Goal: Task Accomplishment & Management: Use online tool/utility

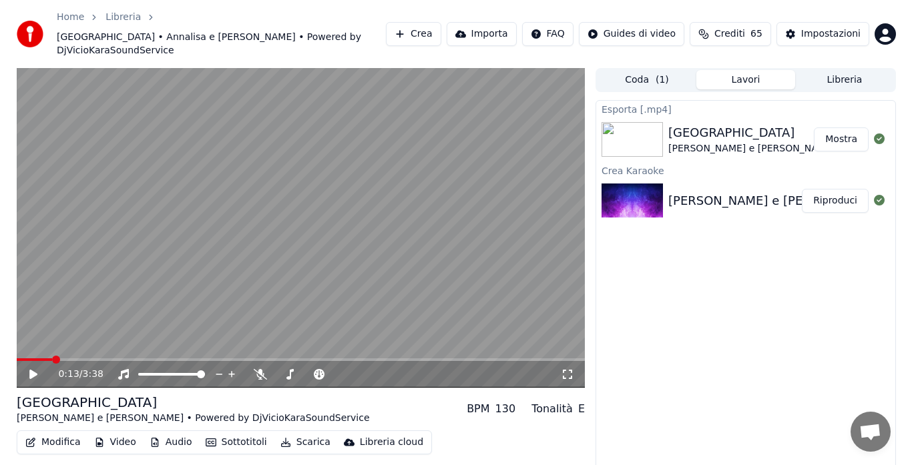
scroll to position [7, 0]
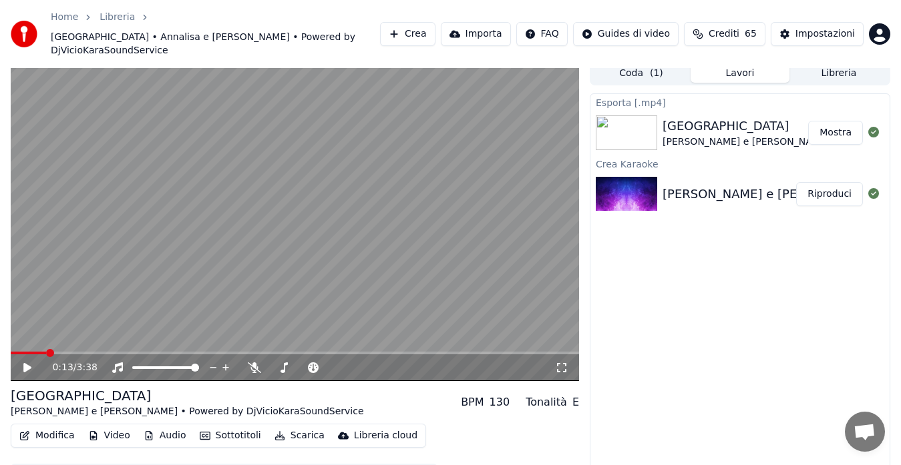
click at [644, 70] on button "Coda ( 1 )" at bounding box center [641, 72] width 99 height 19
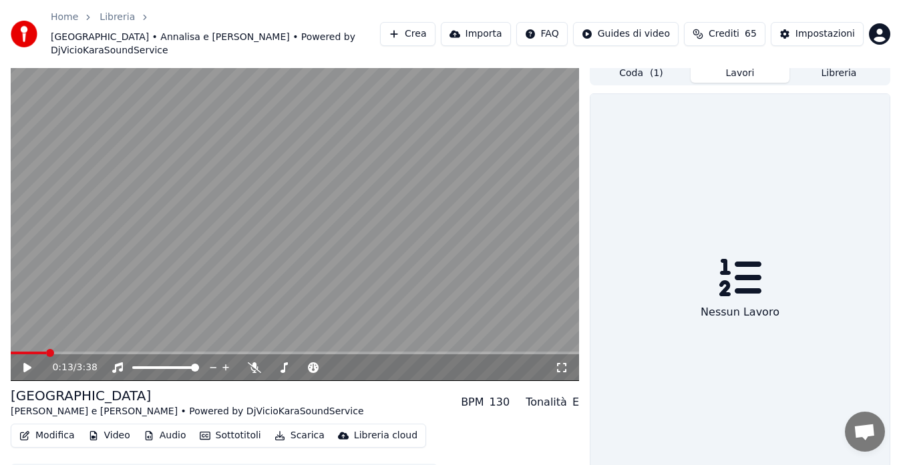
click at [741, 71] on button "Lavori" at bounding box center [739, 72] width 99 height 19
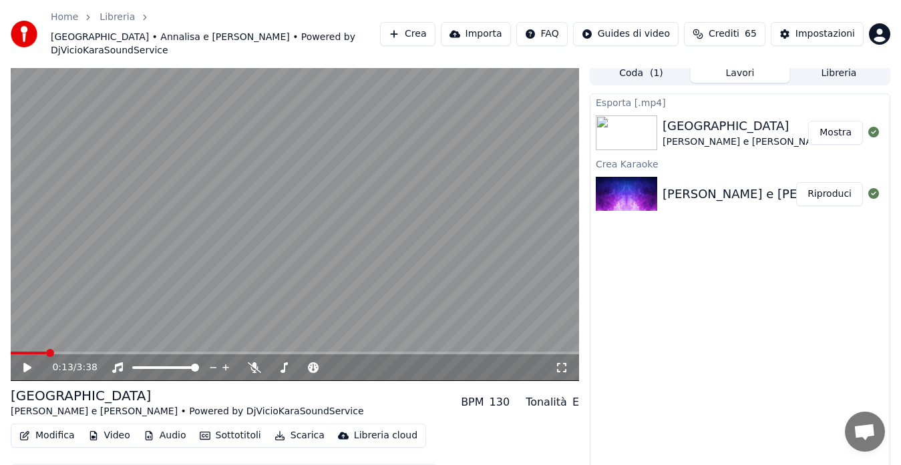
click at [828, 71] on button "Libreria" at bounding box center [838, 72] width 99 height 19
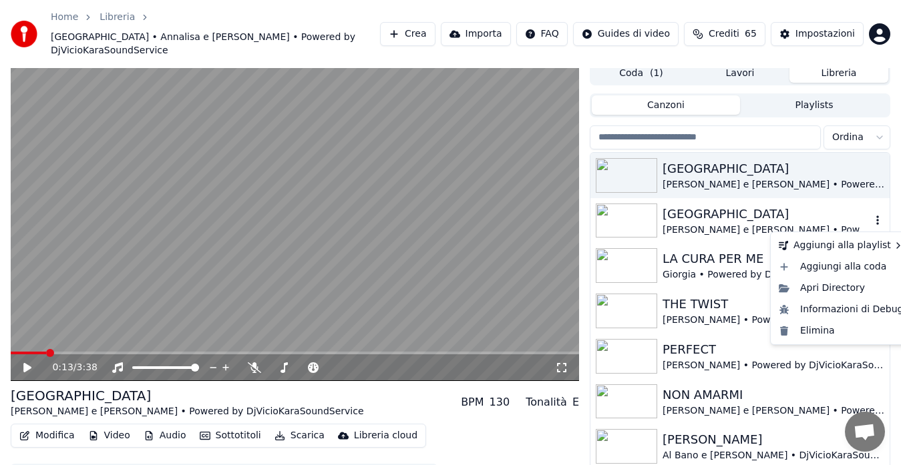
click at [871, 223] on icon "button" at bounding box center [877, 220] width 13 height 11
click at [833, 328] on div "Elimina" at bounding box center [841, 330] width 136 height 21
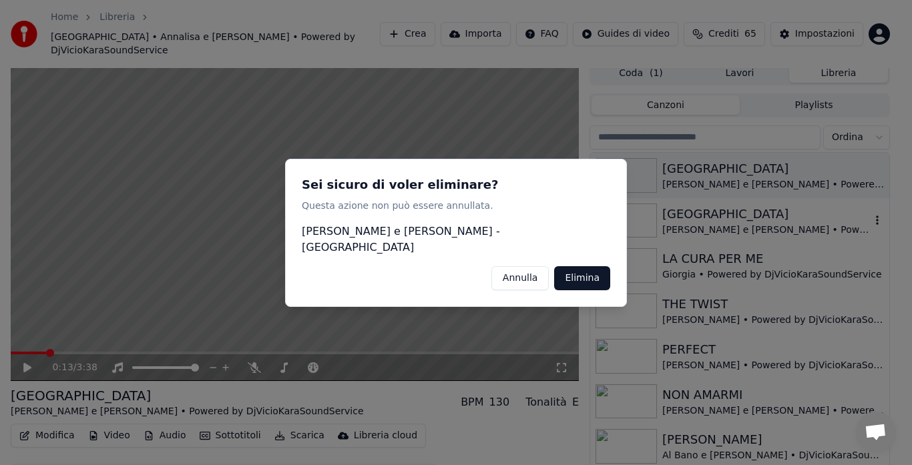
click at [584, 266] on button "Elimina" at bounding box center [582, 278] width 56 height 24
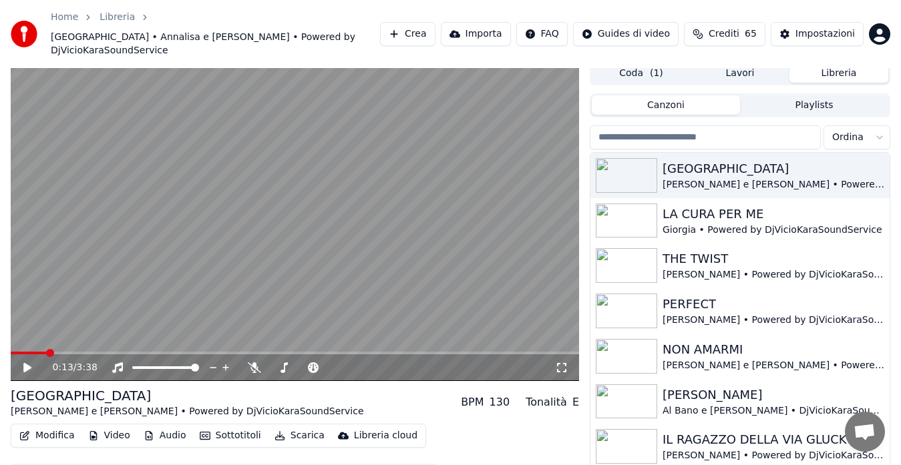
click at [435, 35] on button "Crea" at bounding box center [407, 34] width 55 height 24
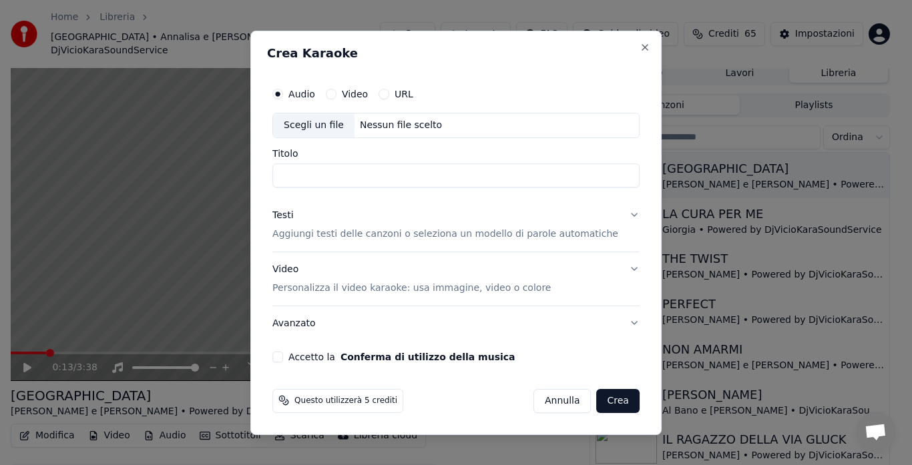
click at [381, 126] on div "Nessun file scelto" at bounding box center [401, 125] width 93 height 13
type input "**********"
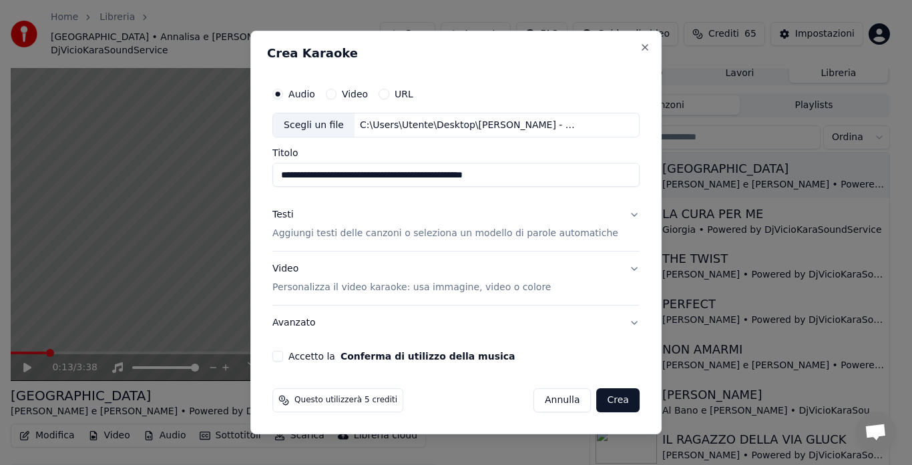
click at [329, 239] on p "Aggiungi testi delle canzoni o seleziona un modello di parole automatiche" at bounding box center [445, 234] width 346 height 13
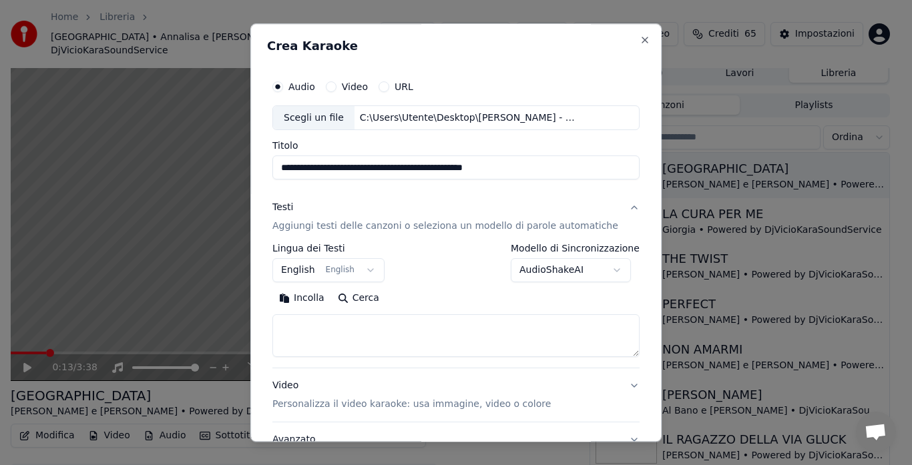
click at [314, 296] on button "Incolla" at bounding box center [301, 298] width 59 height 21
click at [371, 268] on body "Home Libreria [GEOGRAPHIC_DATA] • [PERSON_NAME] e [PERSON_NAME] • Powered by Dj…" at bounding box center [450, 225] width 901 height 465
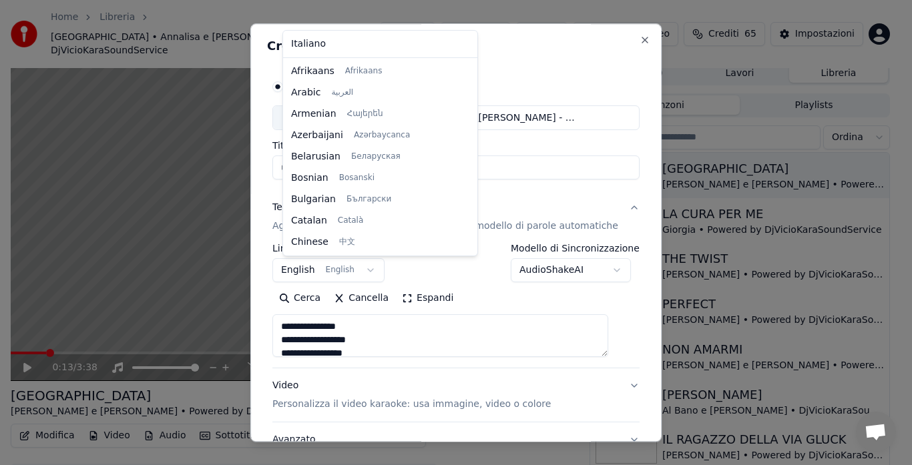
scroll to position [107, 0]
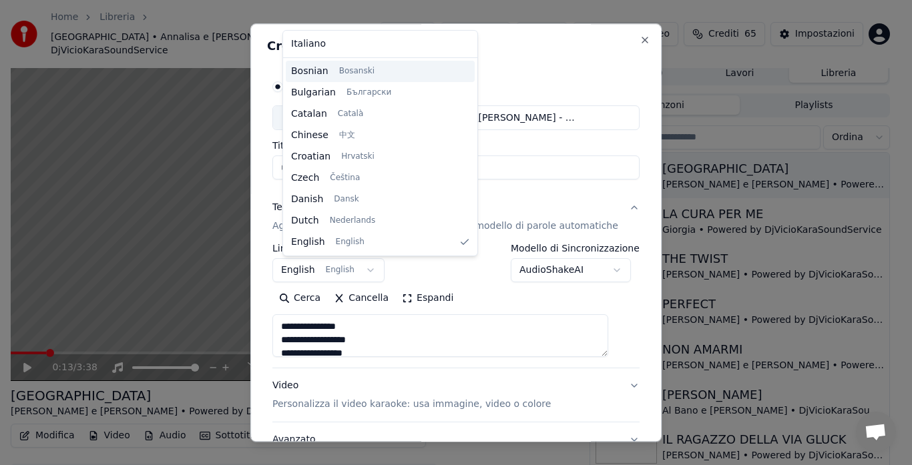
type textarea "**********"
select select "**"
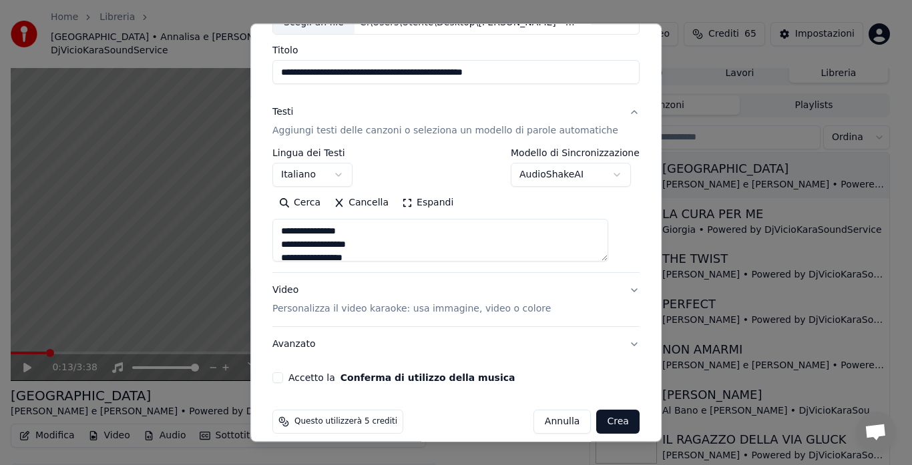
scroll to position [98, 0]
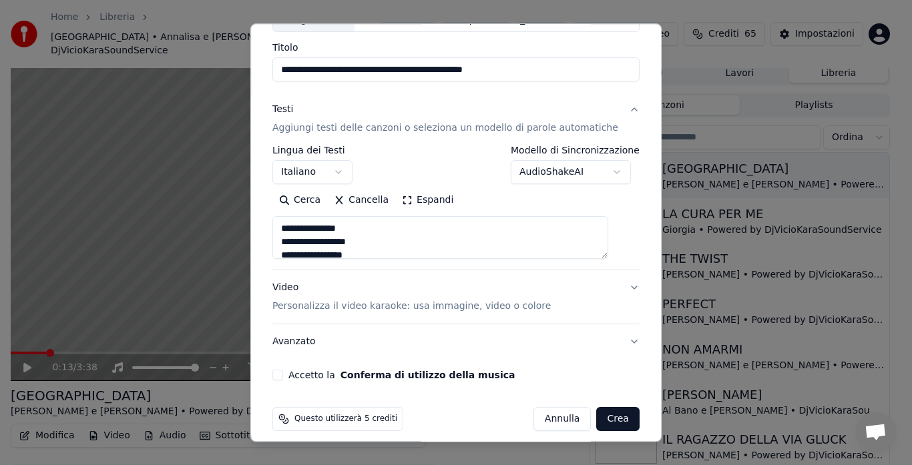
click at [616, 288] on button "Video Personalizza il video karaoke: usa immagine, video o colore" at bounding box center [455, 297] width 367 height 53
type textarea "**********"
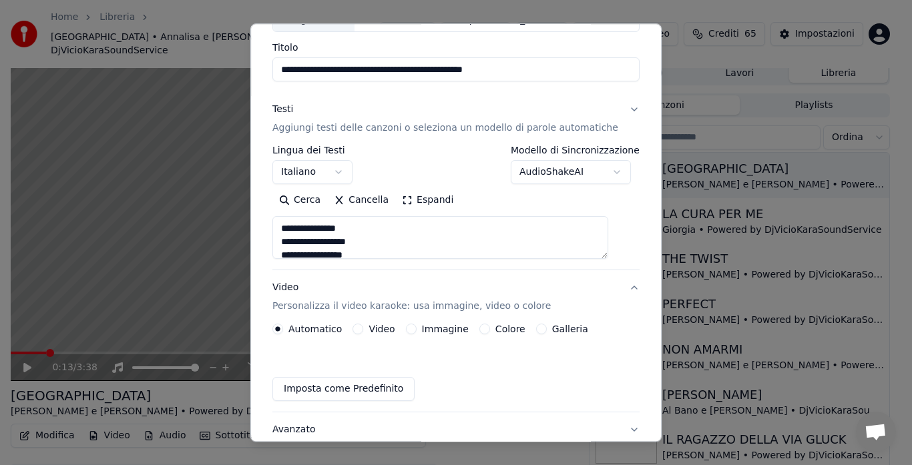
scroll to position [74, 0]
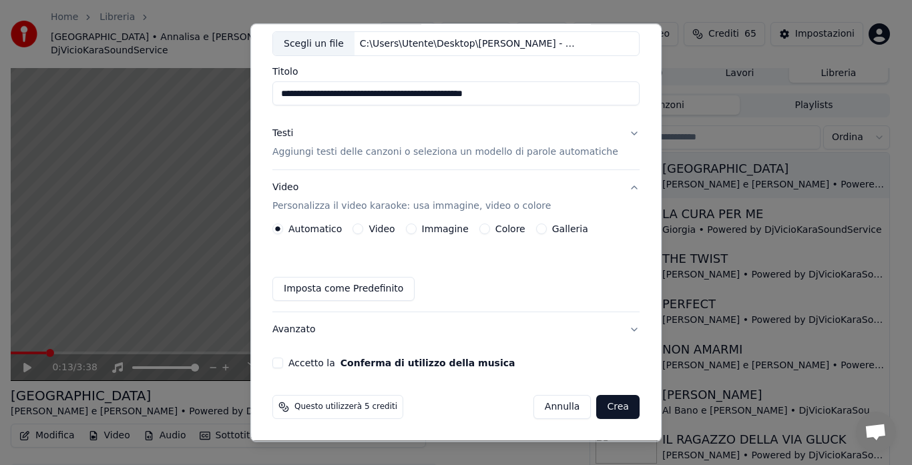
click at [544, 226] on div "Galleria" at bounding box center [562, 229] width 52 height 11
click at [540, 227] on button "Galleria" at bounding box center [541, 229] width 11 height 11
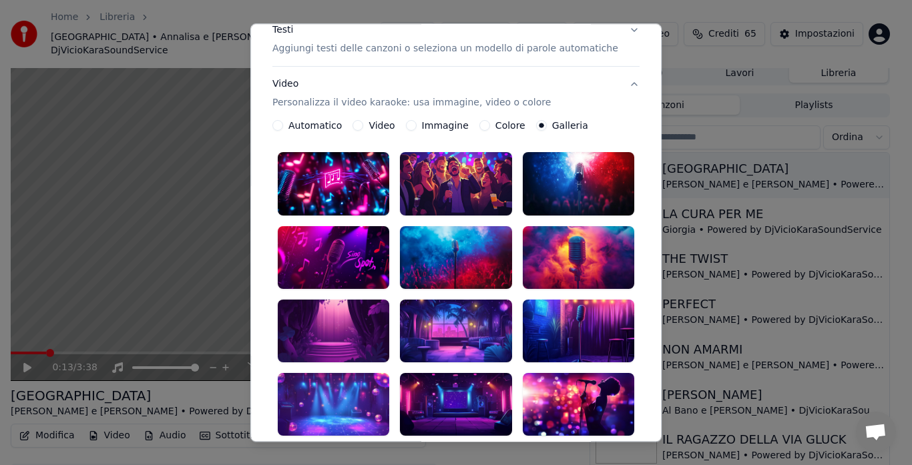
scroll to position [186, 0]
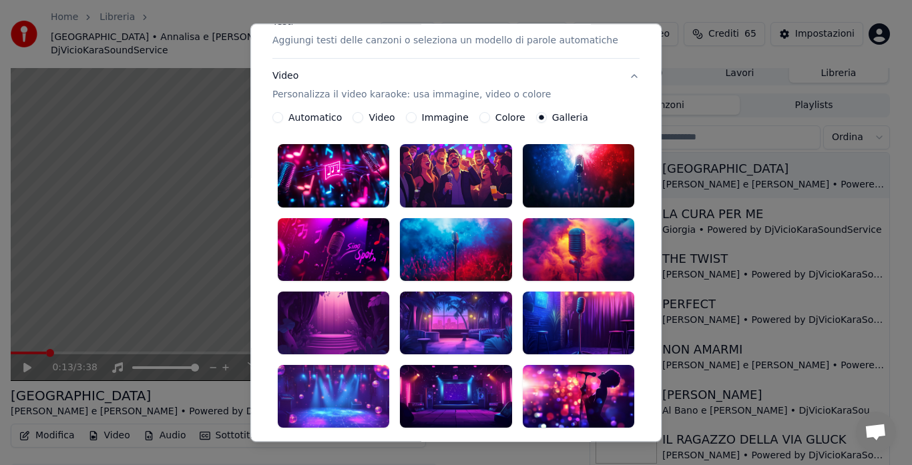
click at [340, 300] on div at bounding box center [334, 323] width 112 height 63
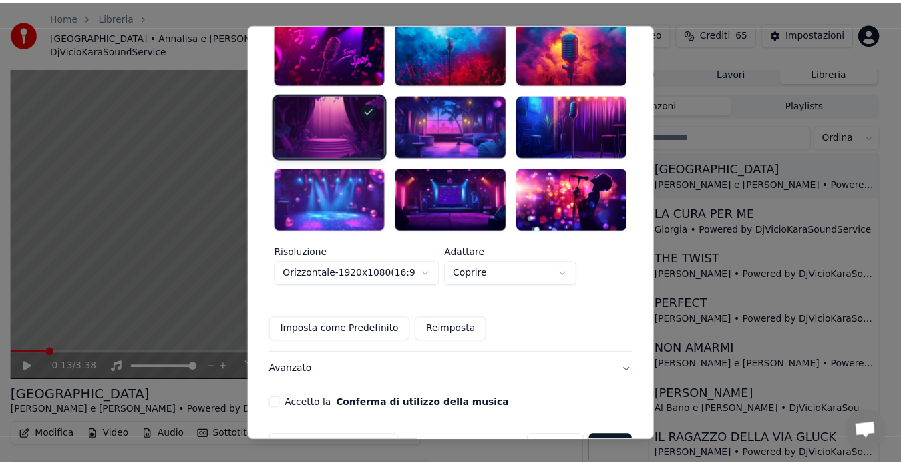
scroll to position [399, 0]
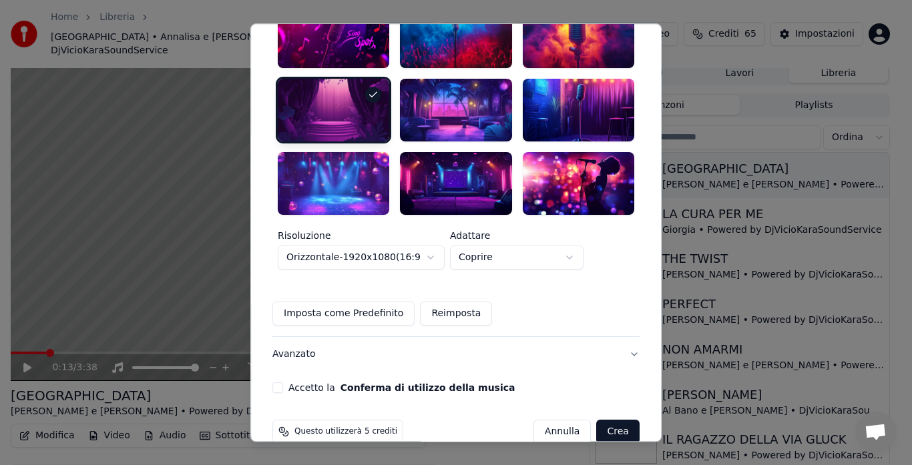
click at [283, 383] on button "Accetto la Conferma di utilizzo della musica" at bounding box center [277, 388] width 11 height 11
click at [604, 420] on button "Crea" at bounding box center [618, 432] width 43 height 24
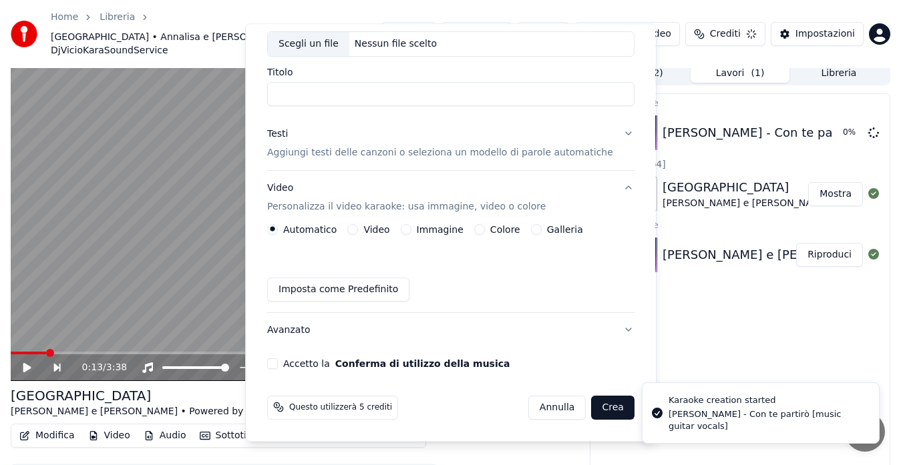
scroll to position [0, 0]
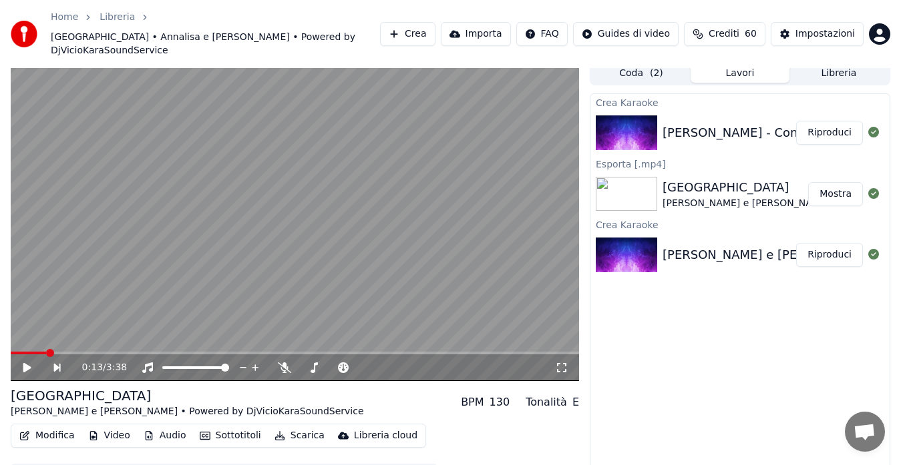
click at [829, 138] on button "Riproduci" at bounding box center [829, 133] width 67 height 24
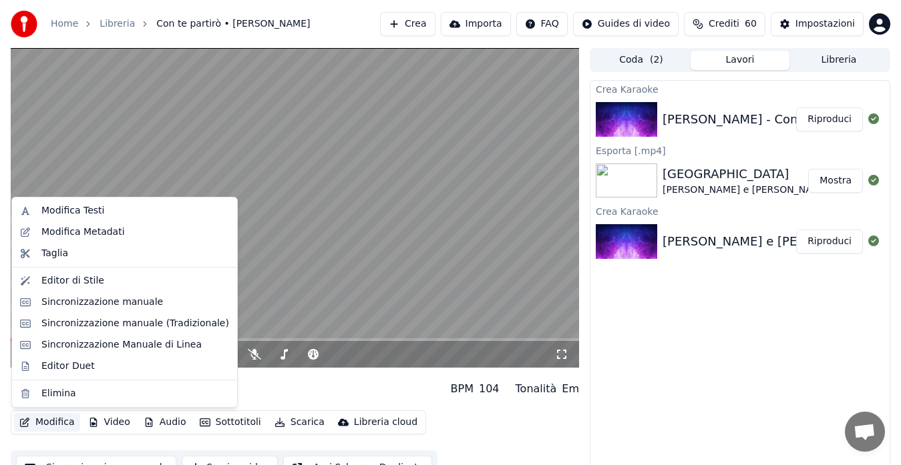
click at [45, 424] on button "Modifica" at bounding box center [47, 422] width 66 height 19
click at [108, 235] on div "Modifica Metadati" at bounding box center [82, 232] width 83 height 13
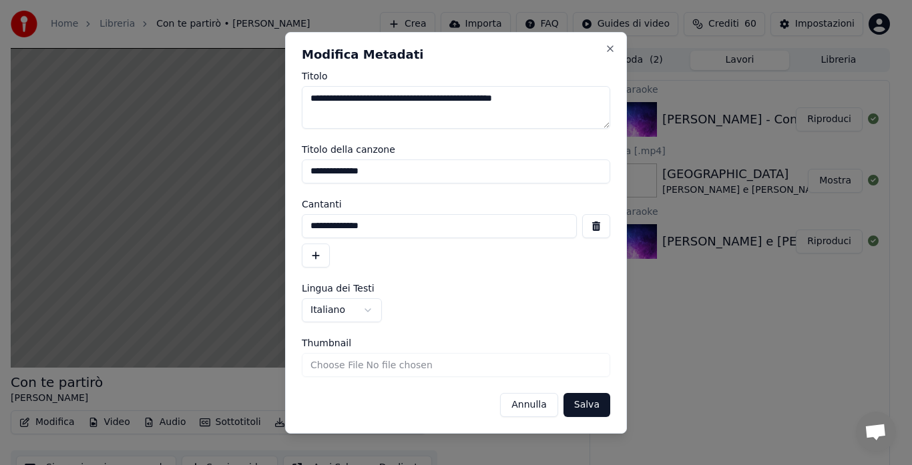
click at [441, 99] on textarea "**********" at bounding box center [456, 107] width 308 height 43
type textarea "**********"
type input "**********"
click at [318, 251] on button "button" at bounding box center [316, 256] width 28 height 24
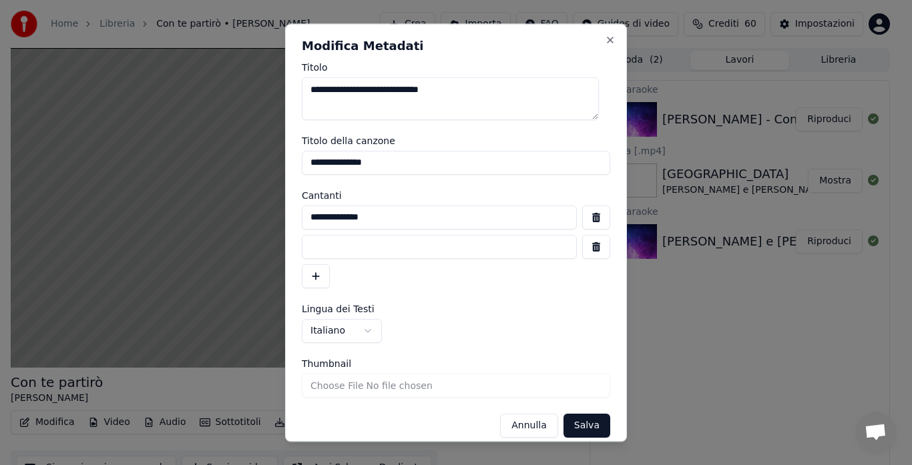
click at [318, 251] on input at bounding box center [439, 247] width 275 height 24
type input "**********"
click at [567, 423] on button "Salva" at bounding box center [587, 426] width 47 height 24
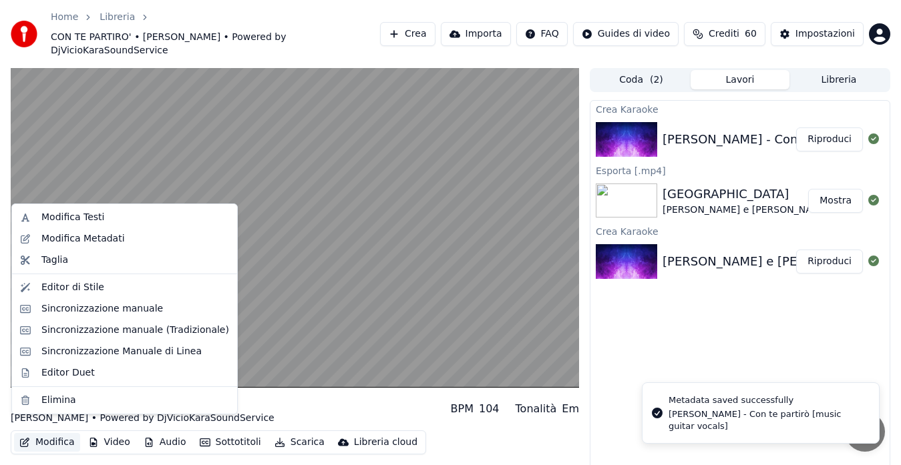
click at [54, 433] on button "Modifica" at bounding box center [47, 442] width 66 height 19
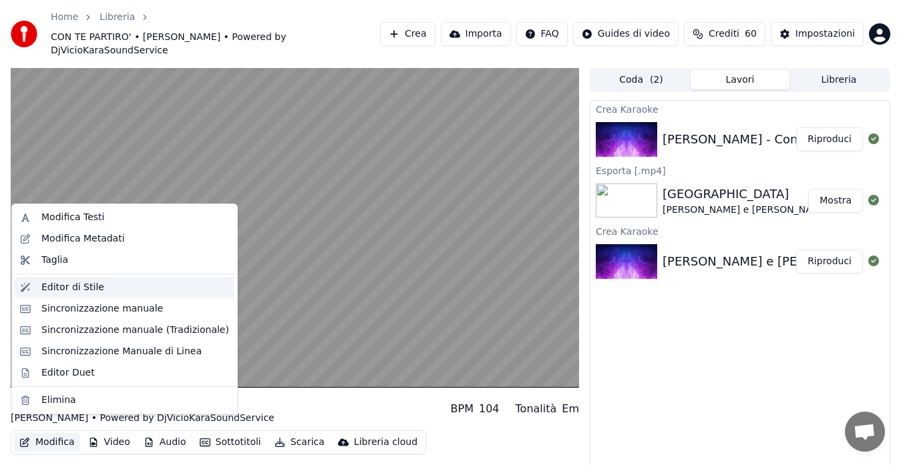
click at [101, 290] on div "Editor di Stile" at bounding box center [135, 287] width 188 height 13
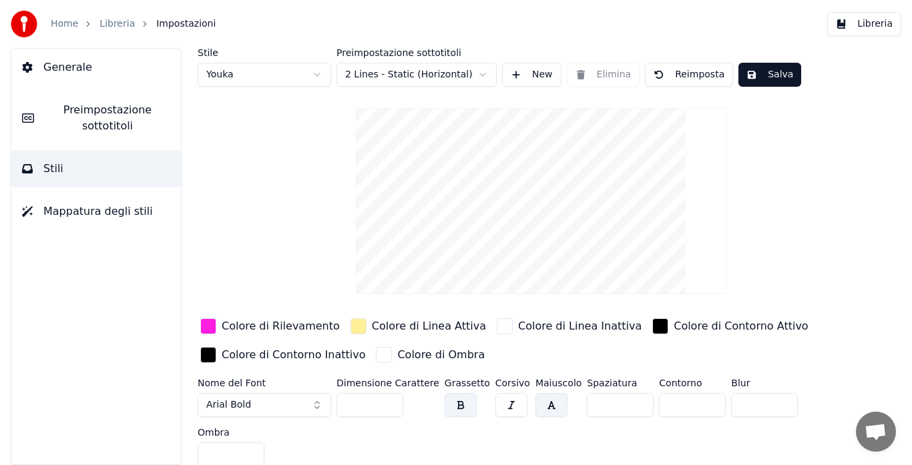
click at [204, 328] on div "button" at bounding box center [208, 326] width 16 height 16
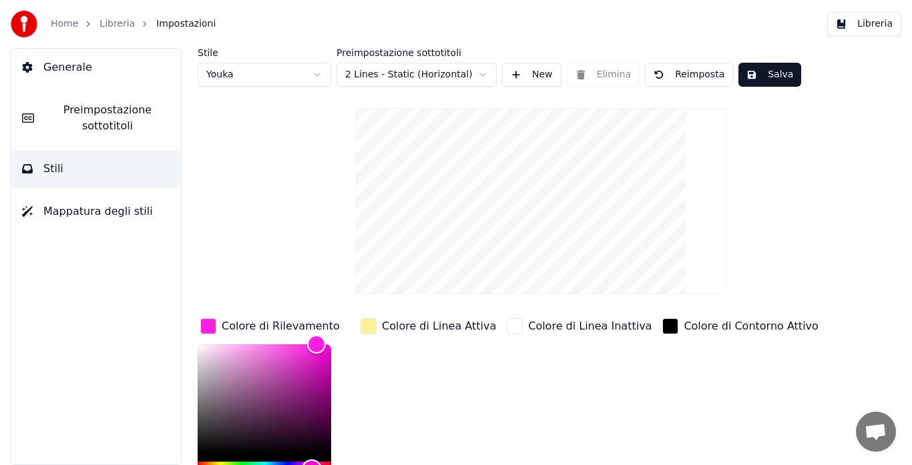
type input "*******"
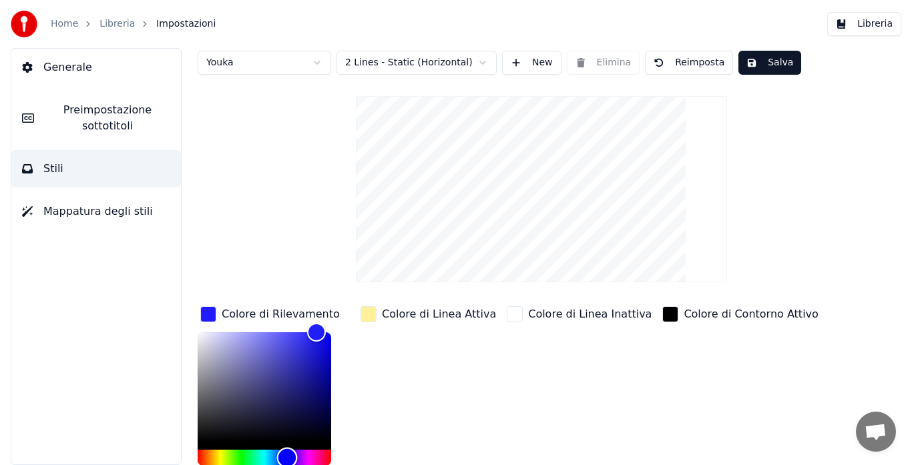
click at [287, 463] on div "Hue" at bounding box center [265, 458] width 134 height 16
click at [768, 69] on button "Salva" at bounding box center [769, 63] width 63 height 24
click at [863, 23] on button "Libreria" at bounding box center [864, 24] width 74 height 24
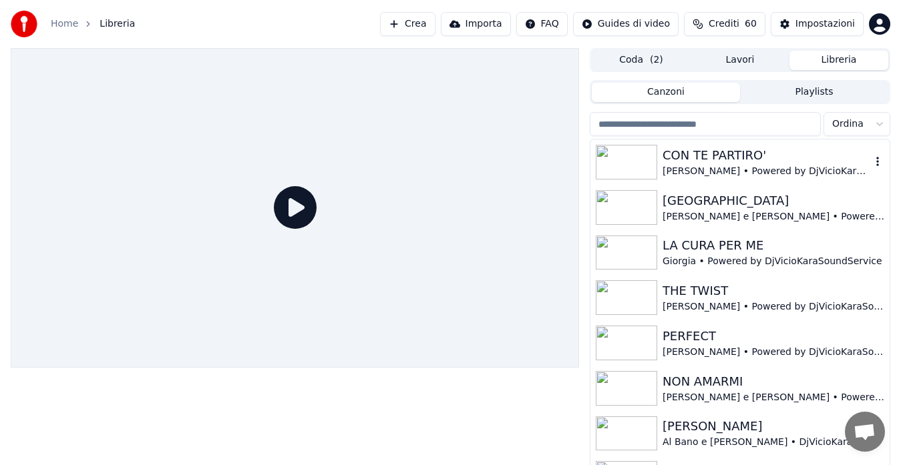
click at [717, 167] on div "[PERSON_NAME] • Powered by DjVicioKaraSoundService" at bounding box center [766, 171] width 208 height 13
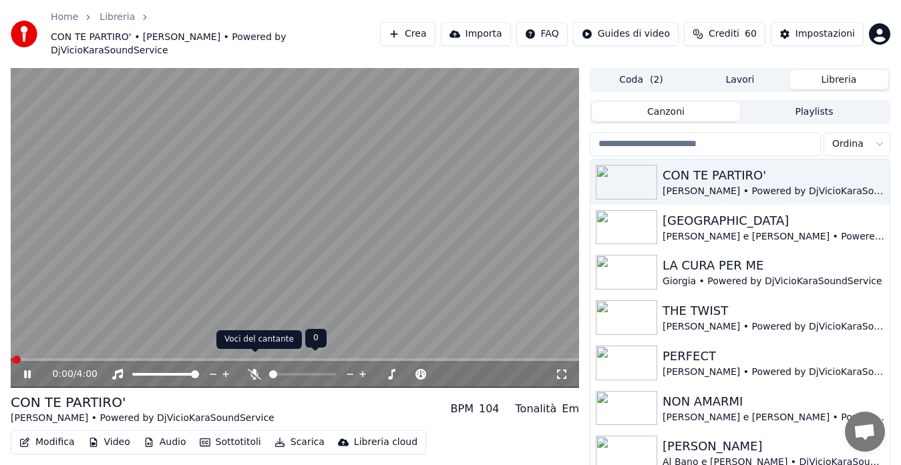
click at [252, 369] on icon at bounding box center [254, 374] width 13 height 11
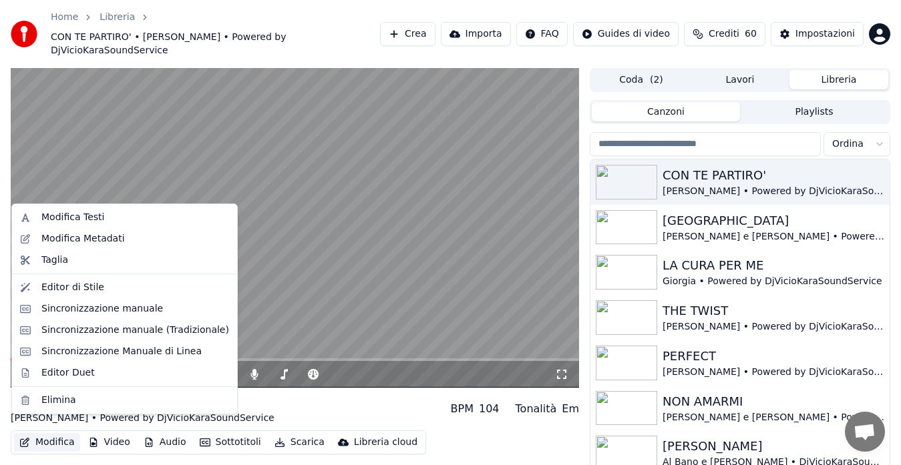
click at [67, 433] on button "Modifica" at bounding box center [47, 442] width 66 height 19
click at [93, 287] on div "Editor di Stile" at bounding box center [72, 287] width 63 height 13
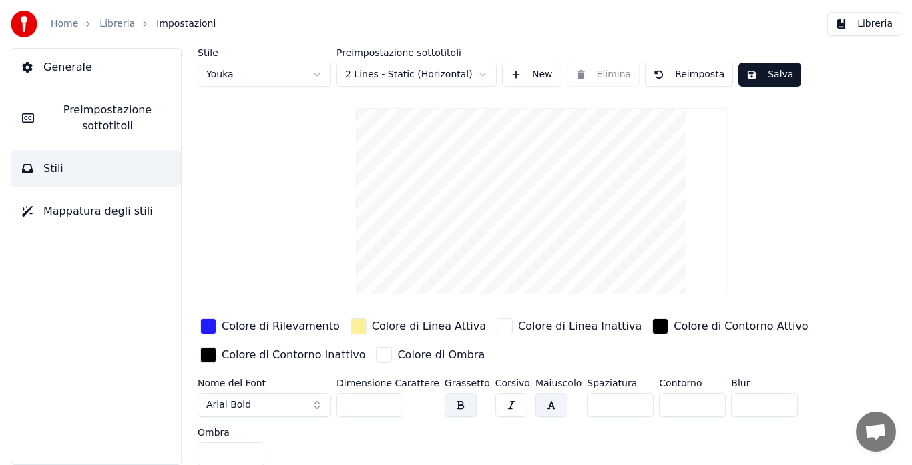
click at [130, 134] on button "Preimpostazione sottotitoli" at bounding box center [96, 117] width 170 height 53
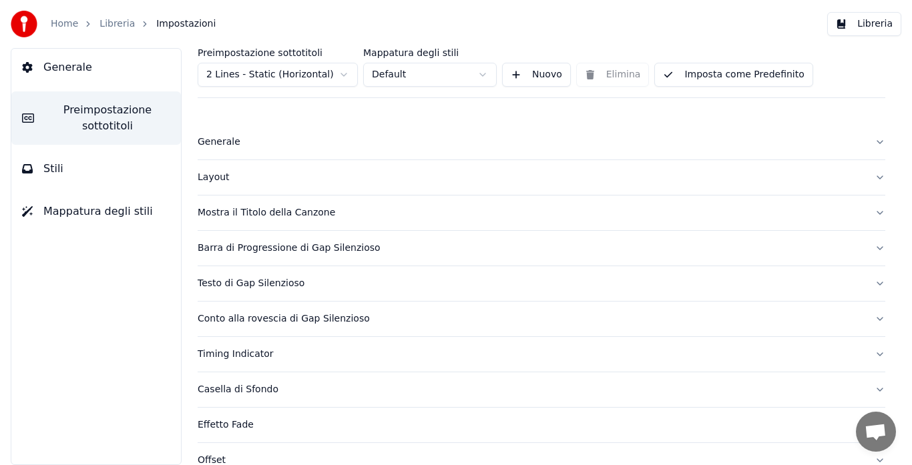
click at [224, 214] on div "Mostra il Titolo della Canzone" at bounding box center [531, 212] width 666 height 13
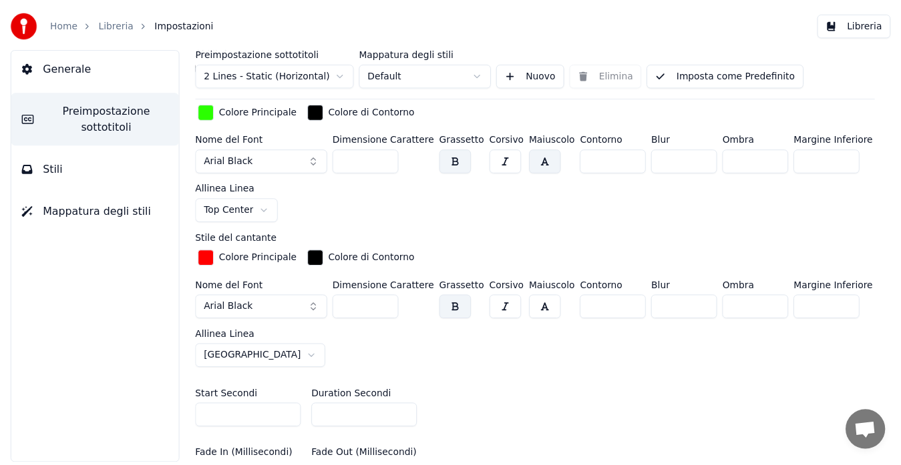
scroll to position [454, 0]
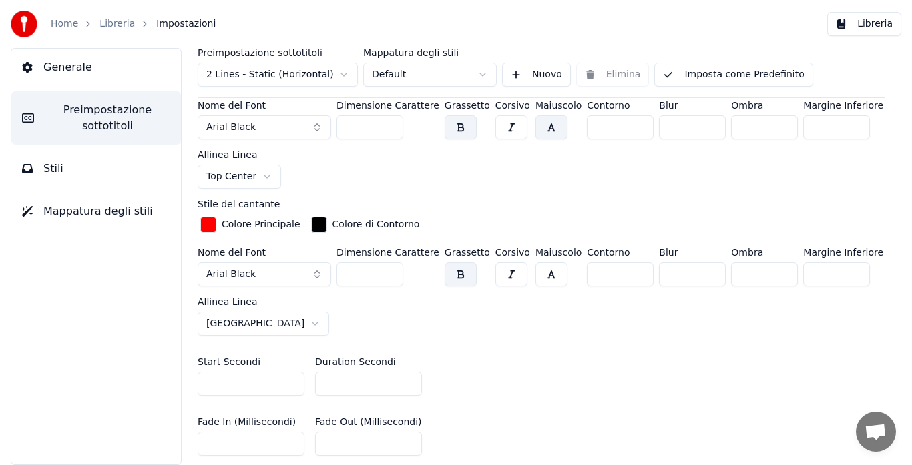
click at [393, 267] on input "***" at bounding box center [370, 274] width 67 height 24
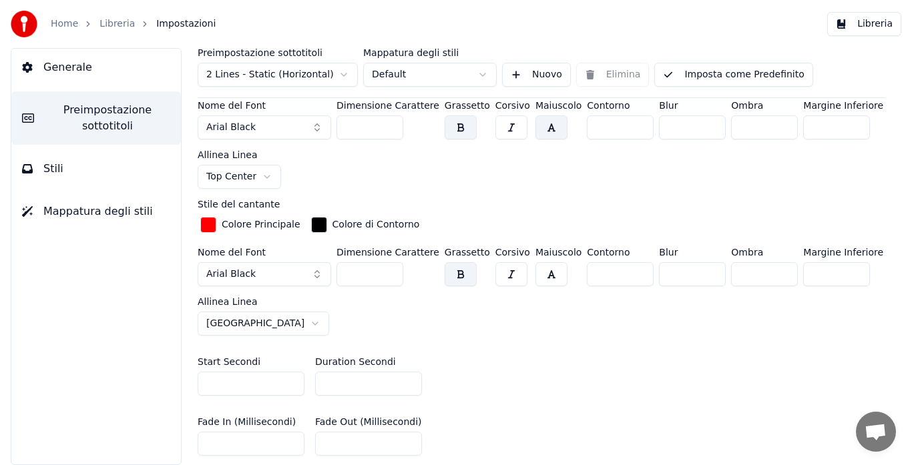
click at [393, 267] on input "***" at bounding box center [370, 274] width 67 height 24
type input "***"
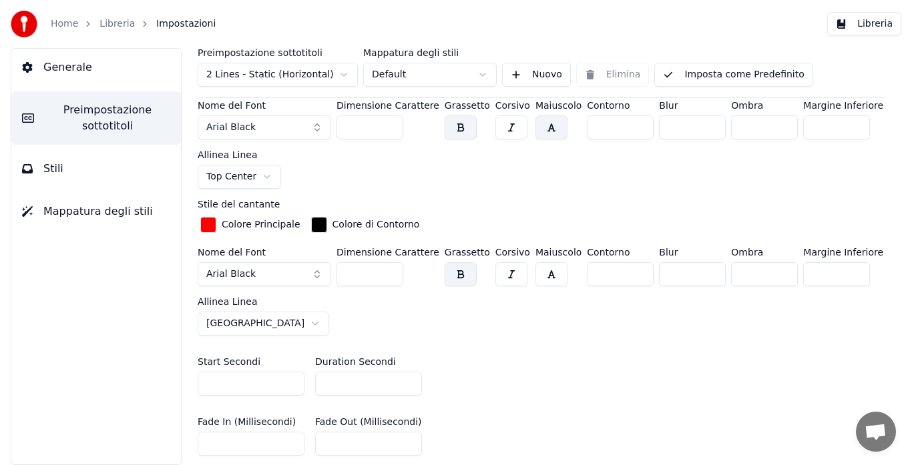
click at [393, 267] on input "***" at bounding box center [370, 274] width 67 height 24
click at [852, 22] on button "Libreria" at bounding box center [864, 24] width 74 height 24
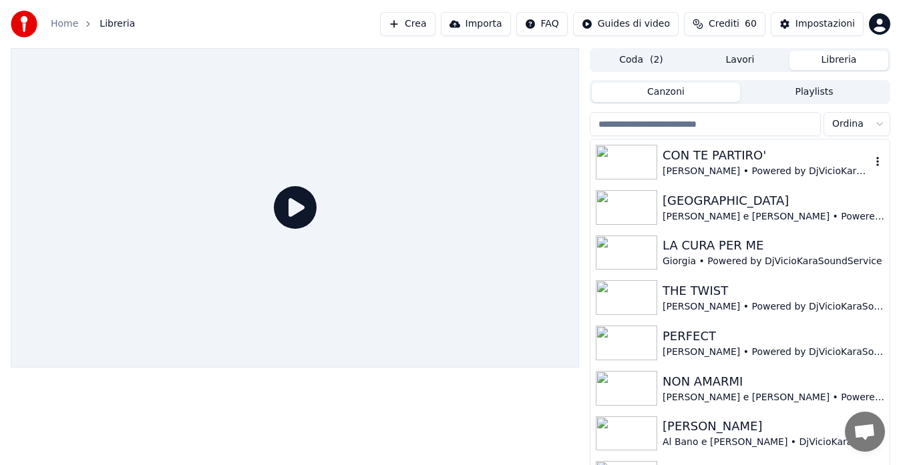
click at [746, 157] on div "CON TE PARTIRO'" at bounding box center [766, 155] width 208 height 19
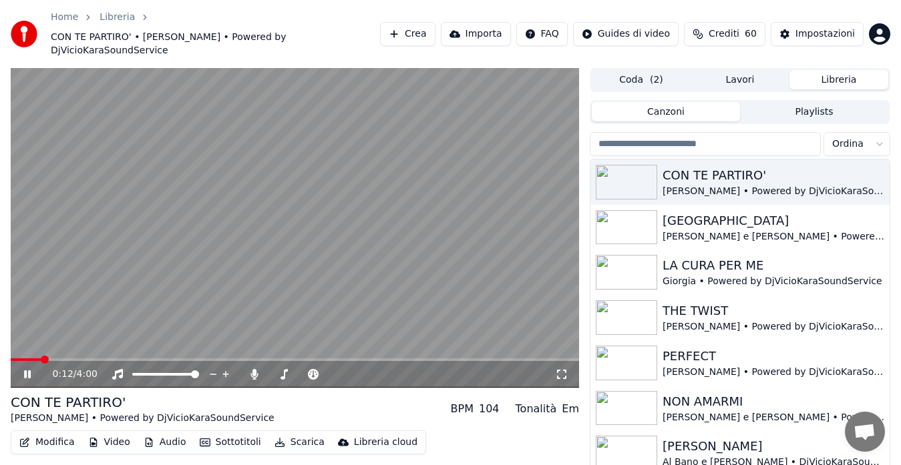
click at [568, 369] on icon at bounding box center [561, 374] width 13 height 11
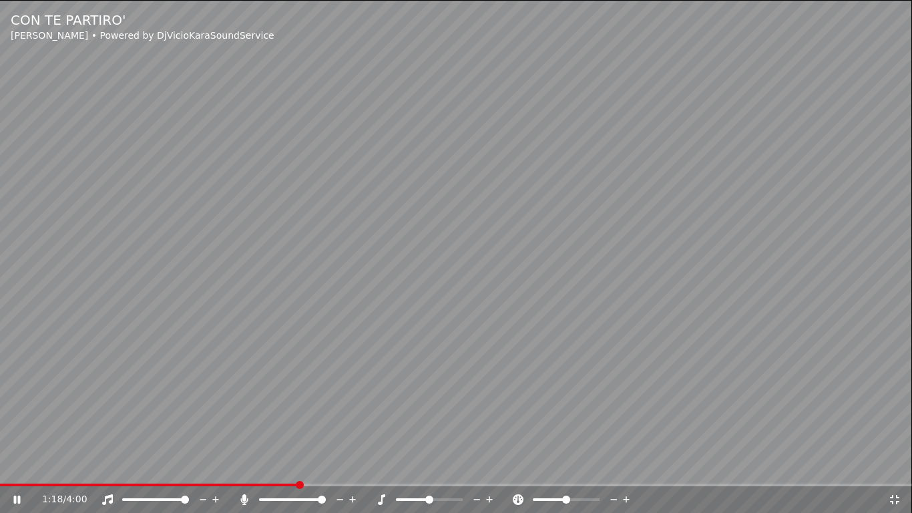
click at [896, 465] on icon at bounding box center [894, 499] width 13 height 11
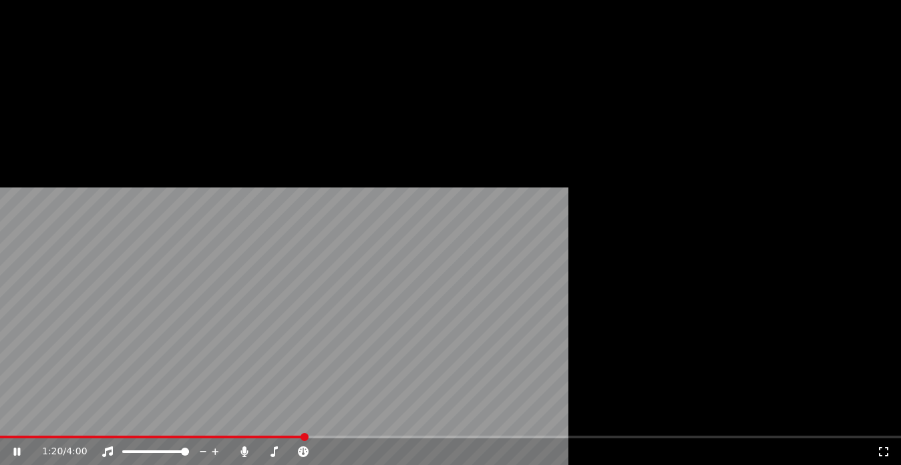
click at [31, 132] on button "Modifica" at bounding box center [47, 123] width 66 height 19
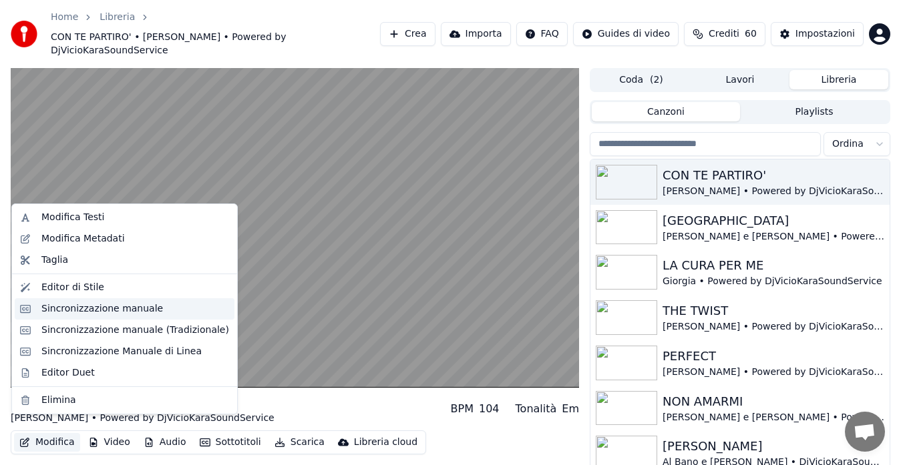
click at [79, 314] on div "Sincronizzazione manuale" at bounding box center [102, 308] width 122 height 13
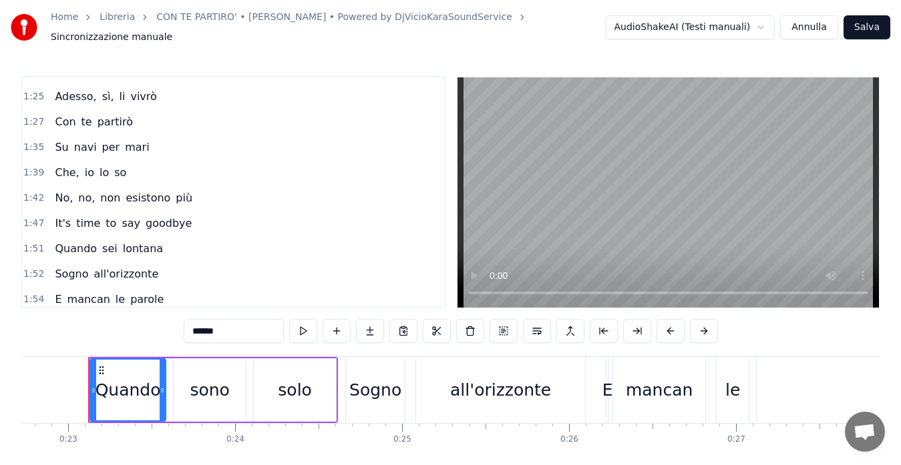
scroll to position [401, 0]
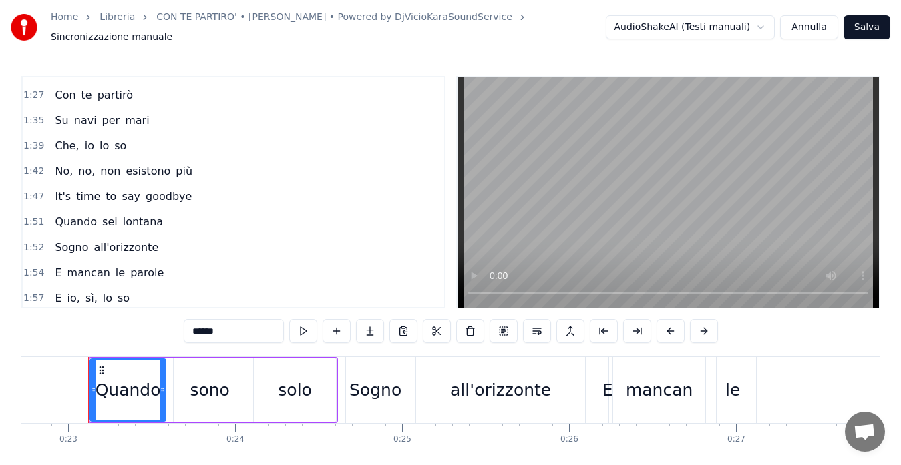
click at [56, 190] on span "It's" at bounding box center [62, 196] width 19 height 15
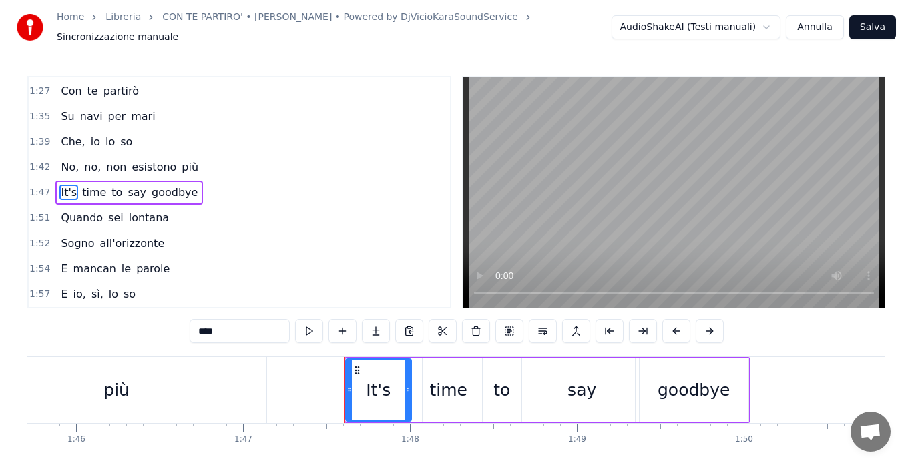
scroll to position [0, 17893]
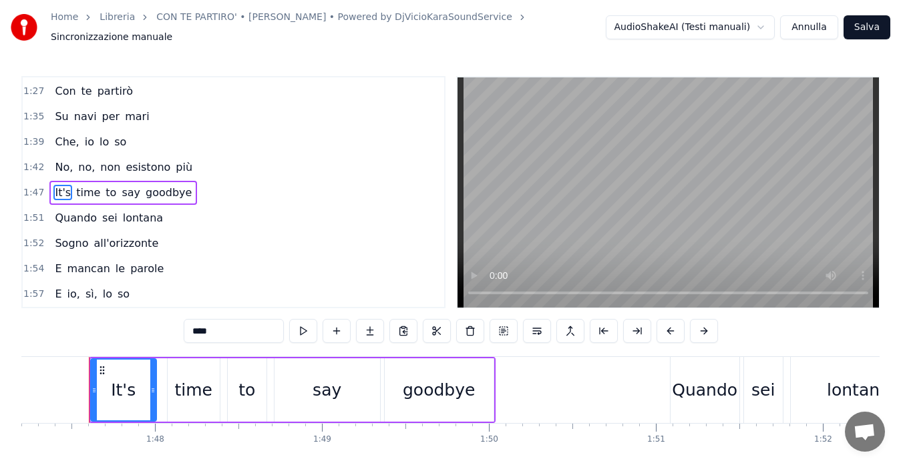
click at [194, 324] on input "****" at bounding box center [234, 331] width 100 height 24
click at [87, 188] on span "time" at bounding box center [91, 192] width 27 height 15
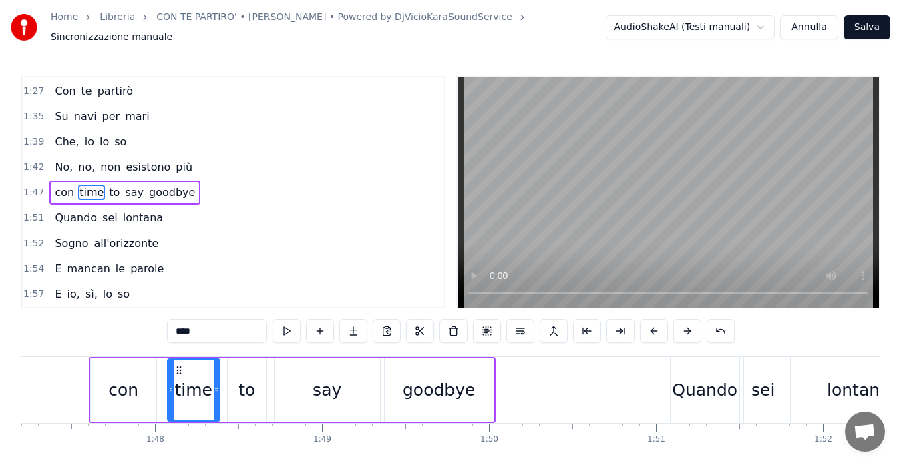
click at [192, 325] on input "****" at bounding box center [217, 331] width 100 height 24
click at [94, 191] on span "to" at bounding box center [100, 192] width 13 height 15
type input "**"
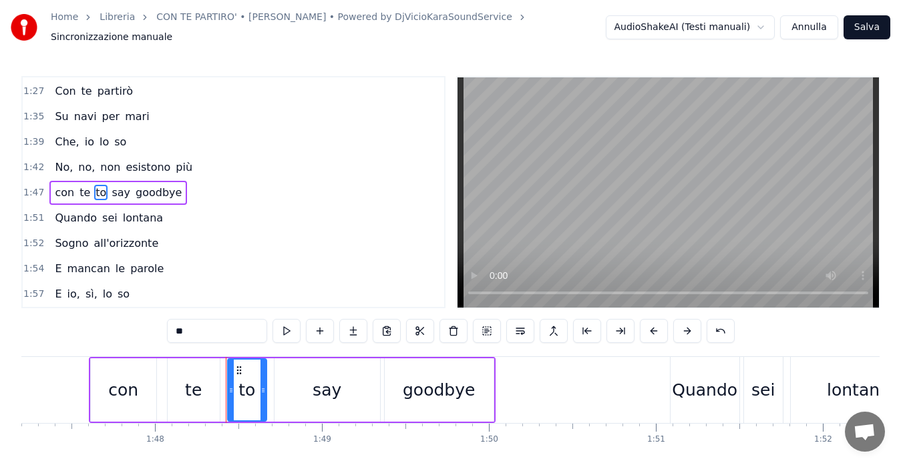
click at [194, 324] on input "**" at bounding box center [217, 331] width 100 height 24
click at [99, 185] on span "say" at bounding box center [109, 192] width 21 height 15
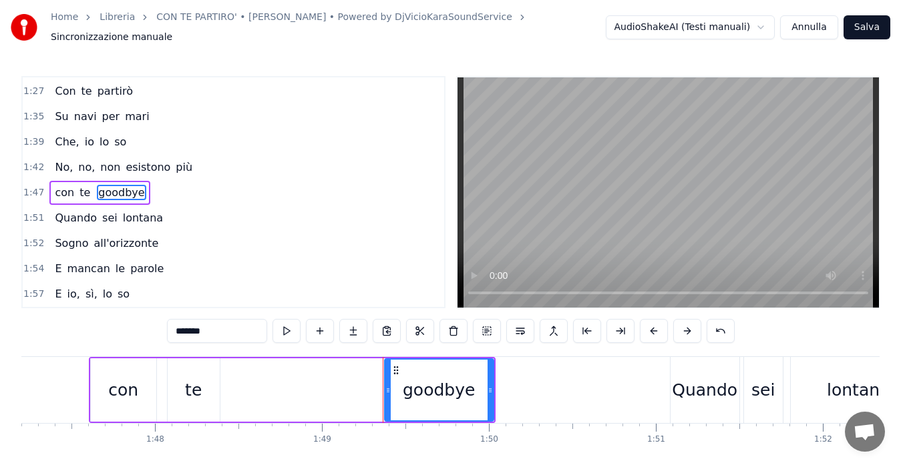
click at [97, 185] on span "goodbye" at bounding box center [121, 192] width 49 height 15
click at [194, 322] on input "*******" at bounding box center [217, 331] width 100 height 24
click at [223, 326] on input "*******" at bounding box center [217, 331] width 100 height 24
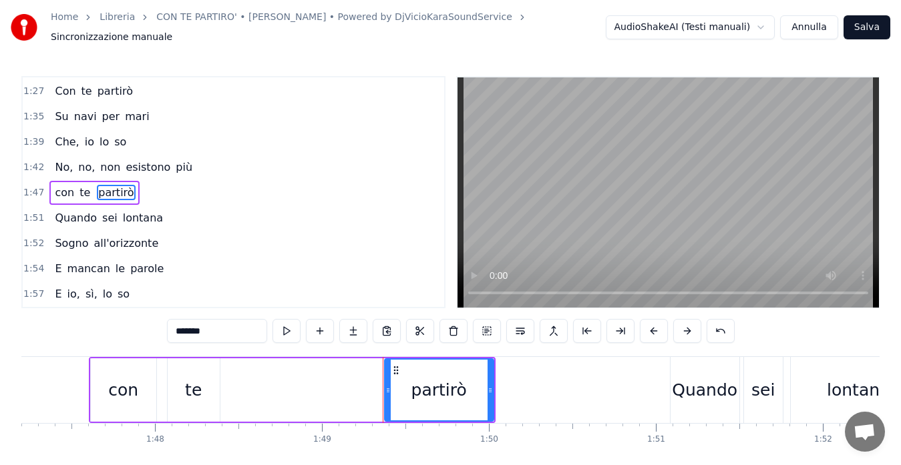
type input "*******"
click at [865, 29] on button "Salva" at bounding box center [866, 27] width 47 height 24
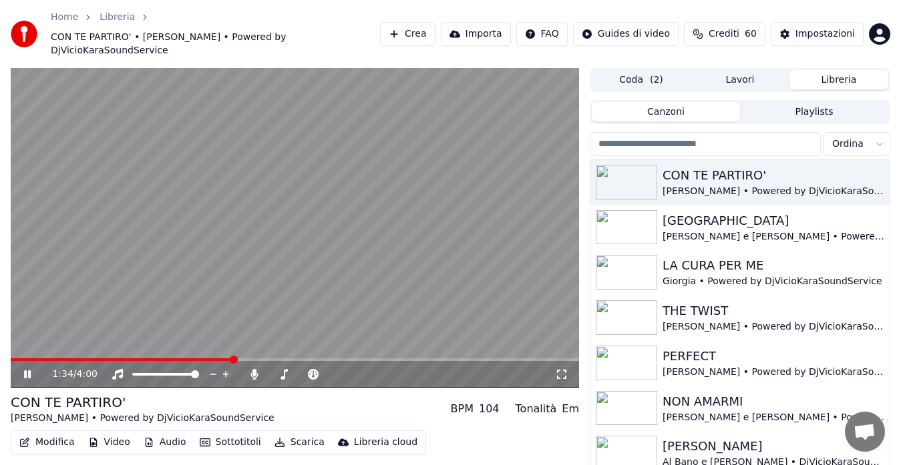
click at [234, 359] on span at bounding box center [295, 360] width 568 height 3
click at [148, 359] on span at bounding box center [79, 360] width 137 height 3
click at [58, 359] on span at bounding box center [34, 360] width 47 height 3
click at [28, 369] on icon at bounding box center [36, 374] width 31 height 11
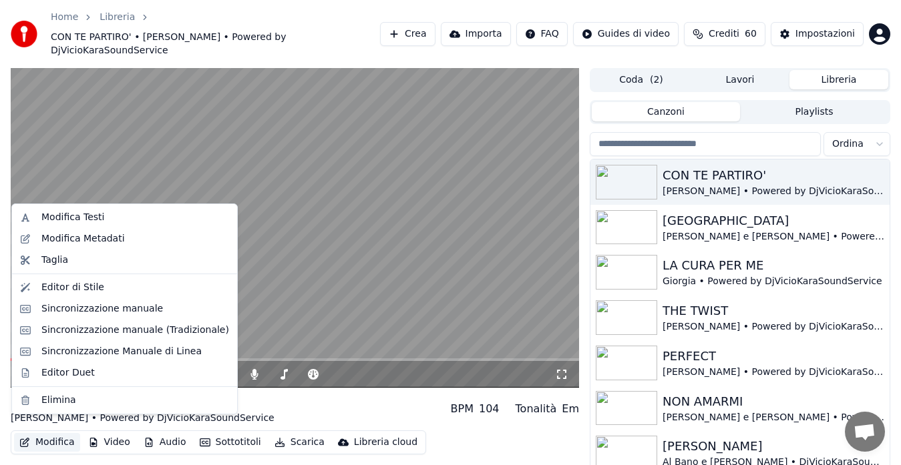
click at [41, 433] on button "Modifica" at bounding box center [47, 442] width 66 height 19
click at [65, 336] on div "Sincronizzazione manuale (Tradizionale)" at bounding box center [135, 330] width 188 height 13
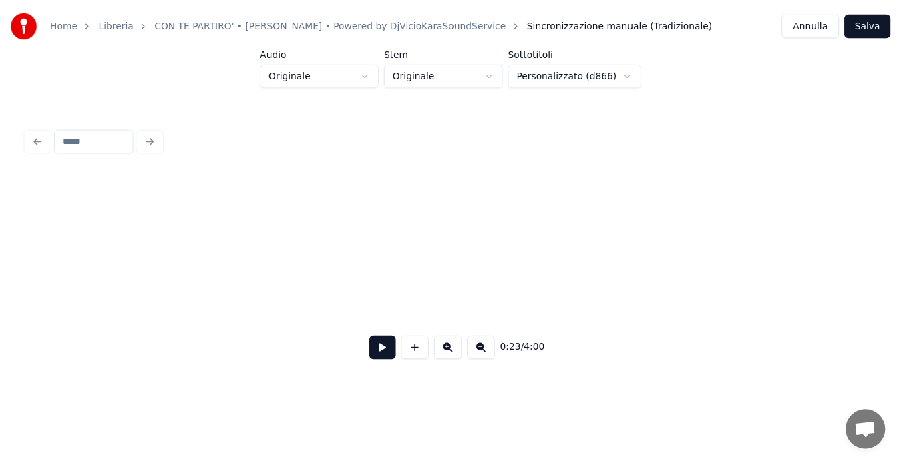
scroll to position [0, 2315]
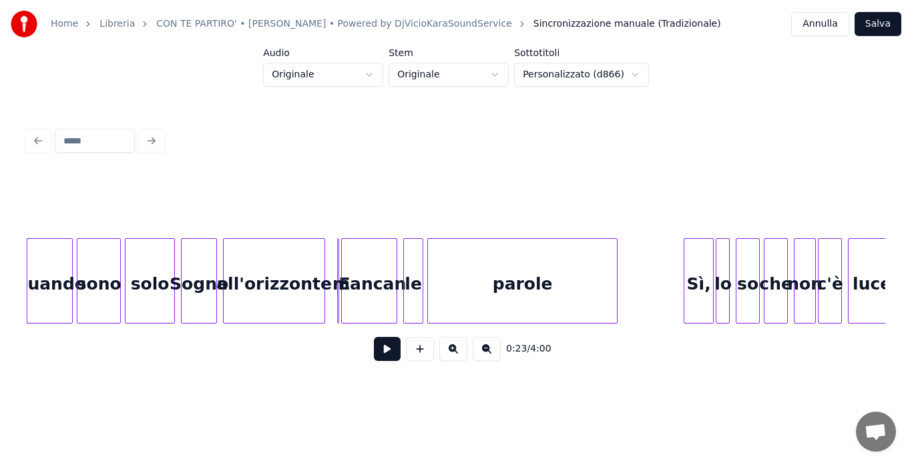
click at [399, 25] on link "CON TE PARTIRO' • [PERSON_NAME] • Powered by DjVicioKaraSoundService" at bounding box center [334, 23] width 356 height 13
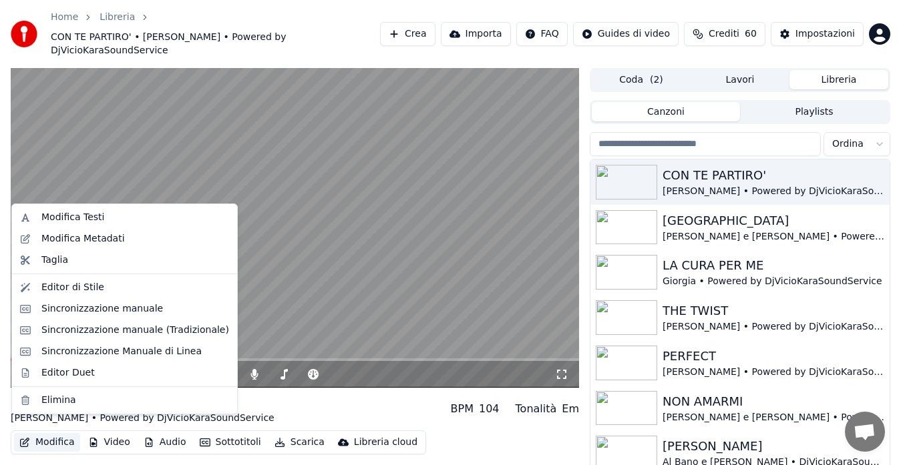
click at [41, 433] on button "Modifica" at bounding box center [47, 442] width 66 height 19
click at [67, 308] on div "Sincronizzazione manuale" at bounding box center [102, 308] width 122 height 13
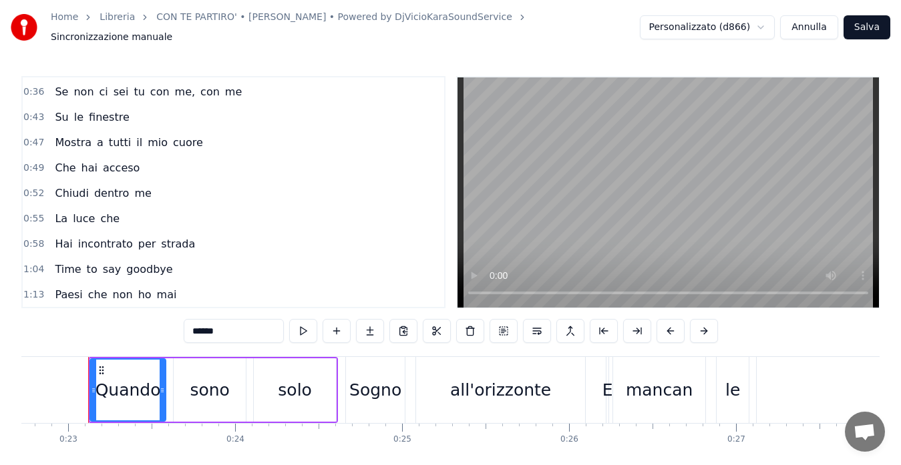
scroll to position [134, 0]
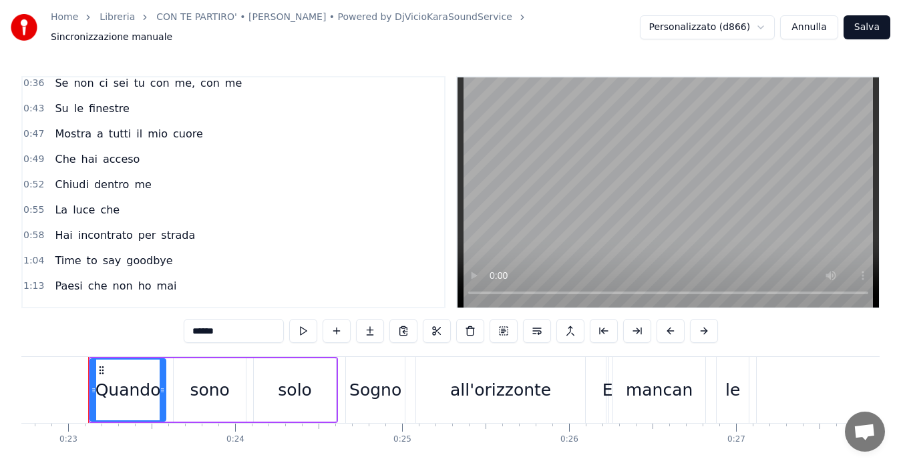
click at [54, 253] on span "Time" at bounding box center [67, 260] width 29 height 15
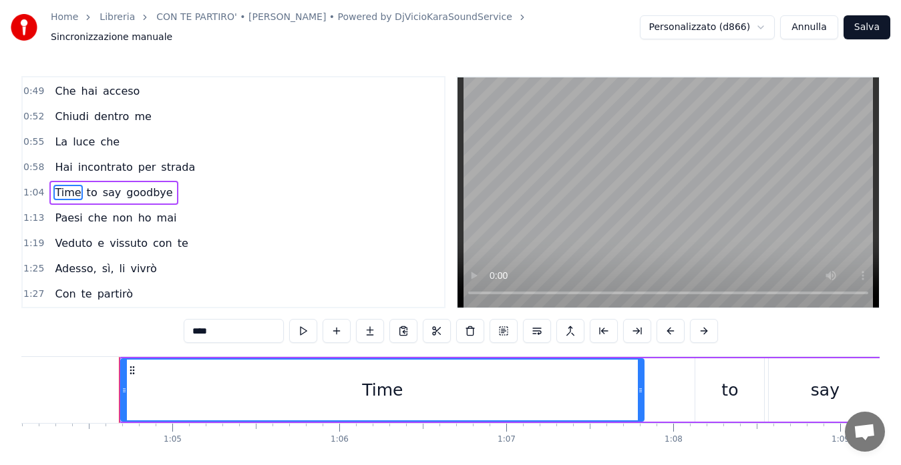
scroll to position [0, 10729]
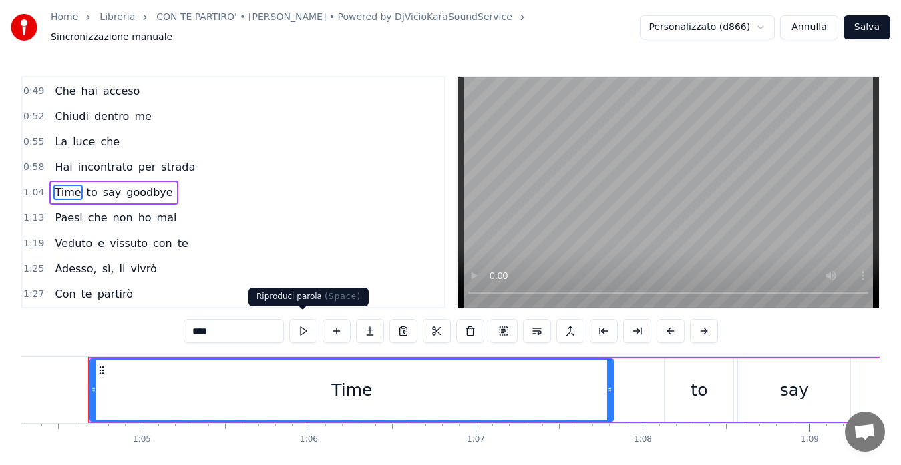
click at [302, 328] on button at bounding box center [303, 331] width 28 height 24
click at [58, 185] on span "Time" at bounding box center [67, 192] width 29 height 15
click at [196, 322] on input "****" at bounding box center [234, 331] width 100 height 24
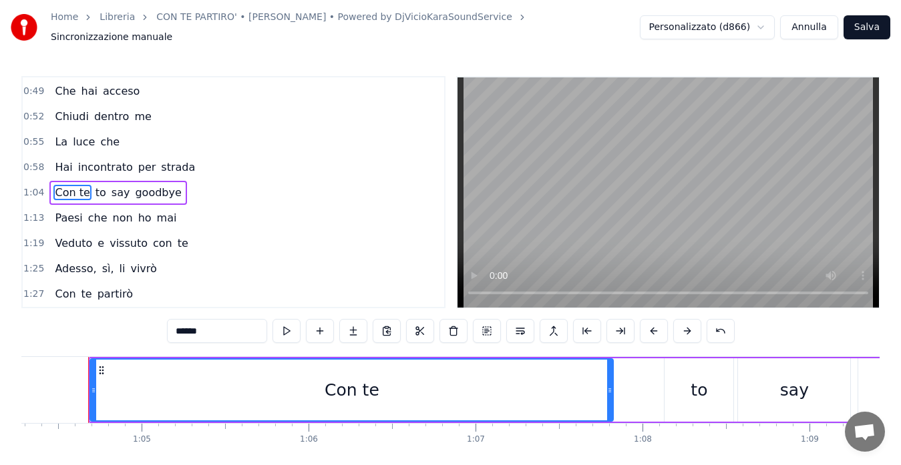
click at [94, 186] on span "to" at bounding box center [100, 192] width 13 height 15
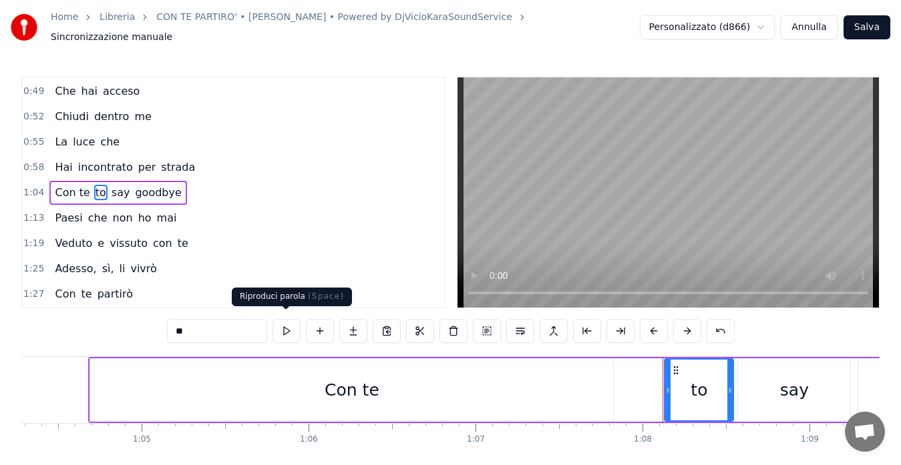
click at [285, 324] on button at bounding box center [286, 331] width 28 height 24
click at [186, 320] on input "**" at bounding box center [217, 331] width 100 height 24
click at [288, 322] on button at bounding box center [286, 331] width 28 height 24
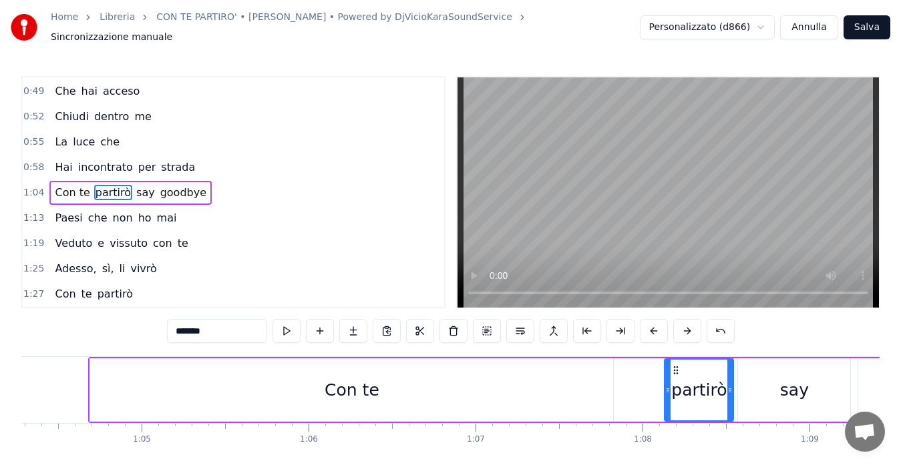
click at [288, 322] on button at bounding box center [286, 331] width 28 height 24
click at [135, 188] on span "say" at bounding box center [145, 192] width 21 height 15
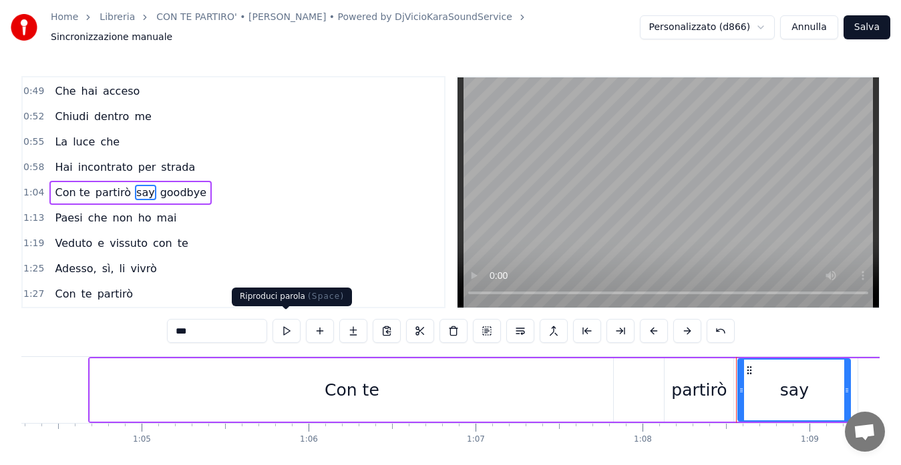
click at [280, 319] on button at bounding box center [286, 331] width 28 height 24
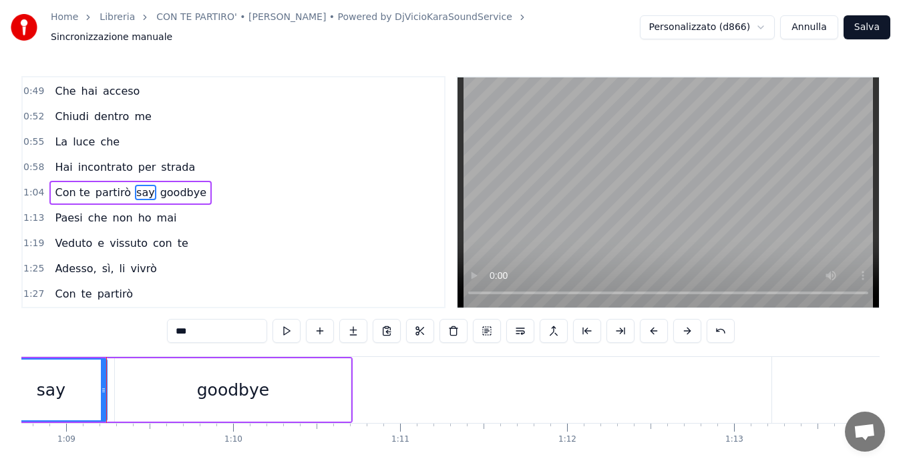
scroll to position [0, 11491]
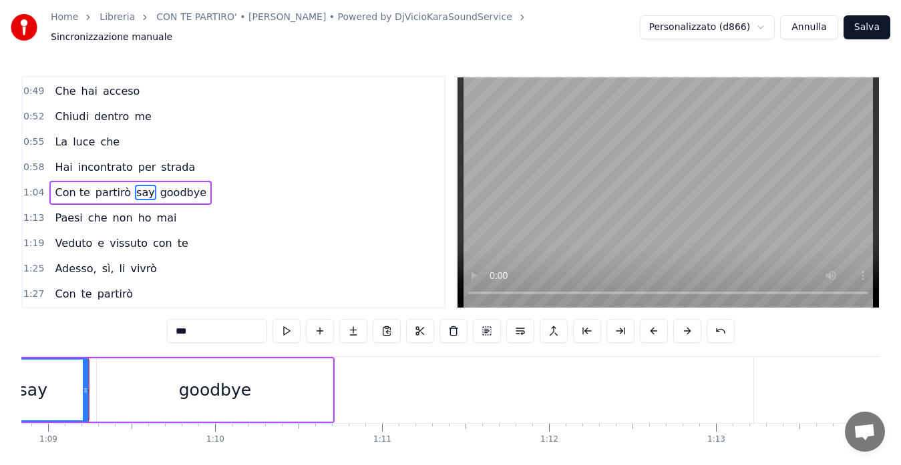
click at [107, 191] on span "partirò" at bounding box center [113, 192] width 38 height 15
type input "*******"
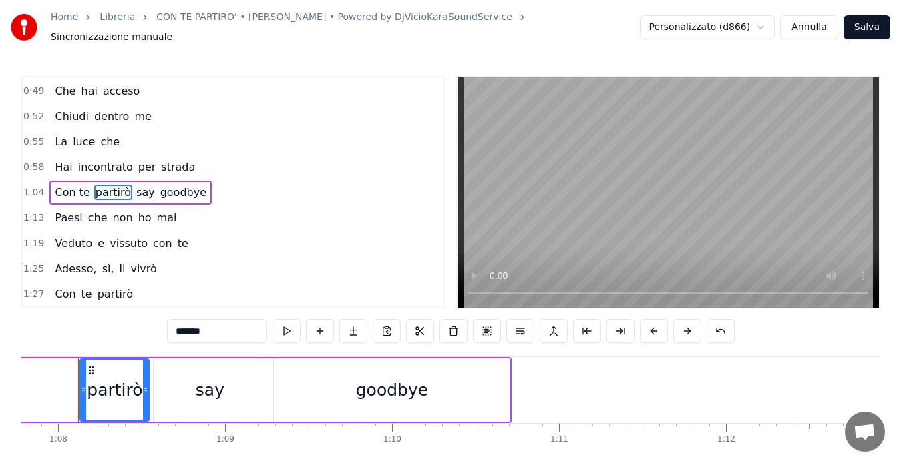
scroll to position [0, 11304]
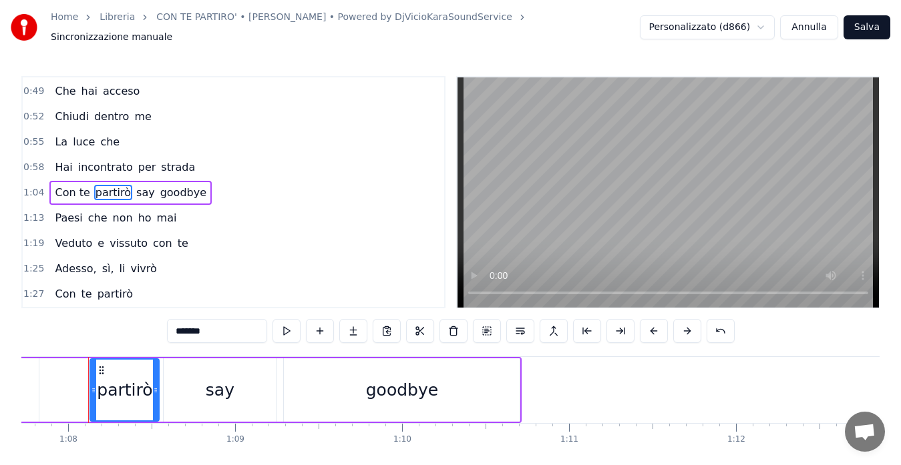
click at [29, 186] on span "1:04" at bounding box center [33, 192] width 21 height 13
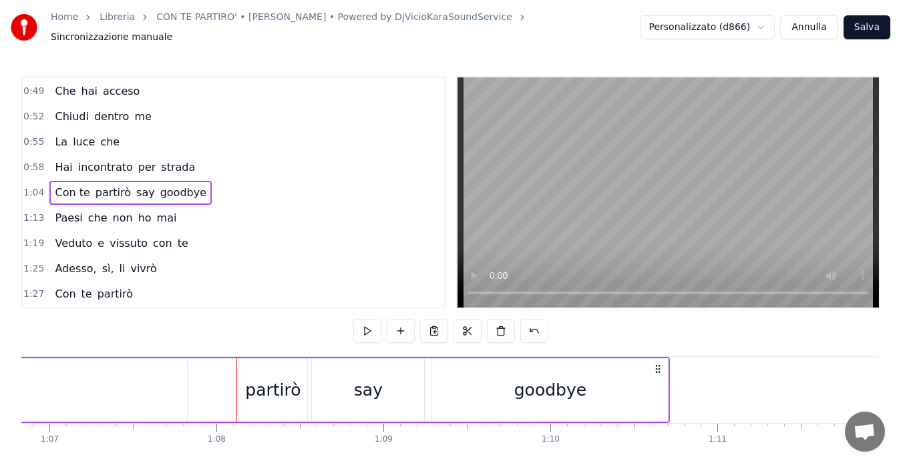
click at [29, 186] on span "1:04" at bounding box center [33, 192] width 21 height 13
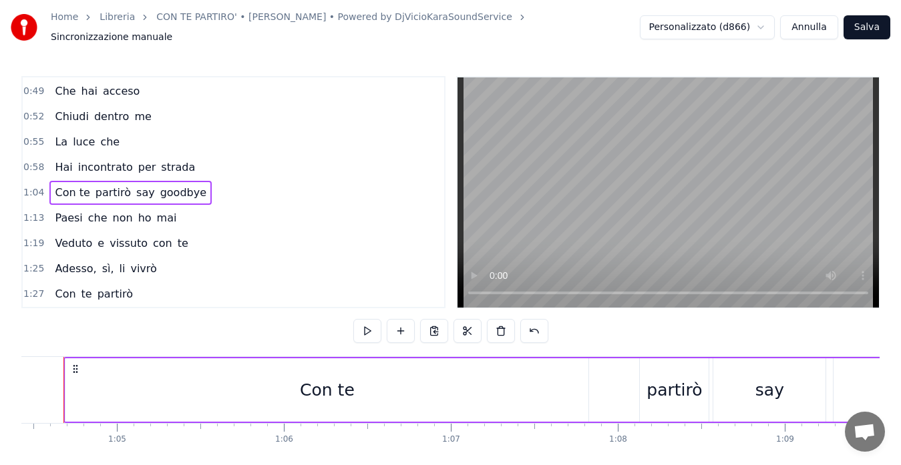
scroll to position [0, 10729]
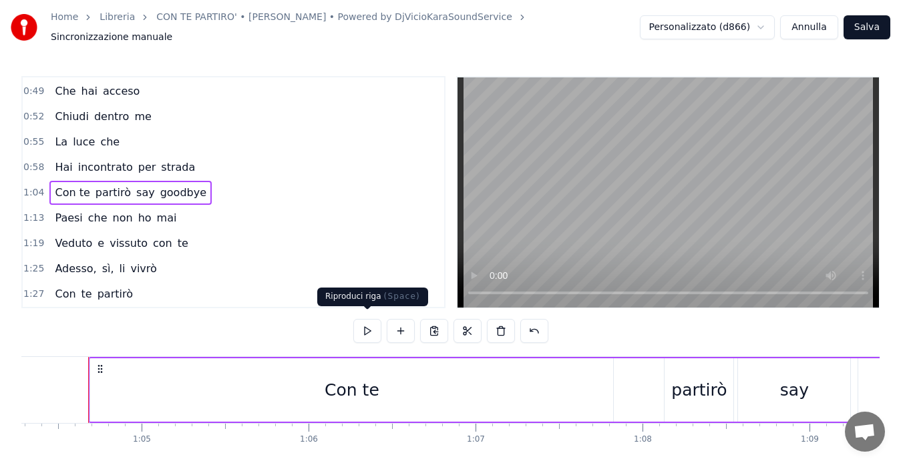
click at [363, 325] on button at bounding box center [367, 331] width 28 height 24
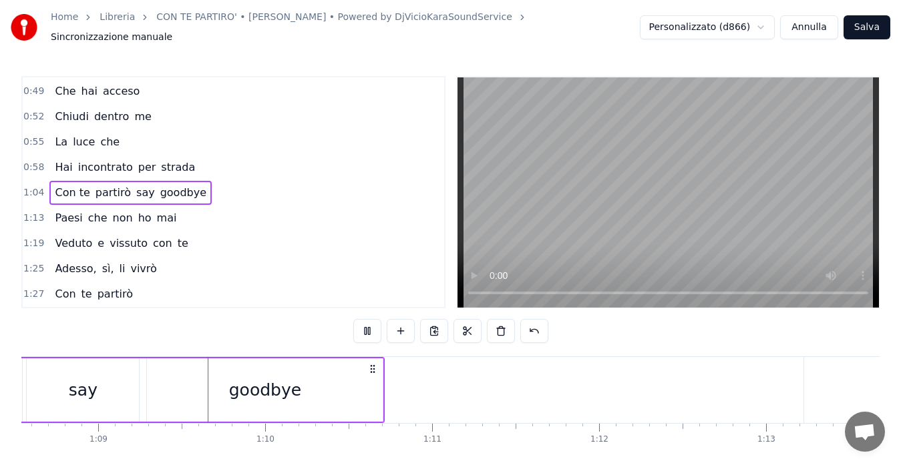
scroll to position [0, 11483]
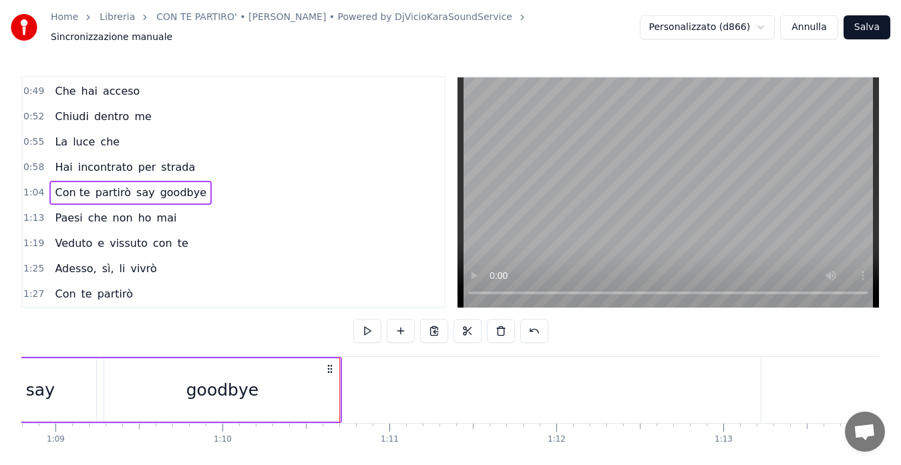
click at [363, 325] on button at bounding box center [367, 331] width 28 height 24
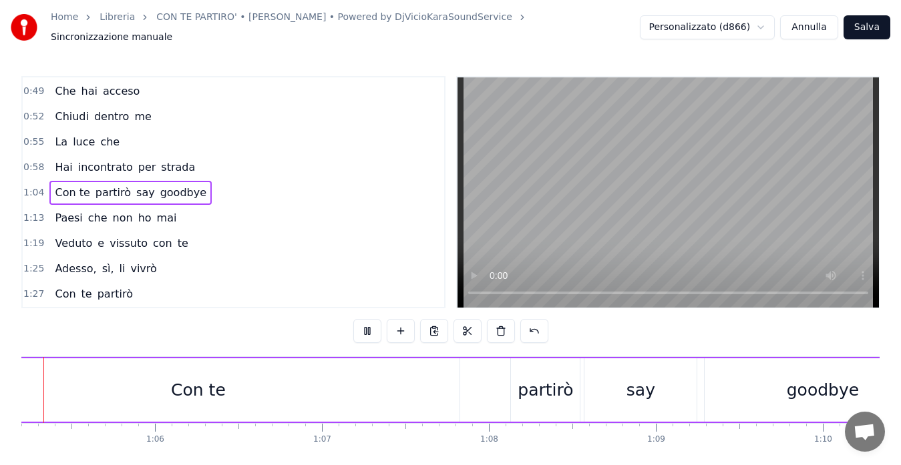
scroll to position [0, 10807]
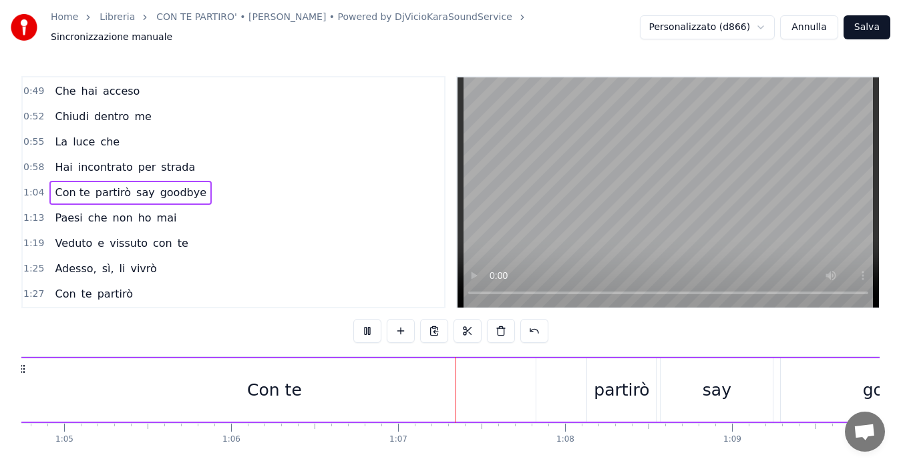
click at [30, 212] on span "1:13" at bounding box center [33, 218] width 21 height 13
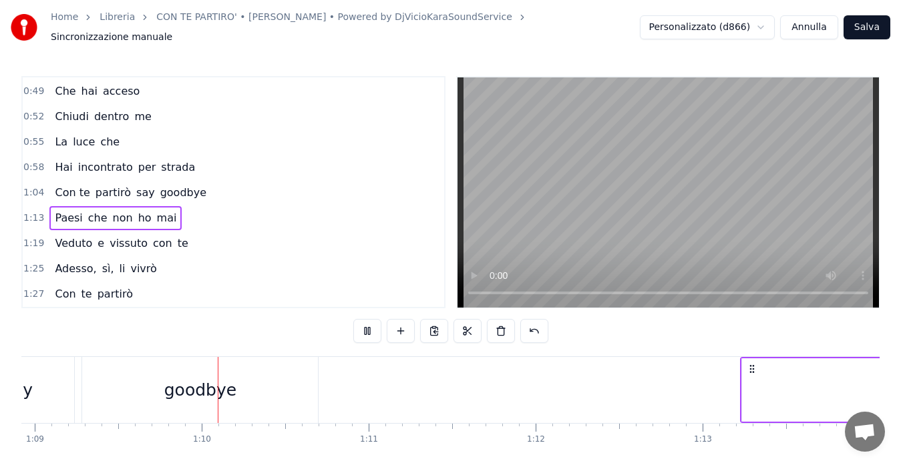
scroll to position [0, 11541]
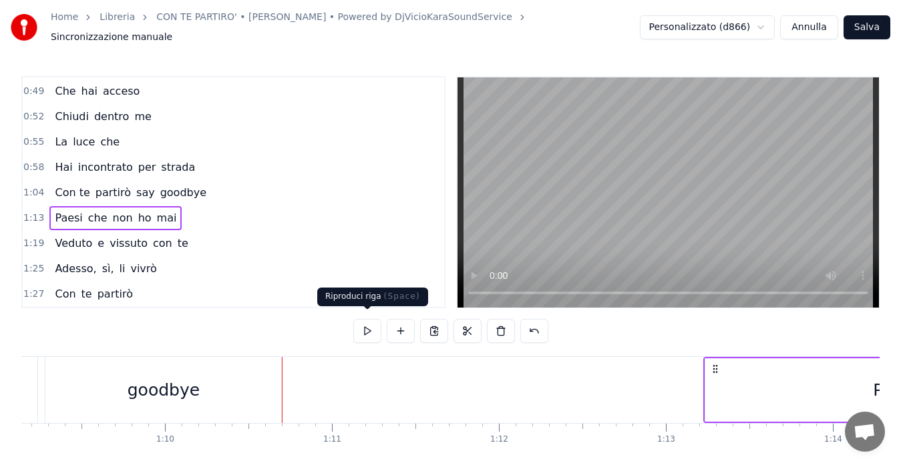
click at [367, 333] on button at bounding box center [367, 331] width 28 height 24
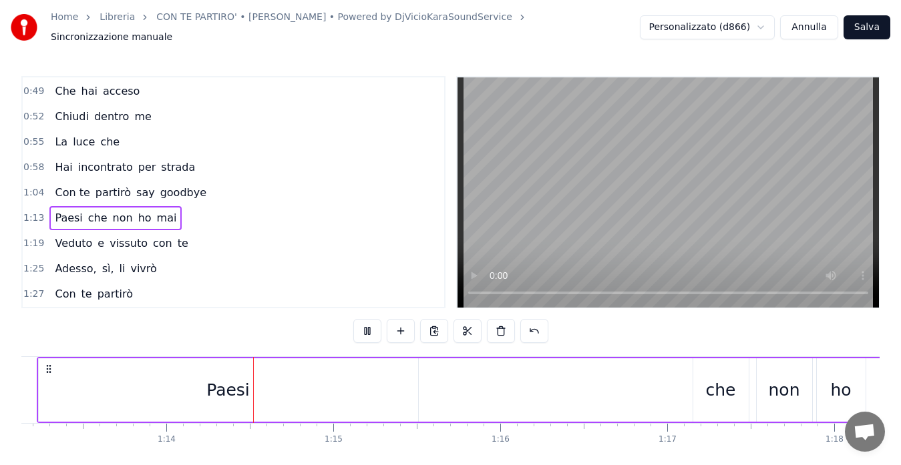
scroll to position [0, 12279]
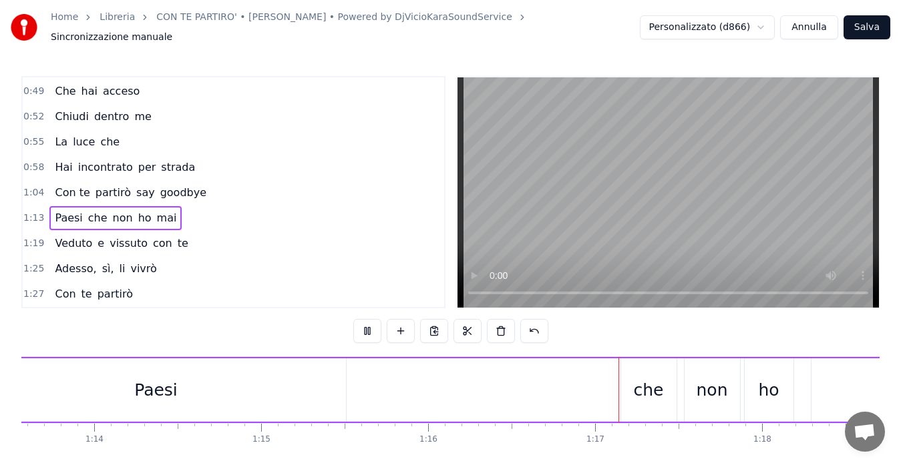
click at [159, 186] on span "goodbye" at bounding box center [183, 192] width 49 height 15
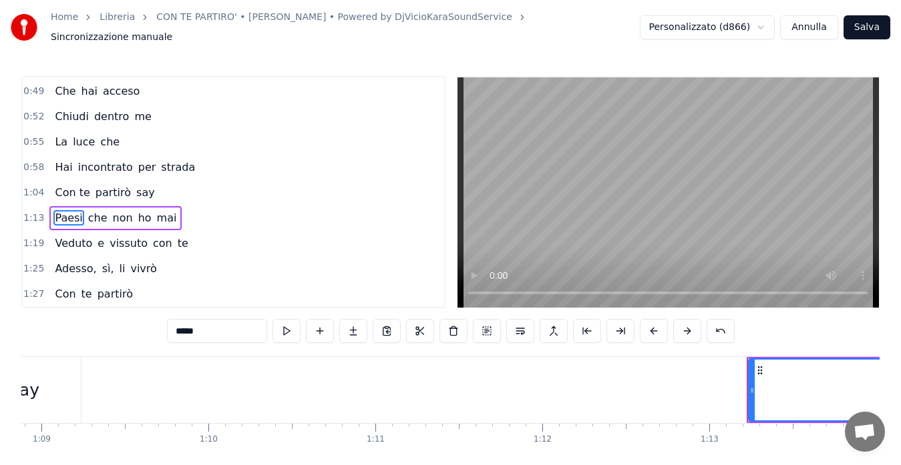
scroll to position [227, 0]
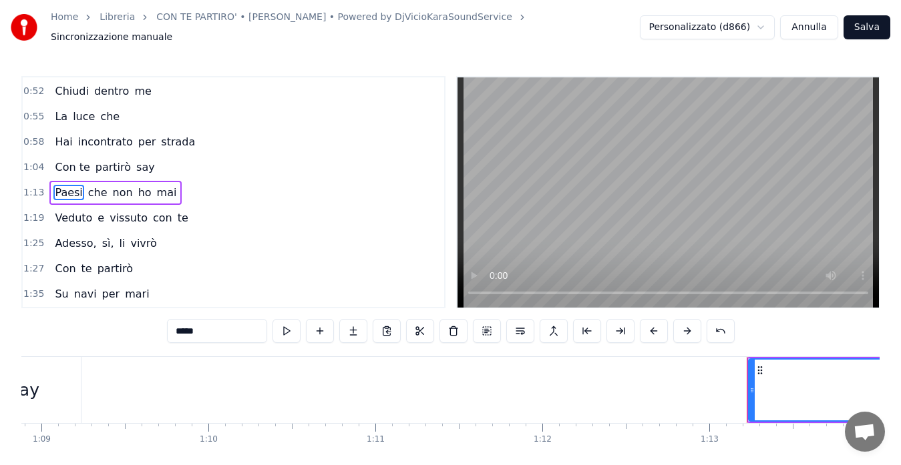
click at [135, 160] on span "say" at bounding box center [145, 167] width 21 height 15
type input "***"
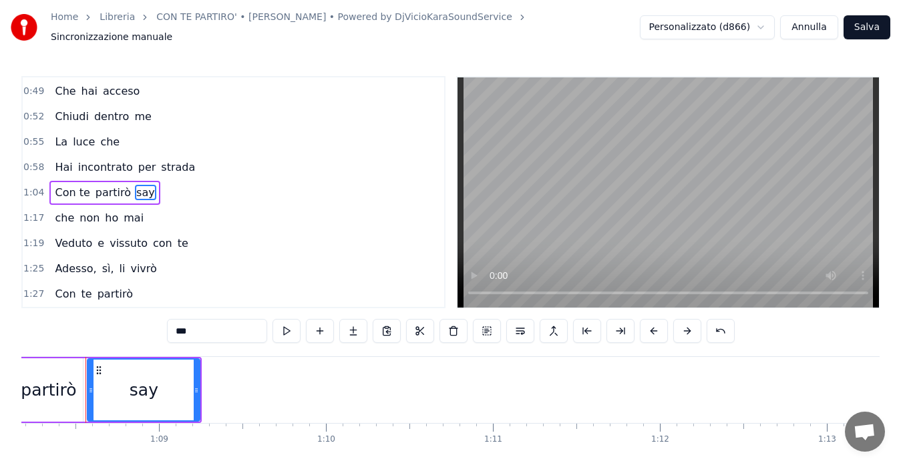
scroll to position [0, 11377]
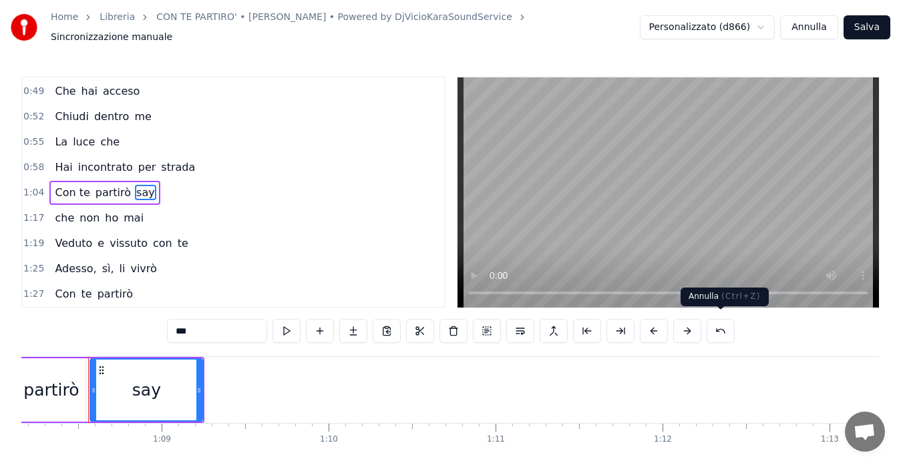
click at [720, 327] on button at bounding box center [720, 331] width 28 height 24
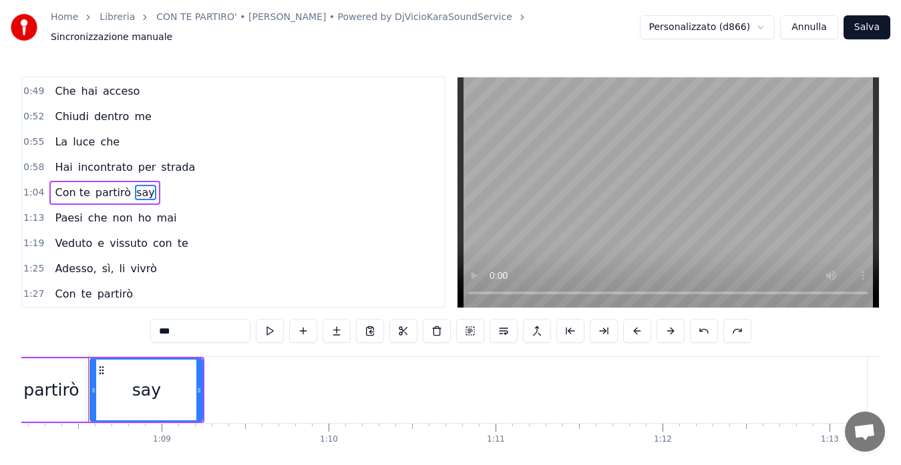
type input "*****"
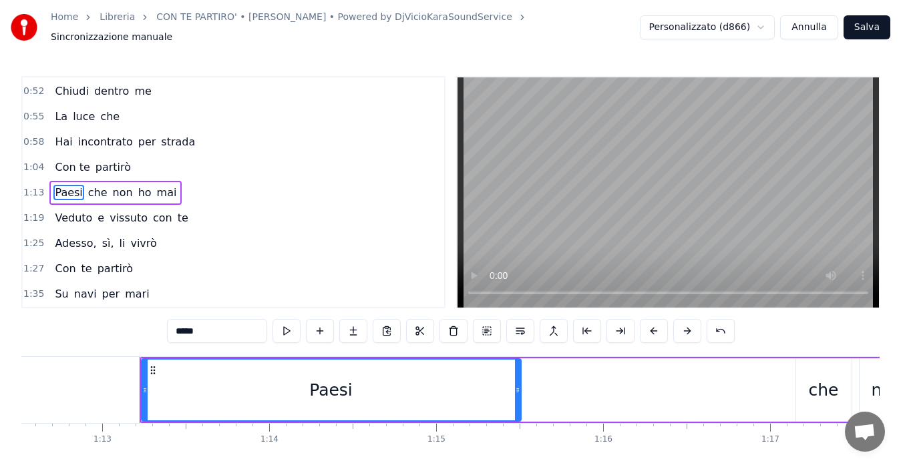
scroll to position [0, 12155]
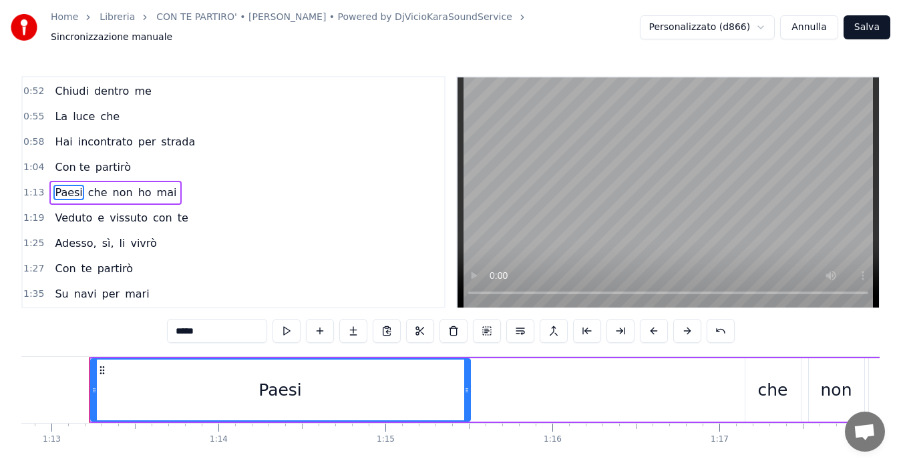
click at [33, 161] on span "1:04" at bounding box center [33, 167] width 21 height 13
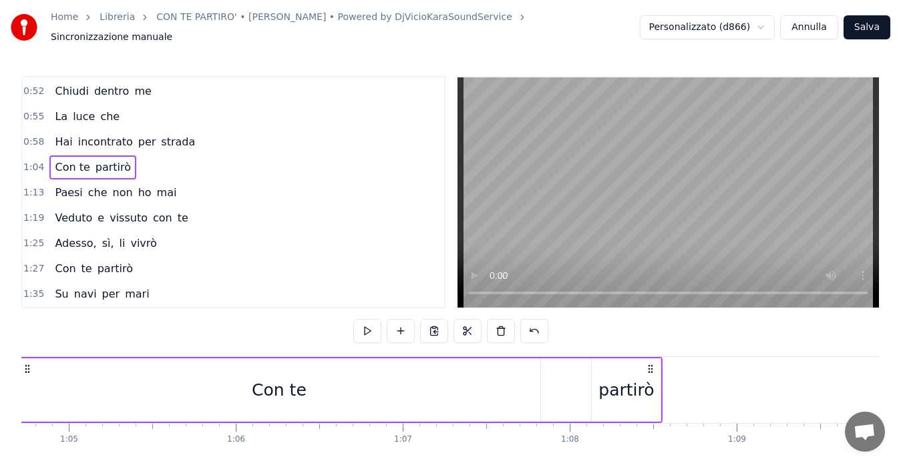
scroll to position [0, 10729]
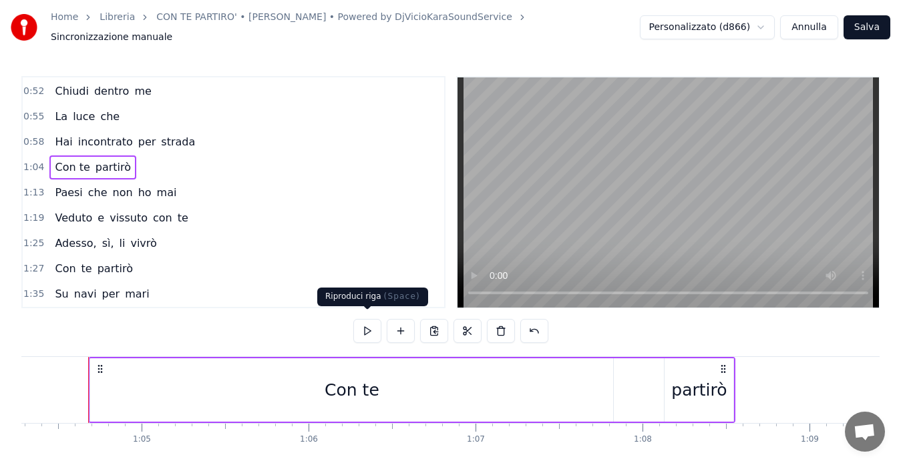
click at [364, 324] on button at bounding box center [367, 331] width 28 height 24
click at [31, 186] on span "1:13" at bounding box center [33, 192] width 21 height 13
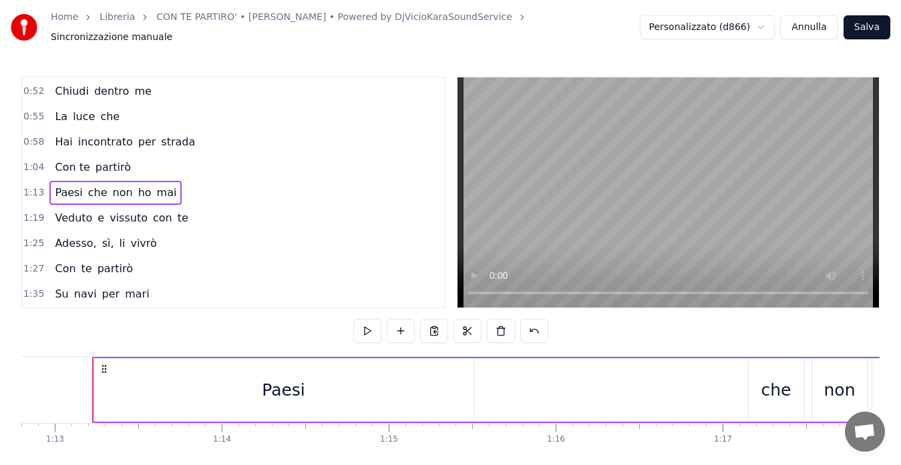
scroll to position [0, 12155]
click at [367, 323] on button at bounding box center [367, 331] width 28 height 24
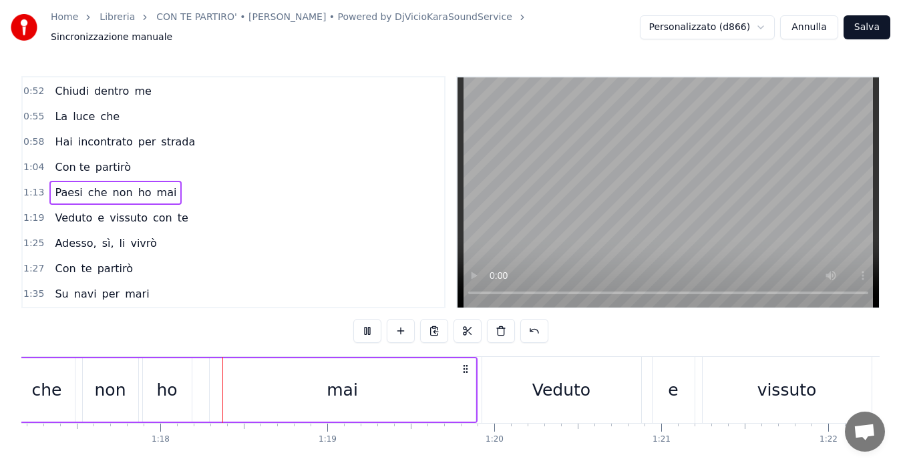
scroll to position [0, 12909]
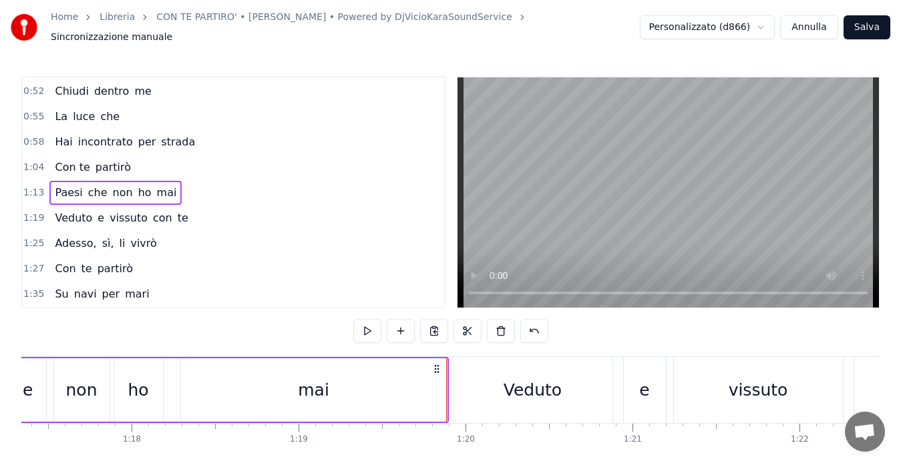
click at [31, 161] on span "1:04" at bounding box center [33, 167] width 21 height 13
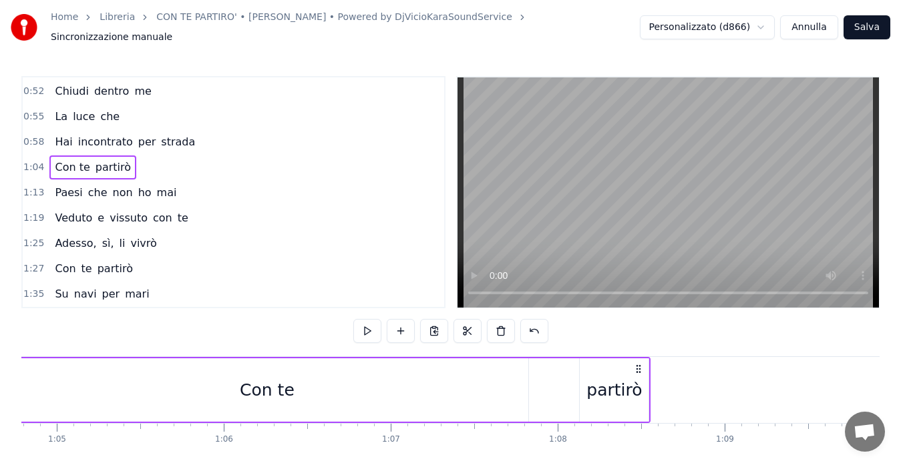
scroll to position [0, 10729]
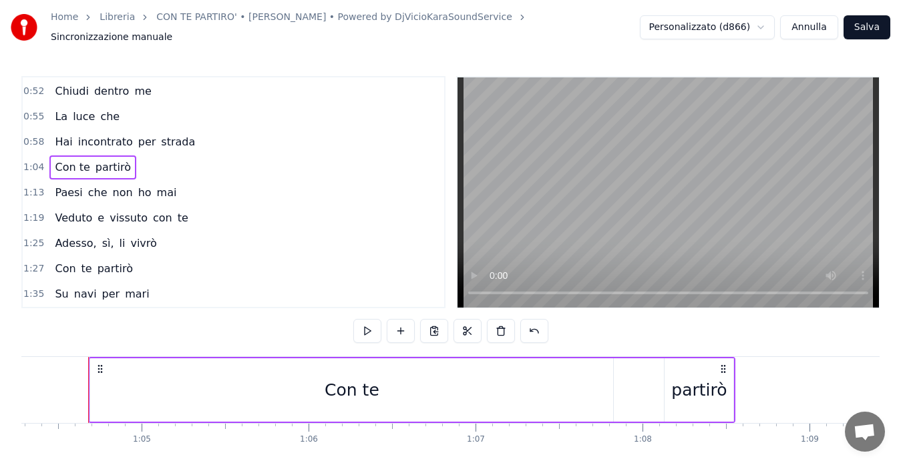
click at [359, 330] on button at bounding box center [367, 331] width 28 height 24
drag, startPoint x: 724, startPoint y: 361, endPoint x: 751, endPoint y: 362, distance: 27.4
click at [732, 364] on icon at bounding box center [726, 369] width 11 height 11
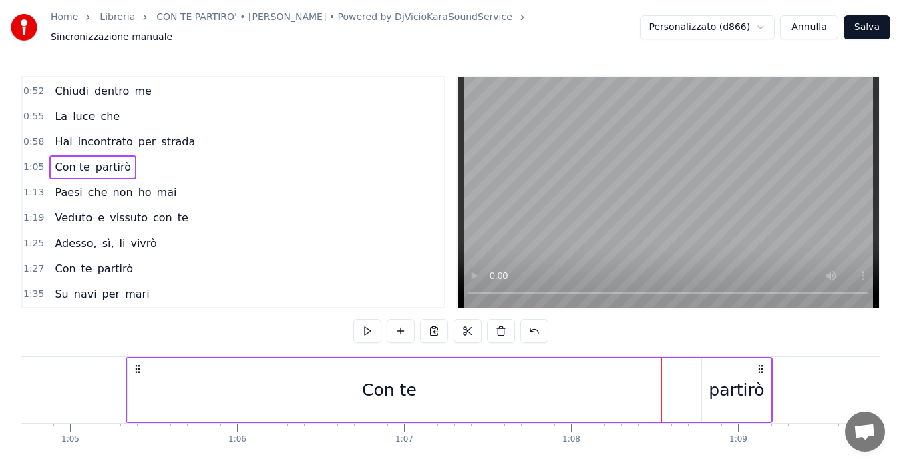
scroll to position [0, 10813]
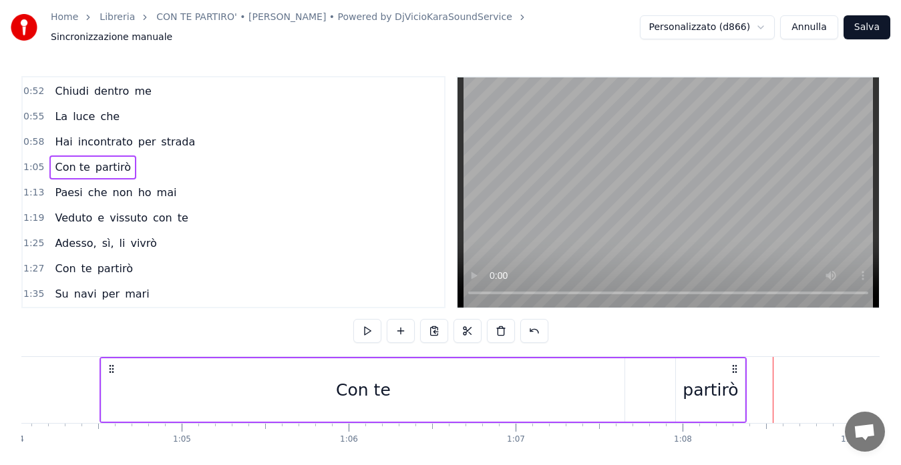
drag, startPoint x: 125, startPoint y: 363, endPoint x: 114, endPoint y: 361, distance: 10.8
click at [114, 364] on icon at bounding box center [111, 369] width 11 height 11
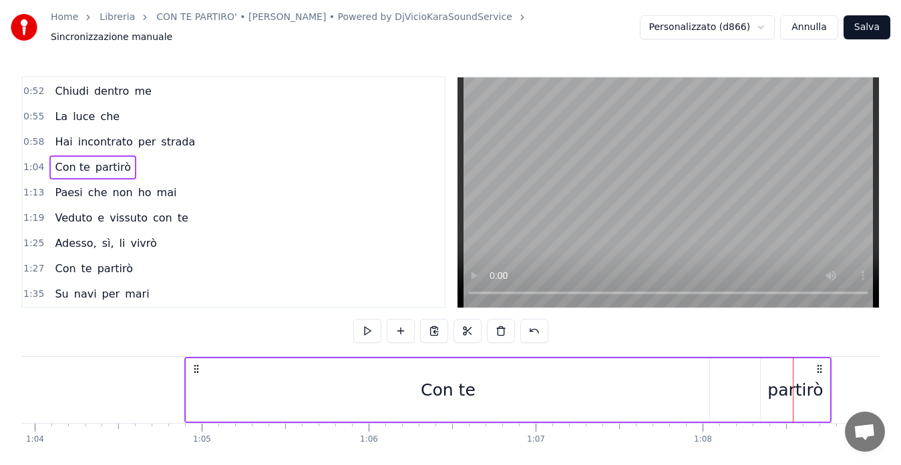
drag, startPoint x: 116, startPoint y: 361, endPoint x: 197, endPoint y: 369, distance: 81.8
click at [197, 369] on div "Con te partirò" at bounding box center [507, 390] width 647 height 66
click at [824, 381] on div "partirò" at bounding box center [794, 390] width 69 height 63
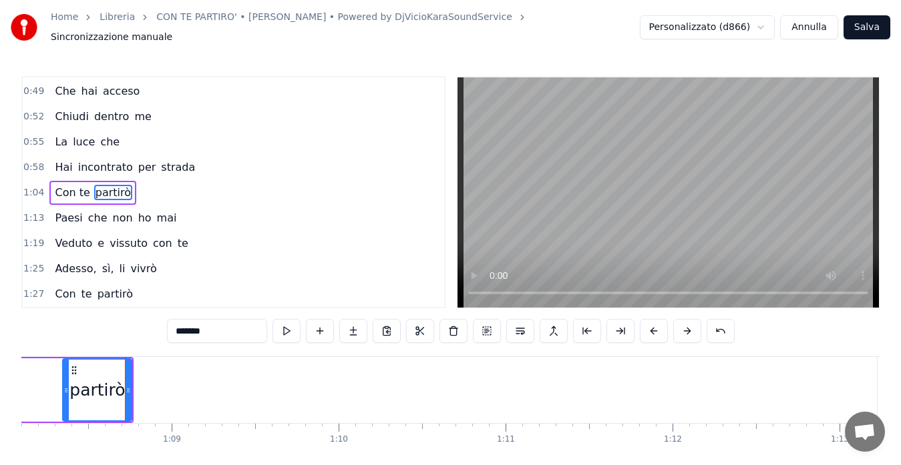
scroll to position [0, 11404]
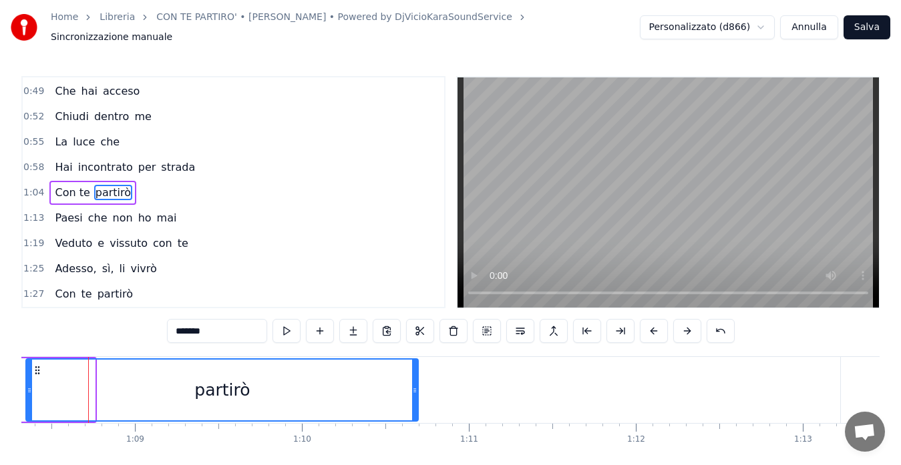
drag, startPoint x: 91, startPoint y: 387, endPoint x: 415, endPoint y: 417, distance: 324.6
click at [415, 417] on div "Quando sono solo Sogno all'orizzonte E mancan le parole Sì, lo so che non c'è l…" at bounding box center [450, 407] width 858 height 100
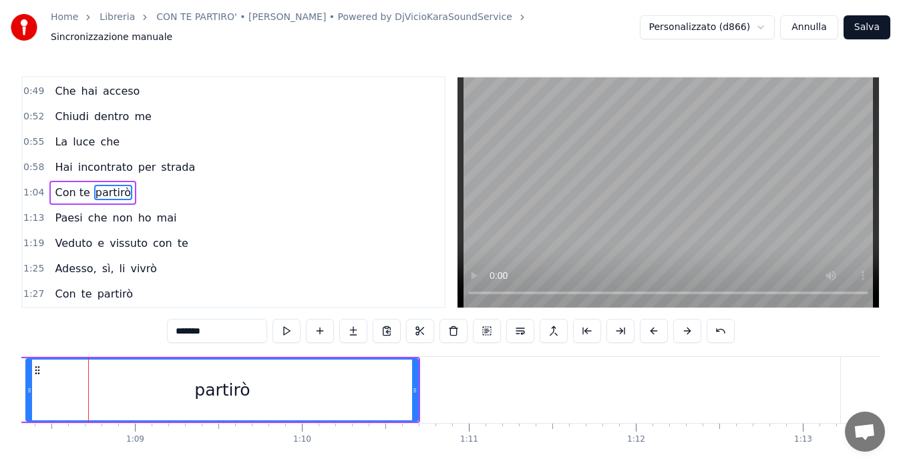
click at [31, 186] on span "1:04" at bounding box center [33, 192] width 21 height 13
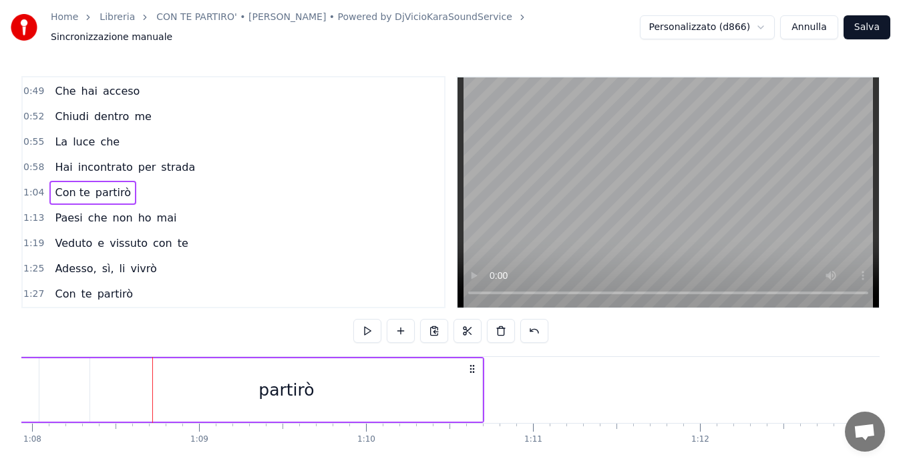
click at [31, 186] on span "1:04" at bounding box center [33, 192] width 21 height 13
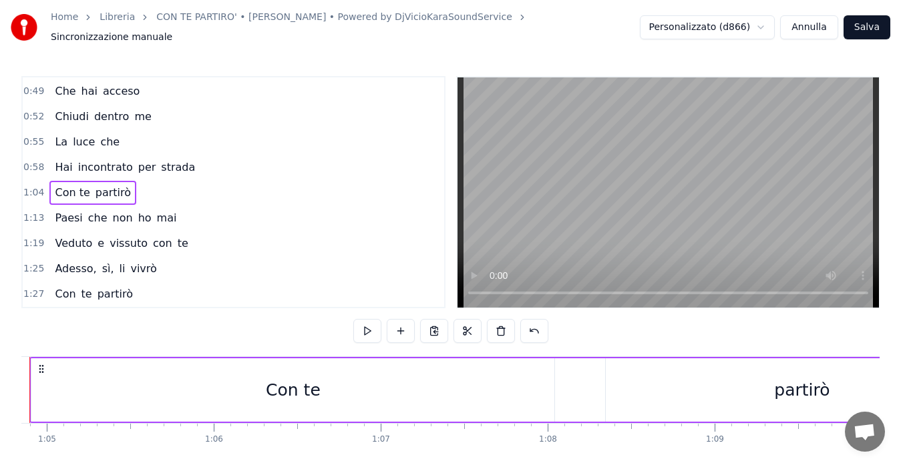
scroll to position [0, 10765]
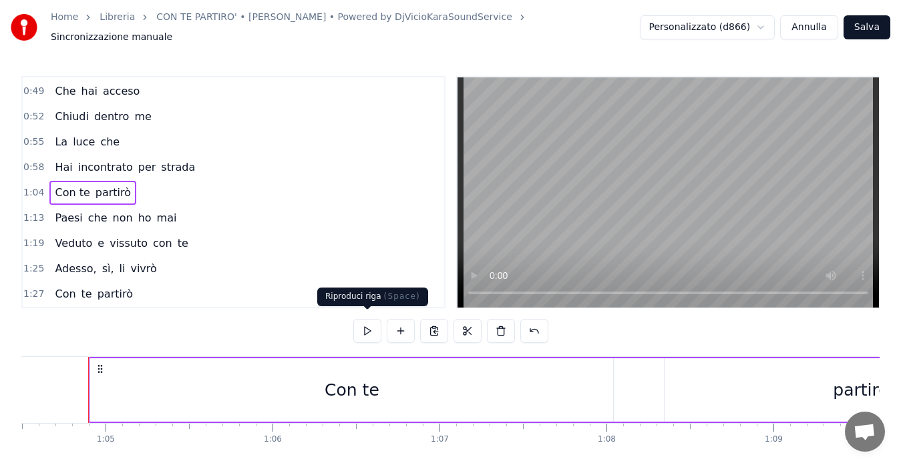
click at [371, 324] on button at bounding box center [367, 331] width 28 height 24
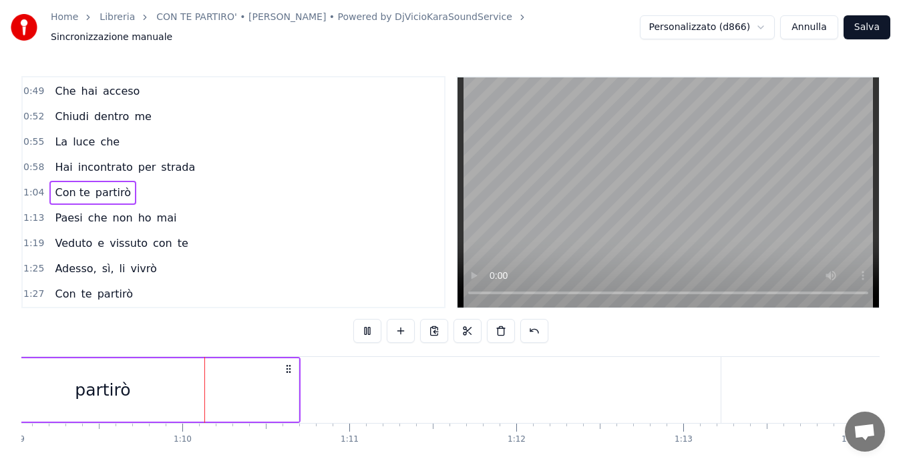
scroll to position [0, 11535]
click at [260, 389] on div "partirò" at bounding box center [91, 390] width 392 height 63
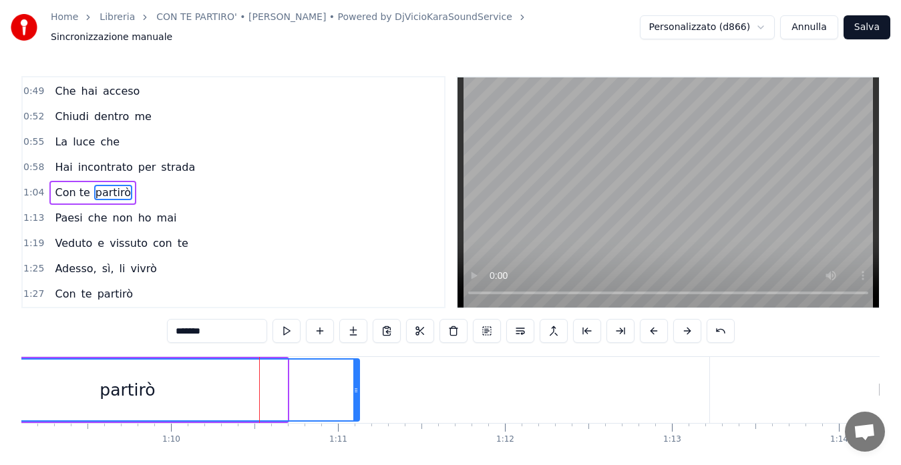
drag, startPoint x: 285, startPoint y: 389, endPoint x: 357, endPoint y: 395, distance: 72.3
click at [357, 395] on div at bounding box center [355, 390] width 5 height 61
click at [27, 186] on span "1:04" at bounding box center [33, 192] width 21 height 13
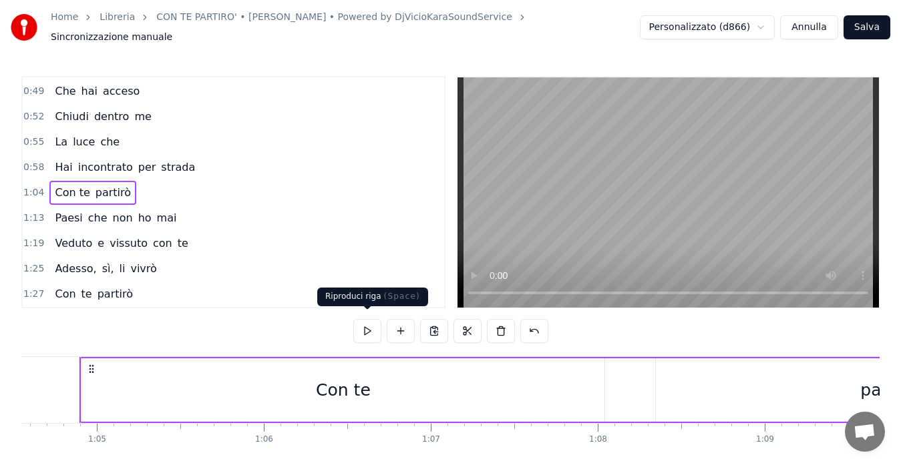
scroll to position [0, 10765]
click at [363, 322] on button at bounding box center [367, 331] width 28 height 24
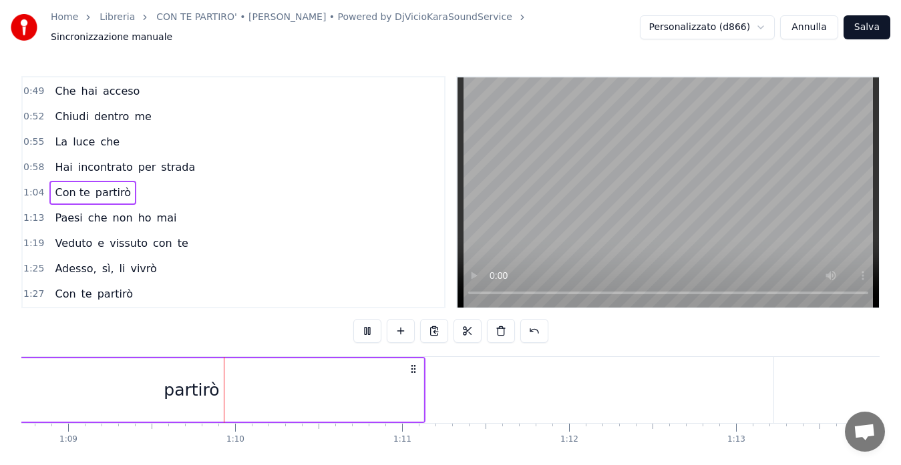
scroll to position [0, 11509]
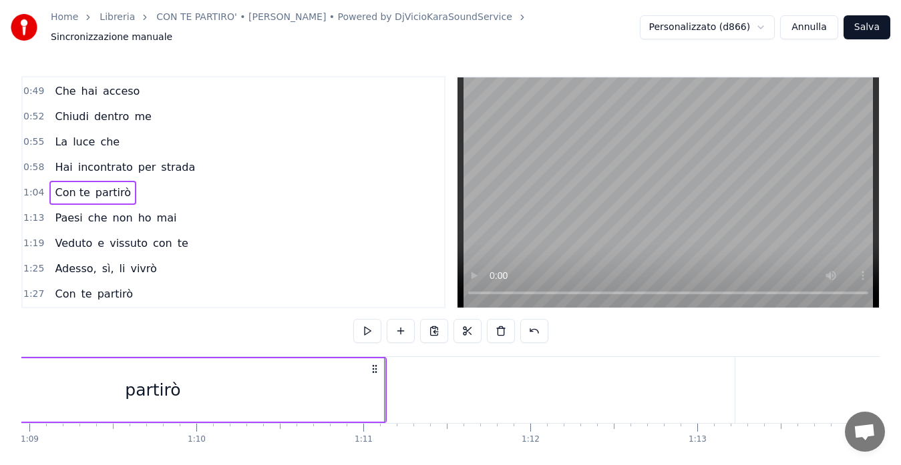
click at [31, 212] on span "1:13" at bounding box center [33, 218] width 21 height 13
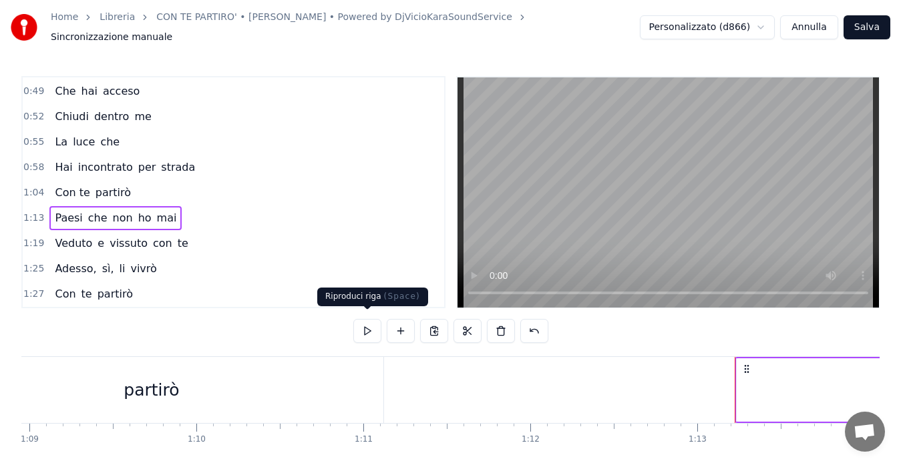
click at [369, 327] on button at bounding box center [367, 331] width 28 height 24
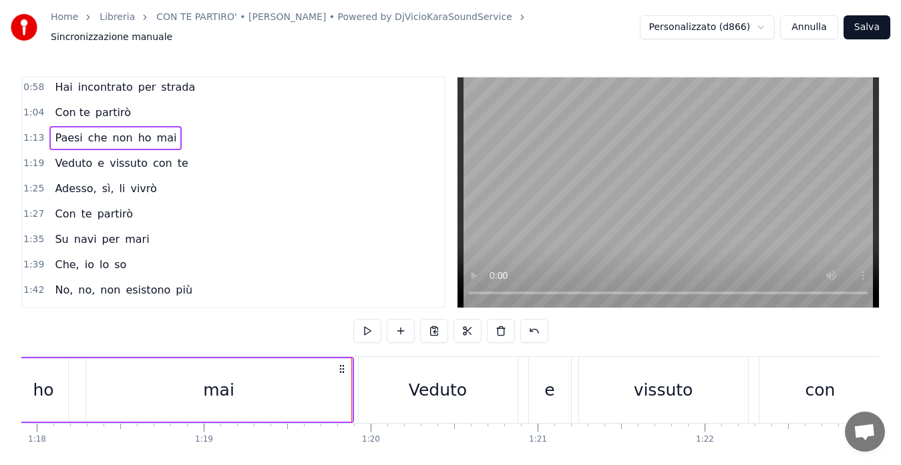
scroll to position [308, 0]
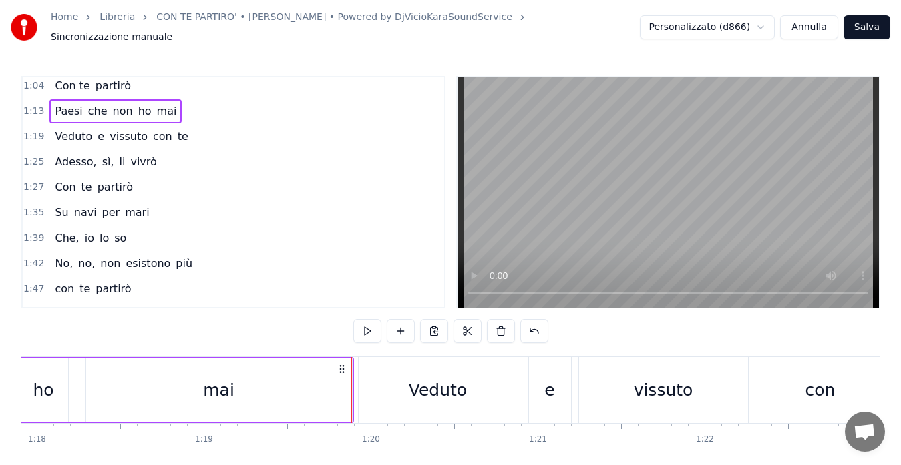
click at [29, 181] on span "1:27" at bounding box center [33, 187] width 21 height 13
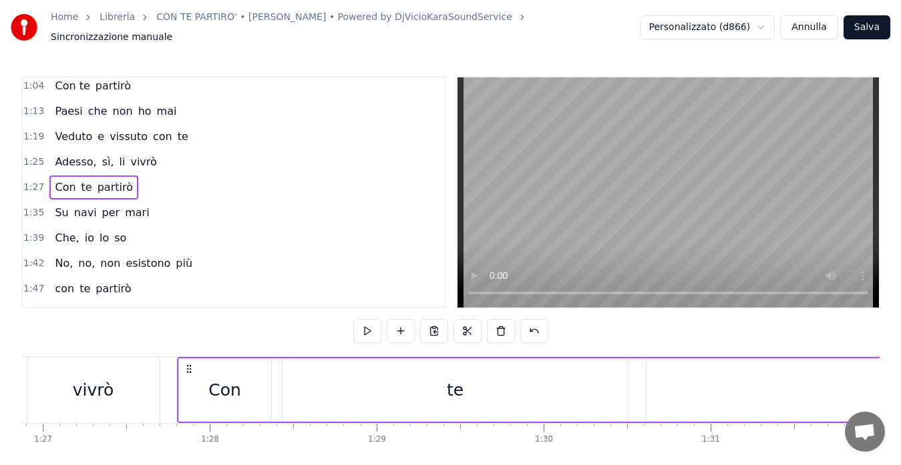
scroll to position [0, 14588]
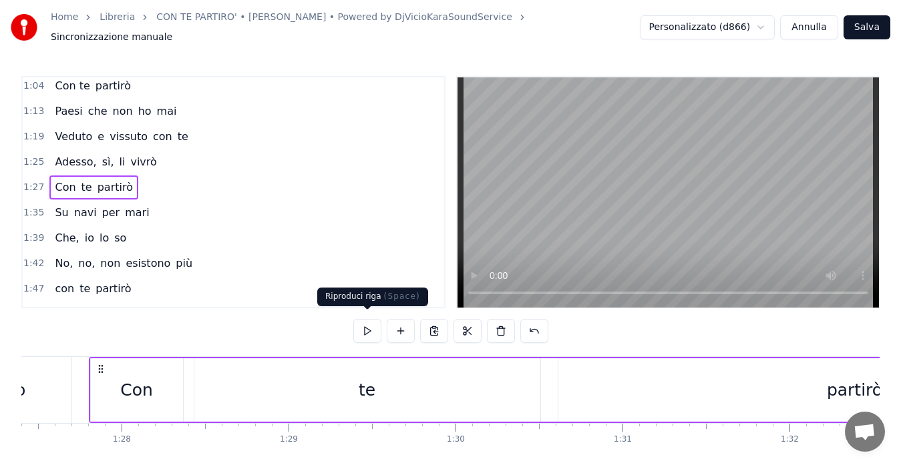
click at [376, 336] on button at bounding box center [367, 331] width 28 height 24
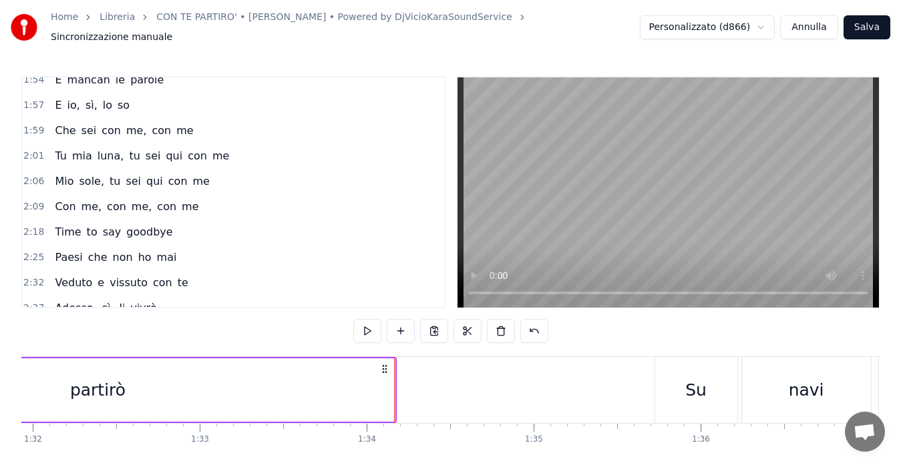
scroll to position [602, 0]
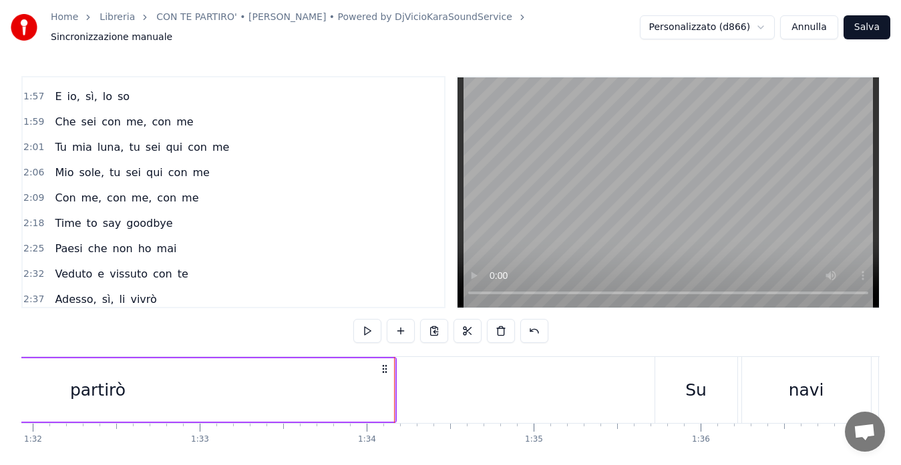
click at [30, 219] on span "2:18" at bounding box center [33, 223] width 21 height 13
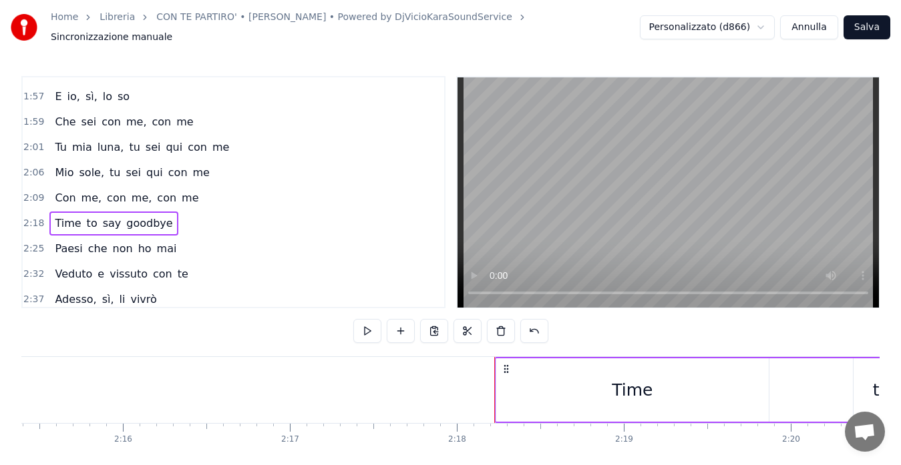
scroll to position [0, 23004]
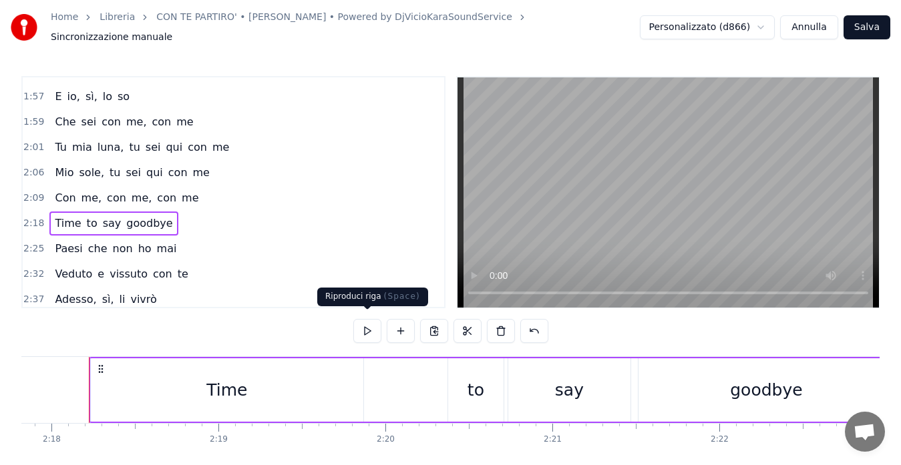
click at [364, 320] on button at bounding box center [367, 331] width 28 height 24
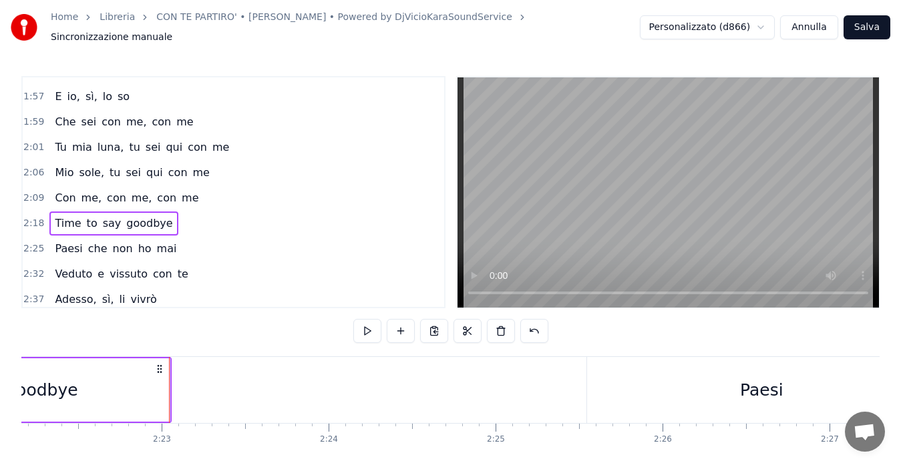
scroll to position [0, 23809]
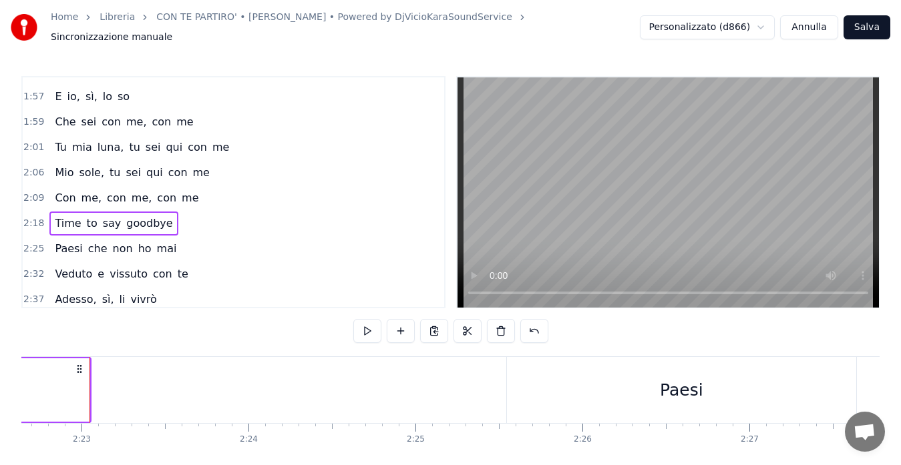
click at [72, 219] on span "Time" at bounding box center [67, 223] width 29 height 15
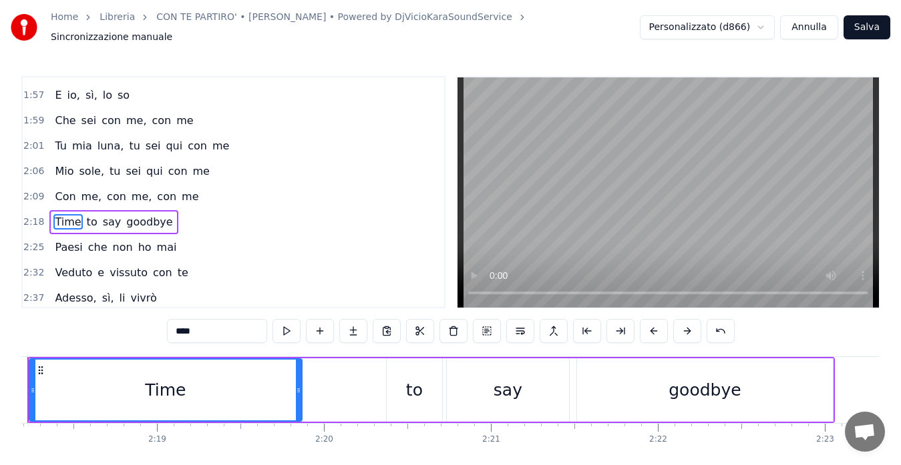
scroll to position [0, 23004]
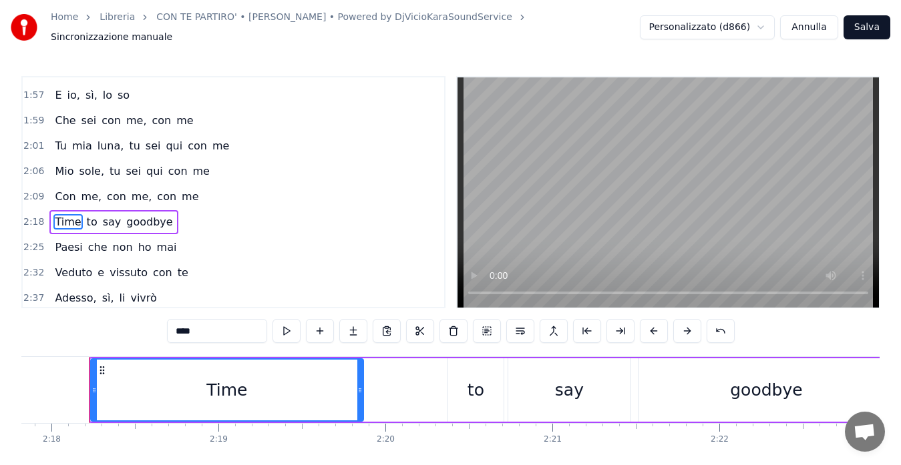
click at [200, 329] on input "****" at bounding box center [217, 331] width 100 height 24
click at [81, 217] on span "to" at bounding box center [86, 221] width 13 height 15
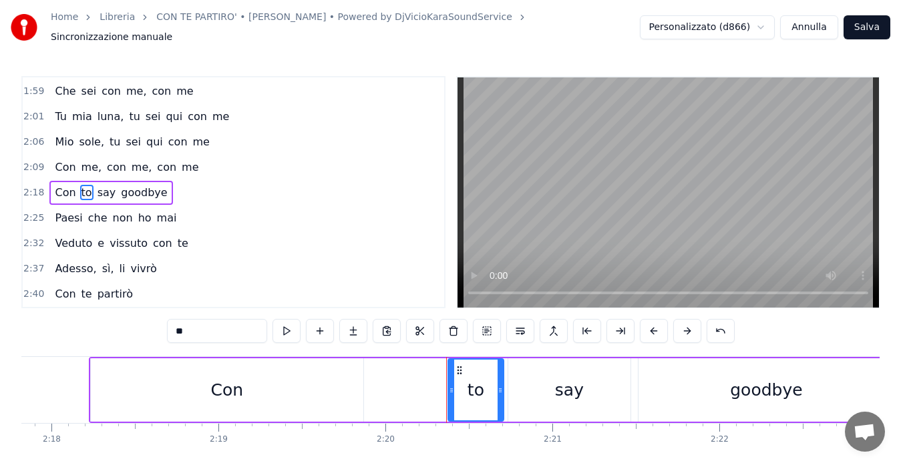
click at [223, 325] on input "**" at bounding box center [217, 331] width 100 height 24
type input "**"
click at [194, 166] on div "2:09 Con me, con me, con me" at bounding box center [233, 167] width 421 height 25
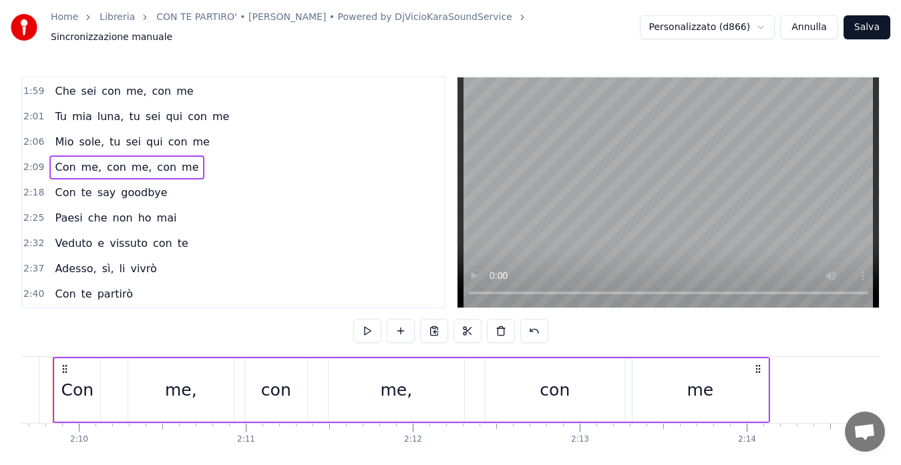
scroll to position [0, 21606]
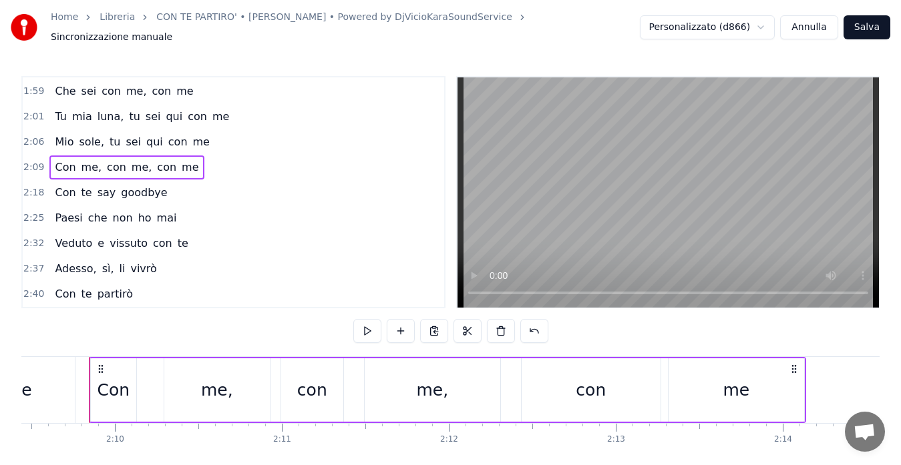
click at [102, 188] on span "say" at bounding box center [106, 192] width 21 height 15
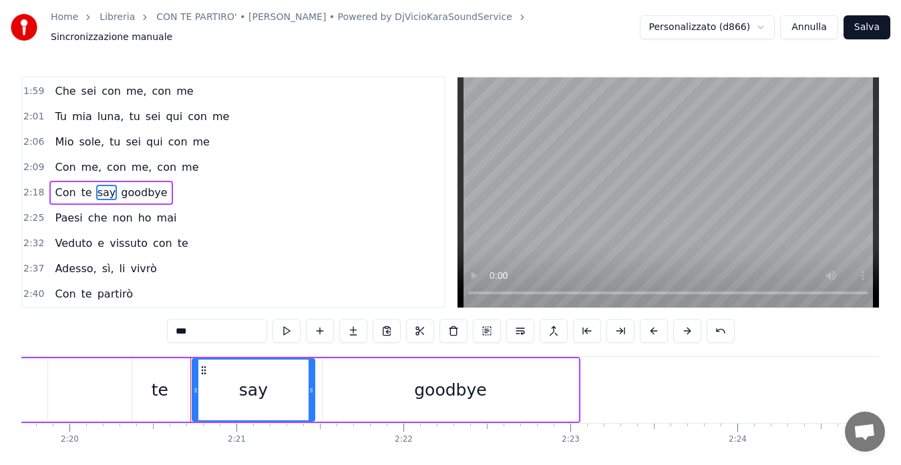
scroll to position [0, 23422]
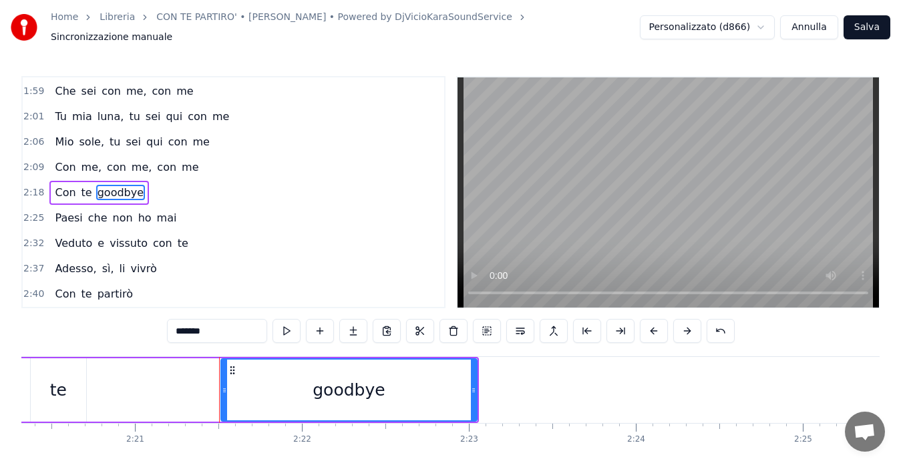
click at [192, 324] on input "*******" at bounding box center [217, 331] width 100 height 24
type input "*******"
click at [27, 186] on span "2:18" at bounding box center [33, 192] width 21 height 13
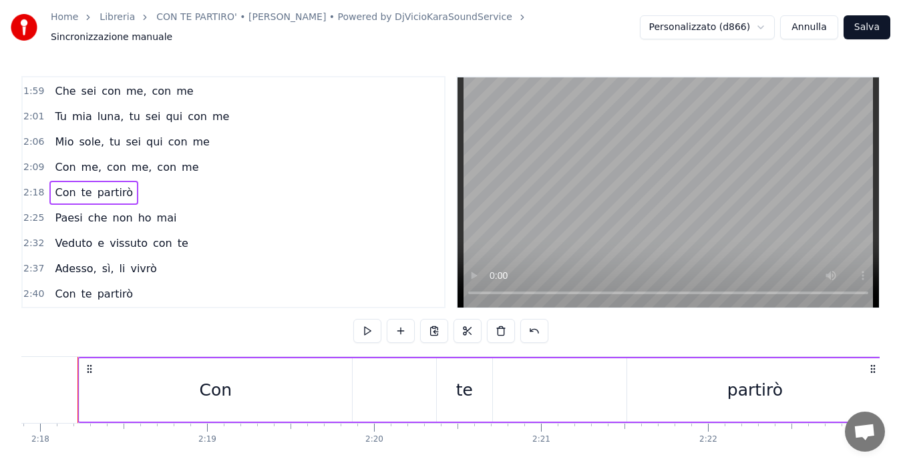
scroll to position [0, 23004]
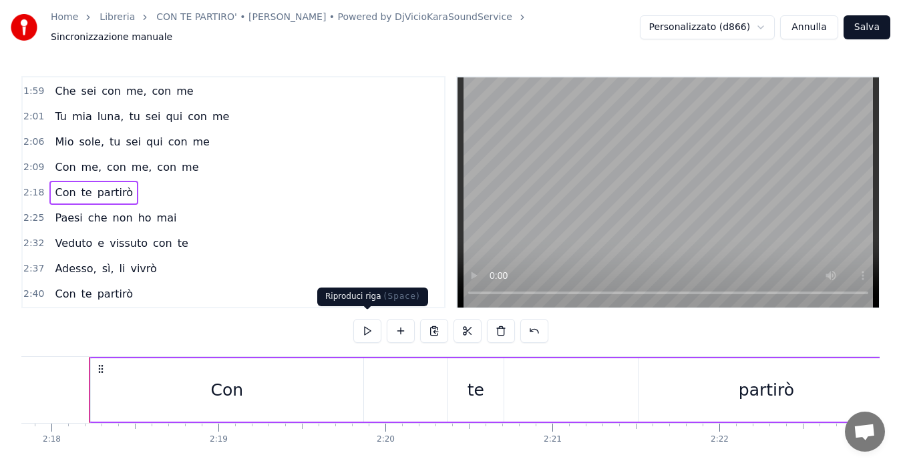
click at [359, 322] on button at bounding box center [367, 331] width 28 height 24
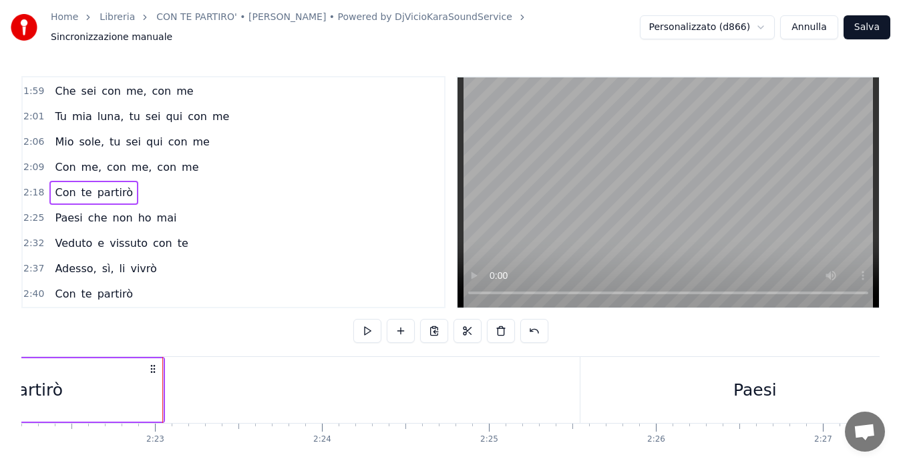
click at [27, 186] on span "2:18" at bounding box center [33, 192] width 21 height 13
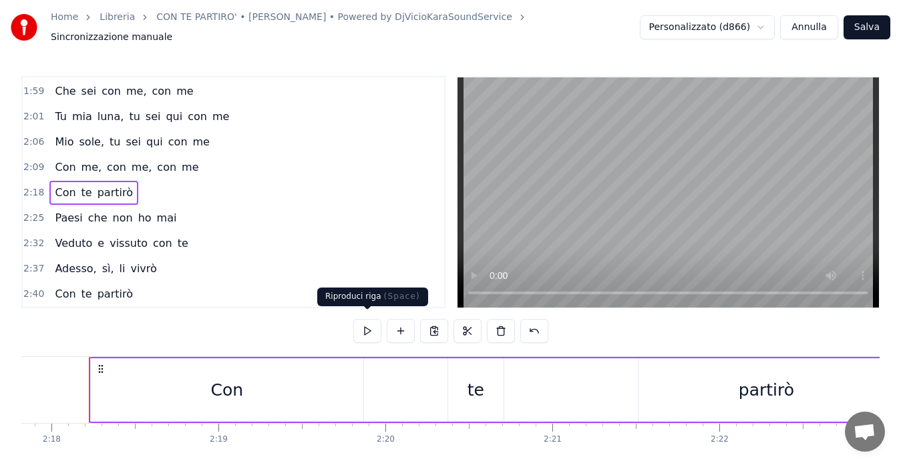
click at [367, 322] on button at bounding box center [367, 331] width 28 height 24
click at [118, 385] on div "Con" at bounding box center [227, 390] width 272 height 63
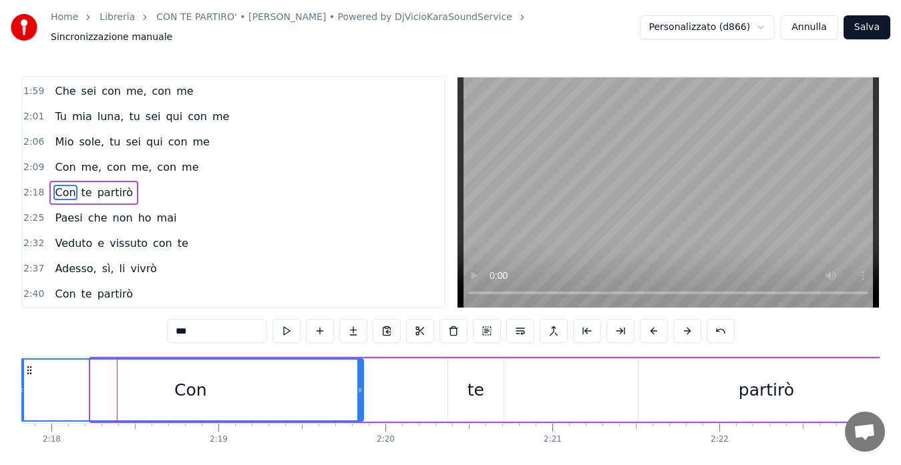
drag, startPoint x: 93, startPoint y: 385, endPoint x: 21, endPoint y: 385, distance: 72.8
click at [21, 385] on div "Home Libreria CON TE PARTIRO' • [PERSON_NAME] • Powered by DjVicioKaraSoundServ…" at bounding box center [450, 245] width 901 height 491
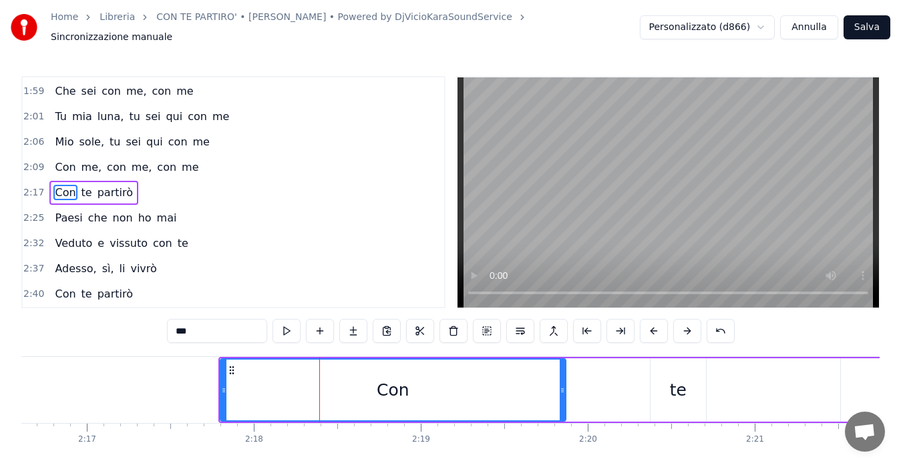
scroll to position [0, 22791]
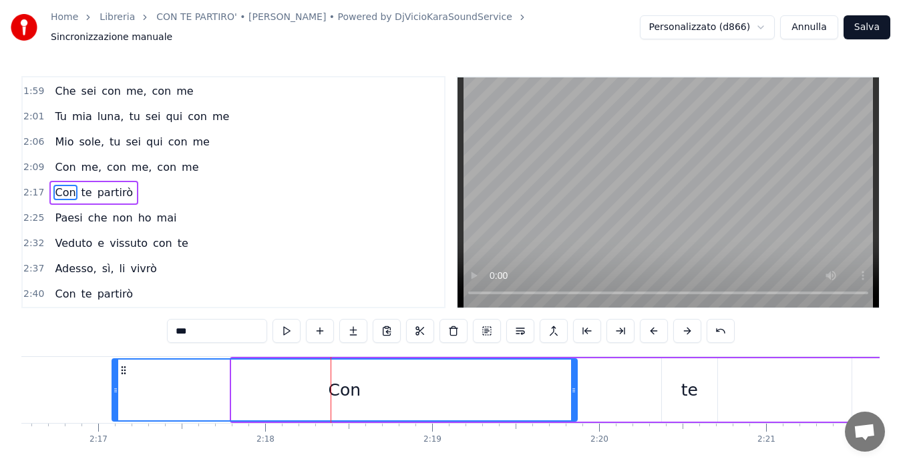
drag, startPoint x: 233, startPoint y: 383, endPoint x: 114, endPoint y: 387, distance: 119.6
click at [114, 387] on icon at bounding box center [115, 390] width 5 height 11
click at [26, 190] on span "2:17" at bounding box center [33, 192] width 21 height 13
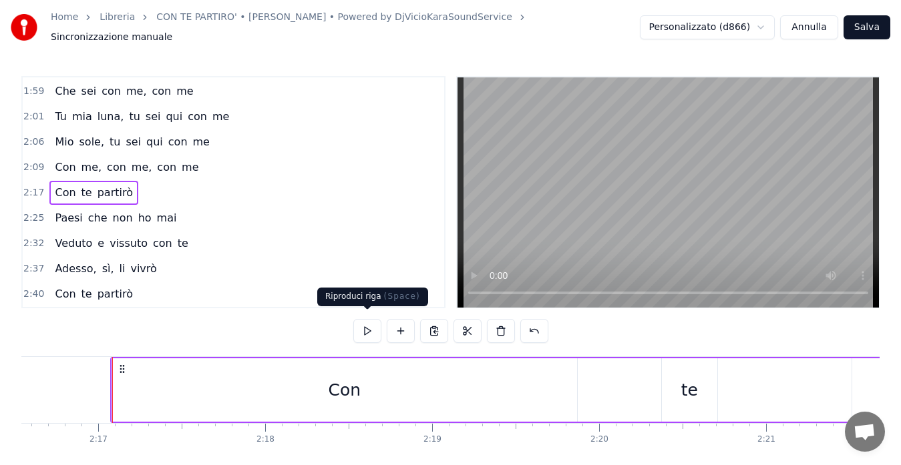
click at [363, 322] on button at bounding box center [367, 331] width 28 height 24
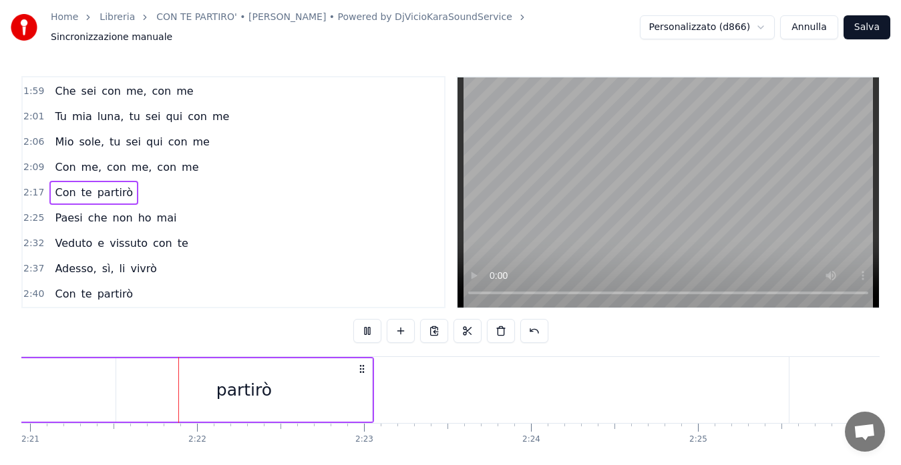
scroll to position [0, 23534]
click at [353, 381] on div "partirò" at bounding box center [237, 390] width 256 height 63
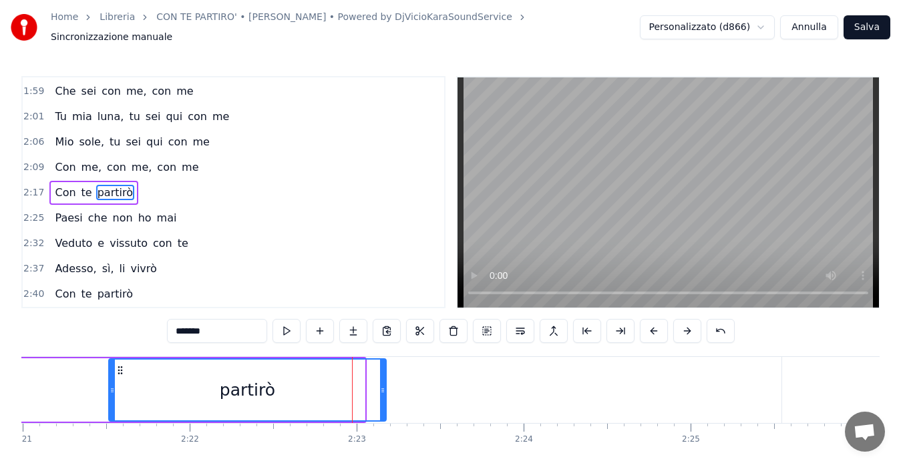
drag, startPoint x: 363, startPoint y: 383, endPoint x: 384, endPoint y: 381, distance: 21.4
click at [384, 385] on icon at bounding box center [382, 390] width 5 height 11
click at [21, 186] on div "Home Libreria CON TE PARTIRO' • [PERSON_NAME] • Powered by DjVicioKaraSoundServ…" at bounding box center [450, 245] width 901 height 491
click at [28, 188] on span "2:17" at bounding box center [33, 192] width 21 height 13
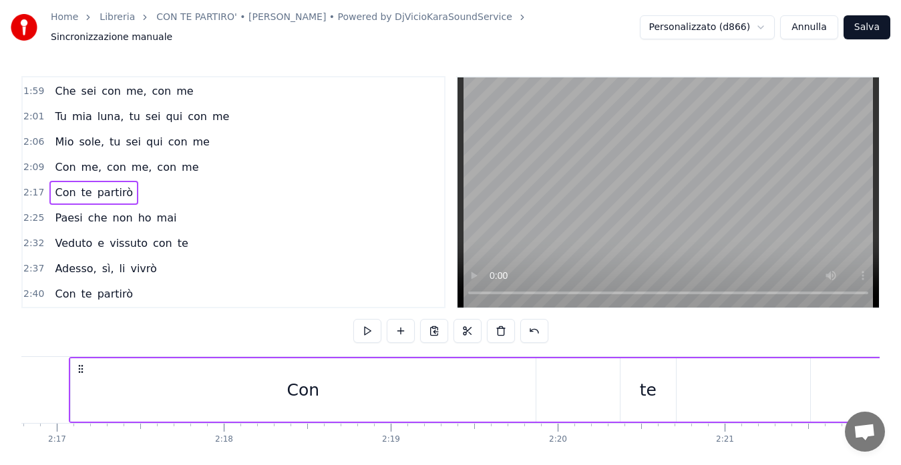
scroll to position [0, 22812]
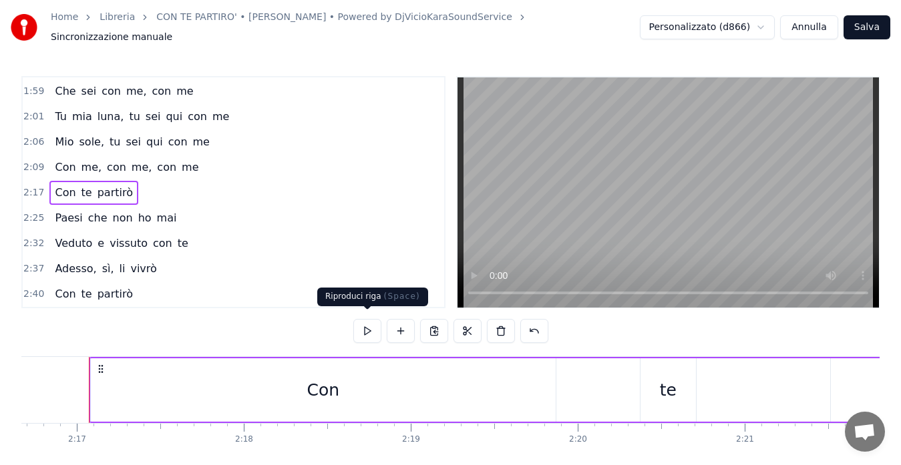
click at [361, 326] on button at bounding box center [367, 331] width 28 height 24
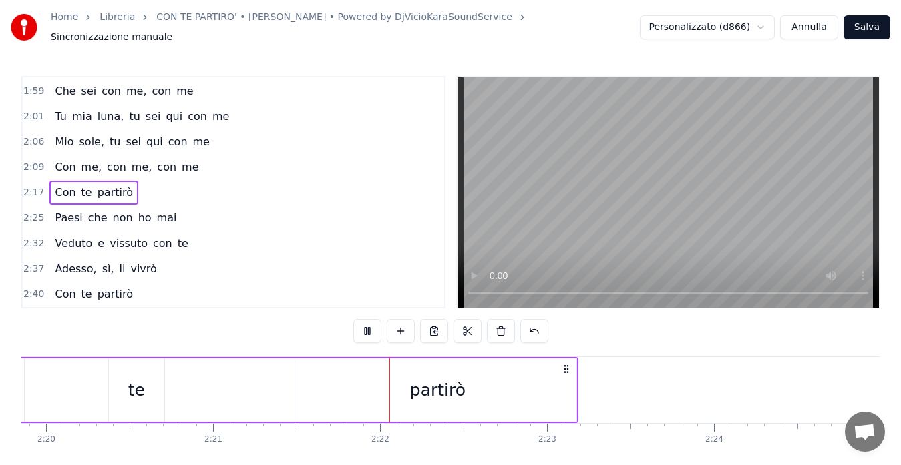
scroll to position [0, 23559]
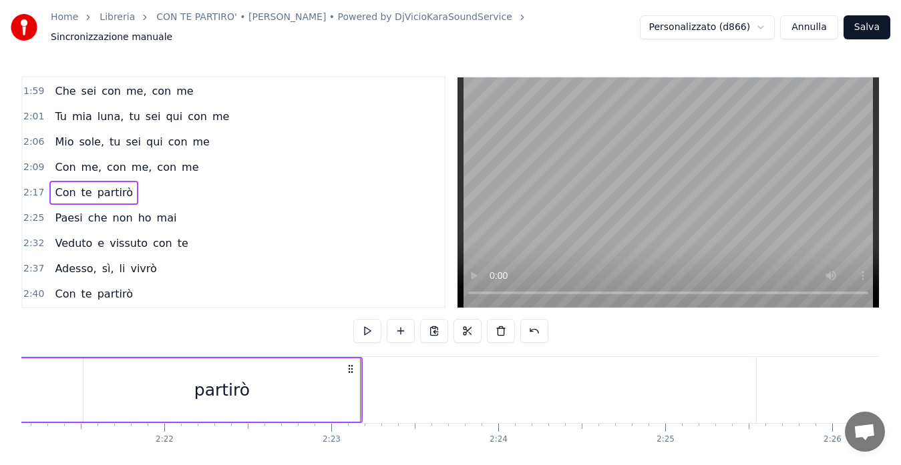
click at [29, 186] on span "2:17" at bounding box center [33, 192] width 21 height 13
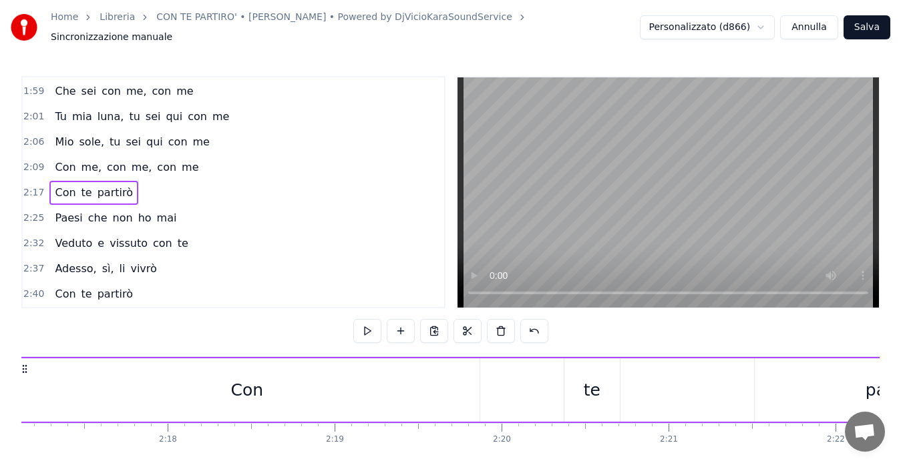
scroll to position [0, 22812]
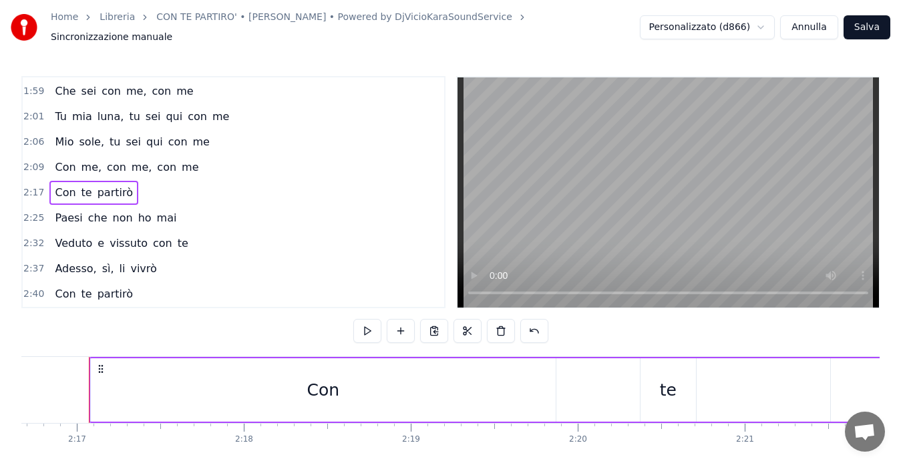
click at [116, 383] on div "Con" at bounding box center [323, 390] width 465 height 63
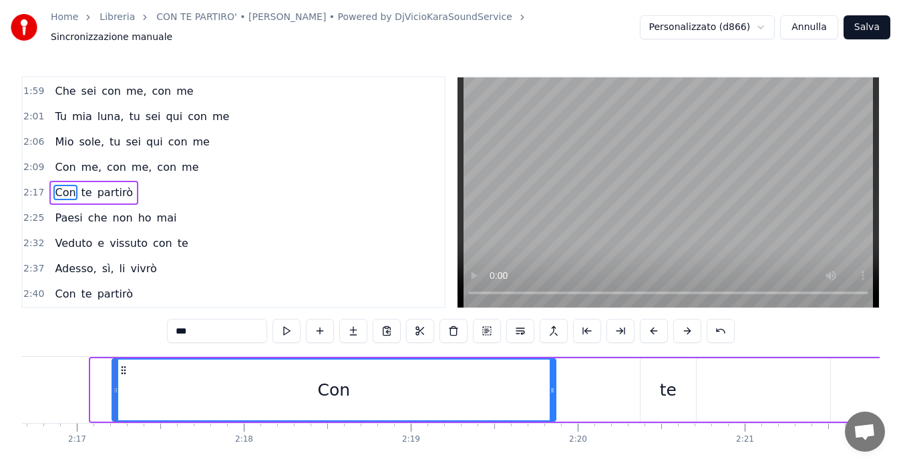
drag, startPoint x: 93, startPoint y: 384, endPoint x: 115, endPoint y: 385, distance: 21.4
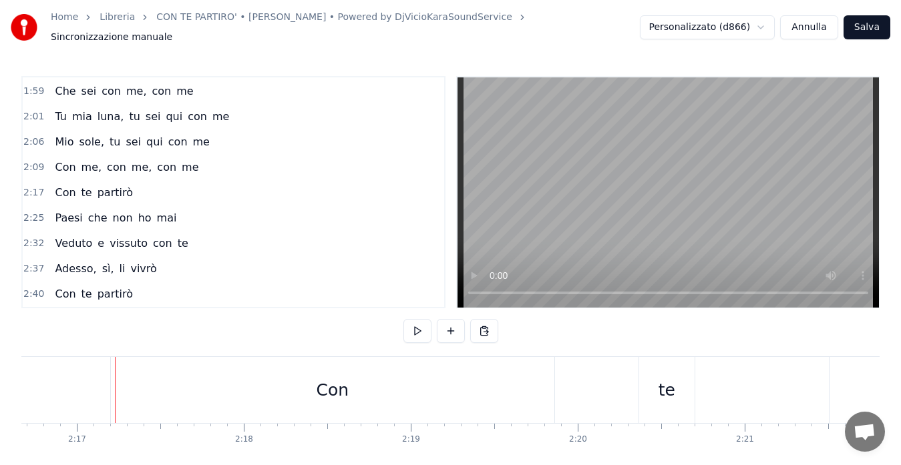
click at [29, 186] on span "2:17" at bounding box center [33, 192] width 21 height 13
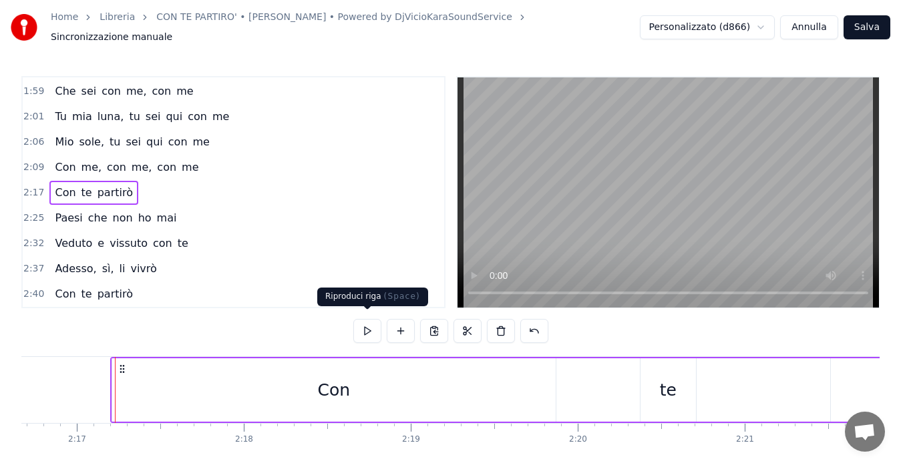
click at [362, 330] on button at bounding box center [367, 331] width 28 height 24
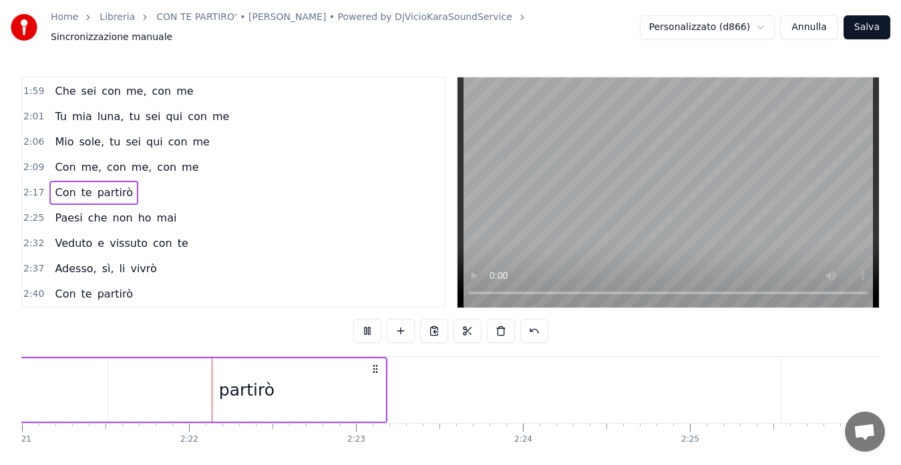
scroll to position [0, 23583]
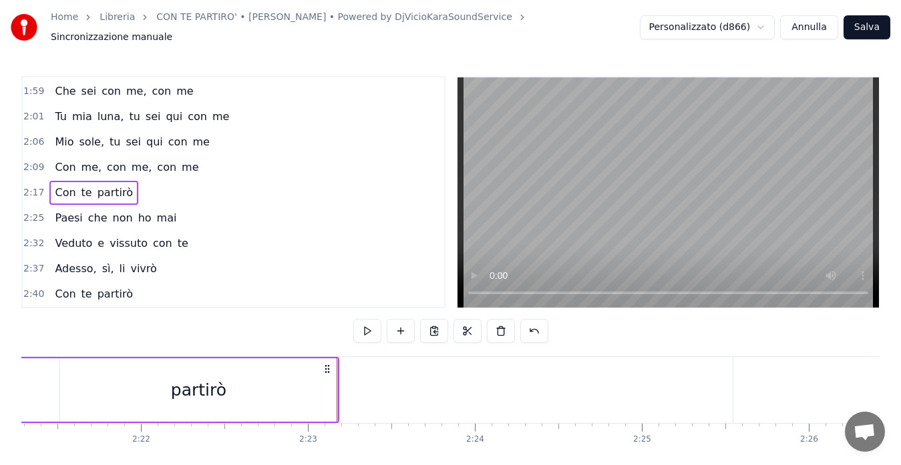
click at [31, 212] on span "2:25" at bounding box center [33, 218] width 21 height 13
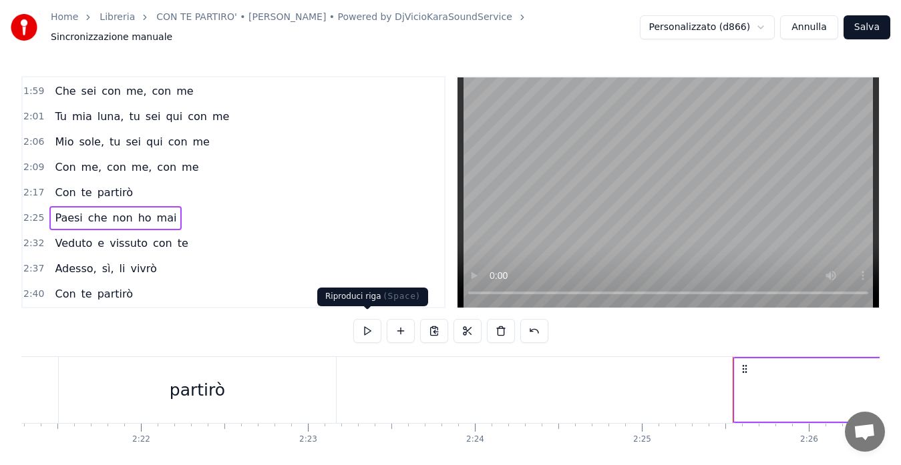
click at [361, 327] on button at bounding box center [367, 331] width 28 height 24
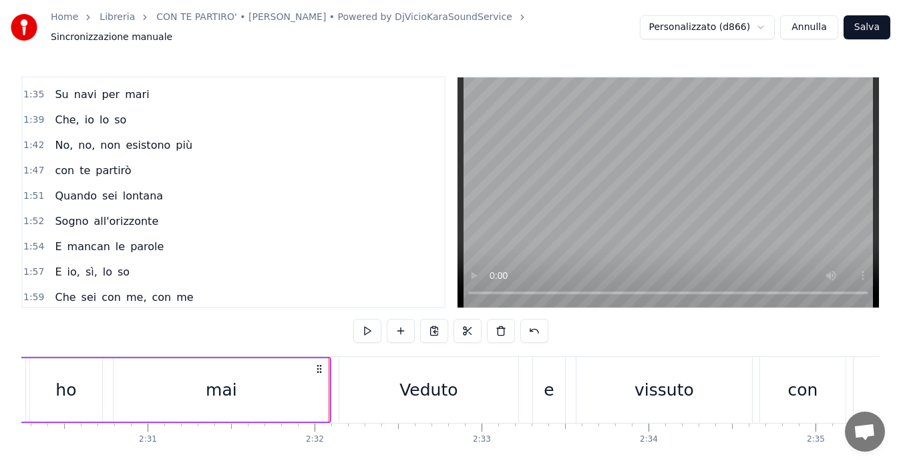
scroll to position [415, 0]
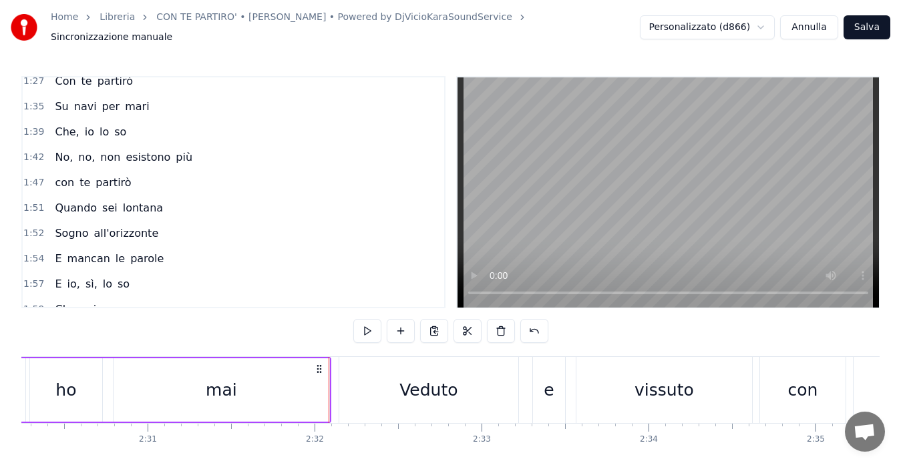
click at [37, 152] on span "1:42" at bounding box center [33, 157] width 21 height 13
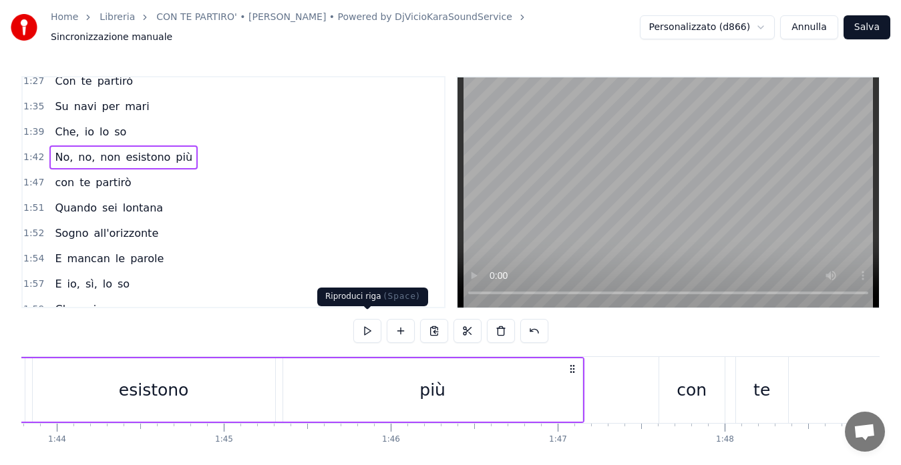
scroll to position [0, 17002]
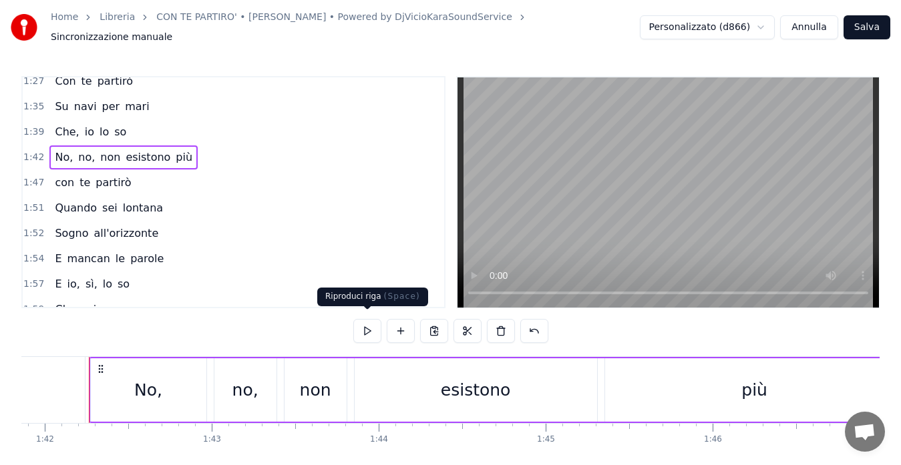
click at [362, 326] on button at bounding box center [367, 331] width 28 height 24
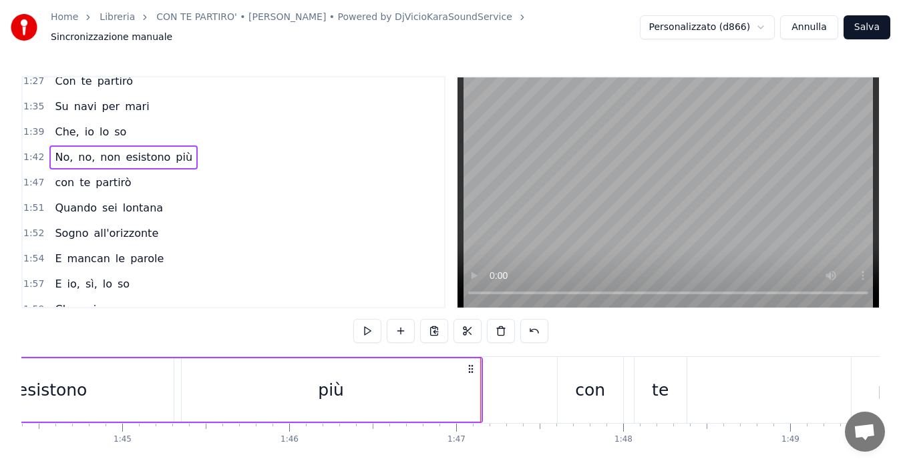
scroll to position [0, 17760]
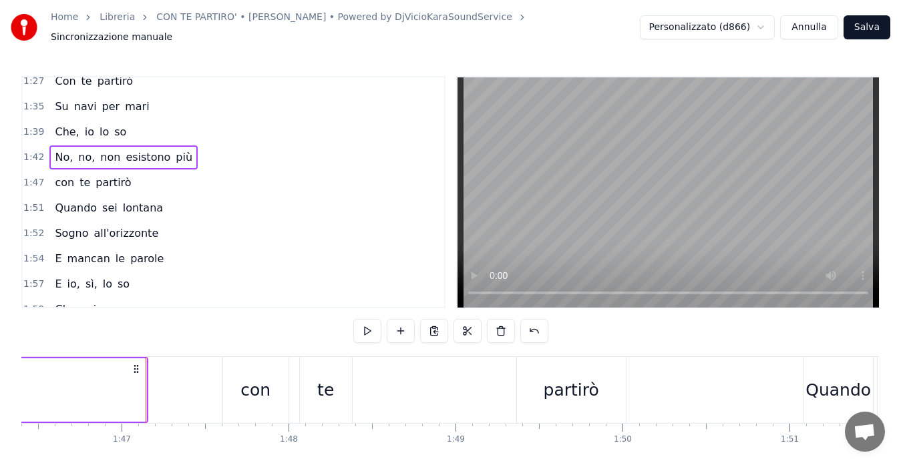
click at [32, 176] on span "1:47" at bounding box center [33, 182] width 21 height 13
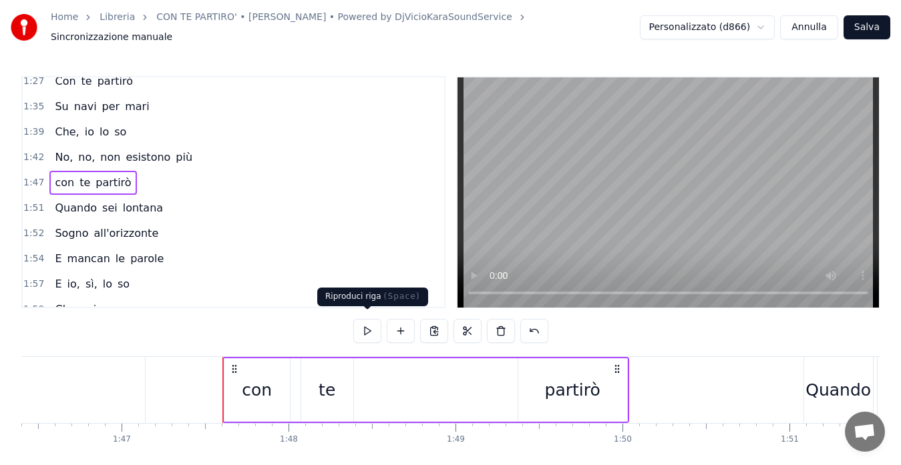
click at [370, 327] on button at bounding box center [367, 331] width 28 height 24
click at [112, 178] on span "partirò" at bounding box center [113, 182] width 38 height 15
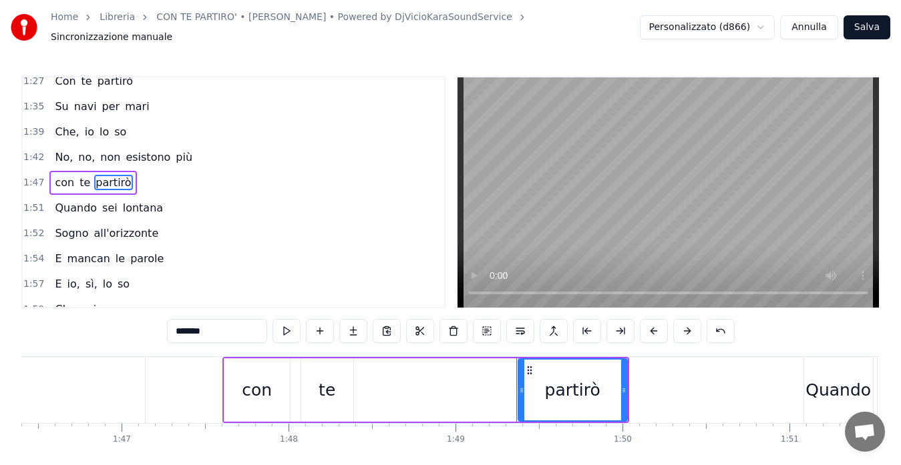
scroll to position [405, 0]
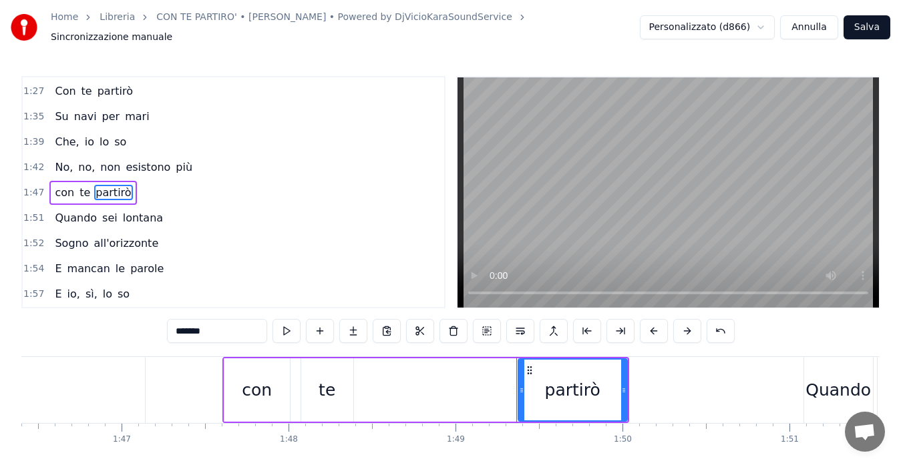
click at [202, 325] on input "*******" at bounding box center [217, 331] width 100 height 24
type input "**********"
drag, startPoint x: 624, startPoint y: 382, endPoint x: 649, endPoint y: 385, distance: 24.9
click at [649, 385] on icon at bounding box center [648, 390] width 5 height 11
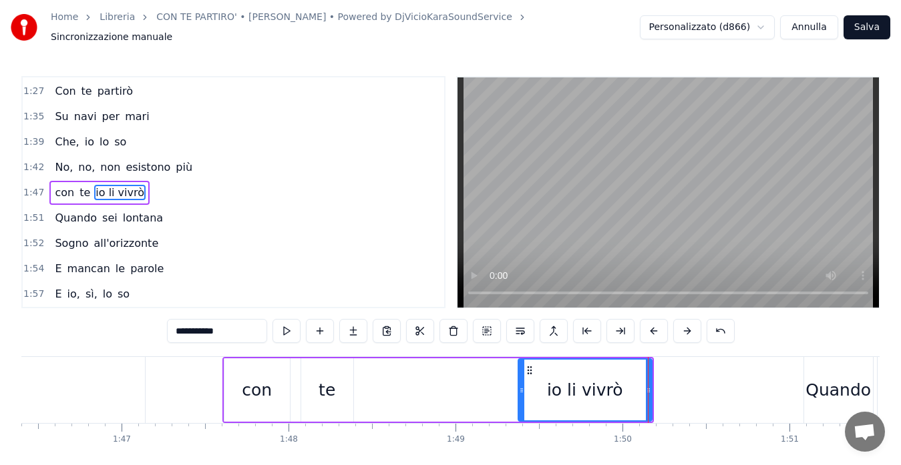
click at [30, 186] on span "1:47" at bounding box center [33, 192] width 21 height 13
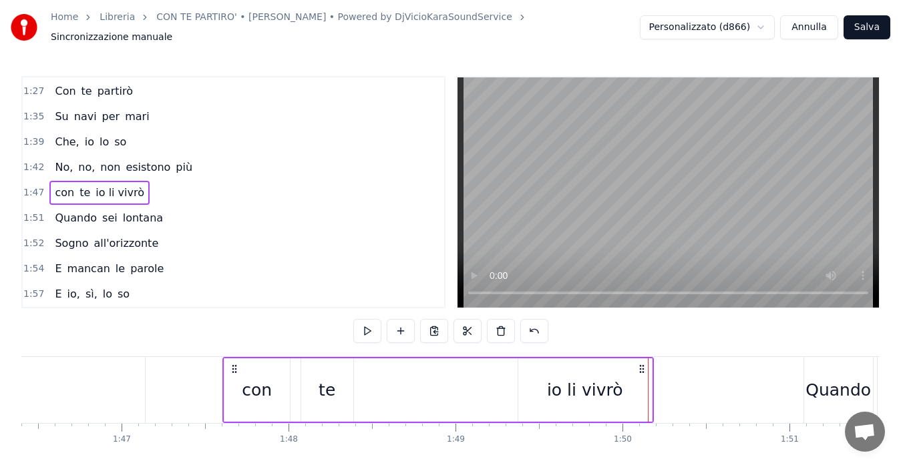
click at [30, 186] on span "1:47" at bounding box center [33, 192] width 21 height 13
click at [363, 326] on button at bounding box center [367, 331] width 28 height 24
click at [31, 212] on span "1:51" at bounding box center [33, 218] width 21 height 13
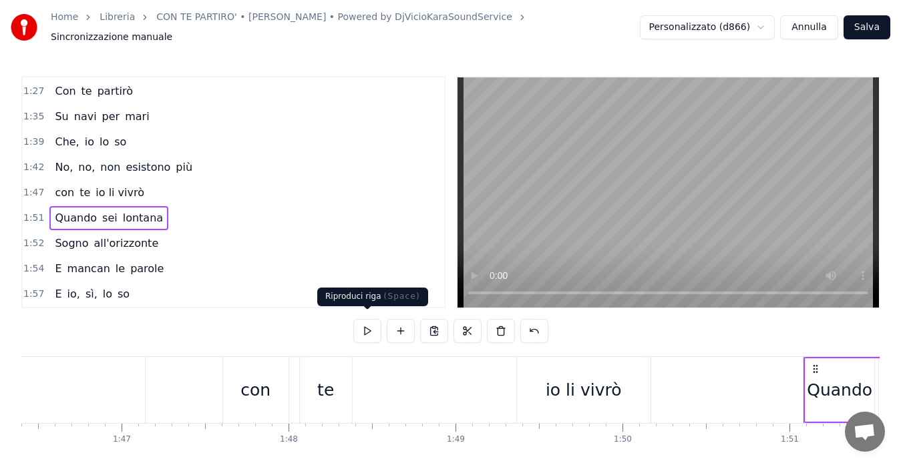
click at [364, 327] on button at bounding box center [367, 331] width 28 height 24
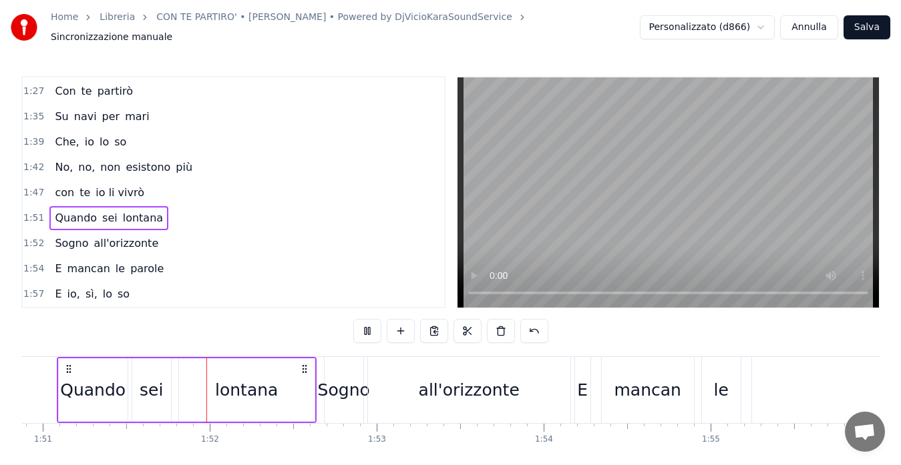
scroll to position [0, 18509]
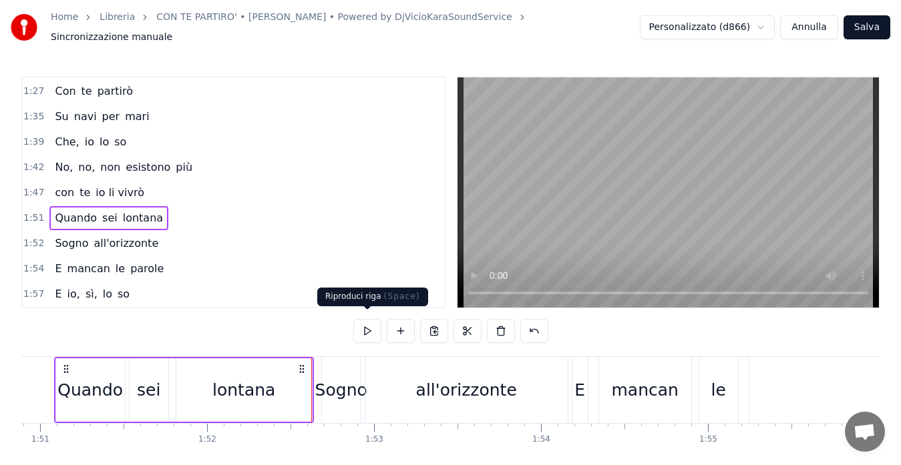
click at [367, 331] on button at bounding box center [367, 331] width 28 height 24
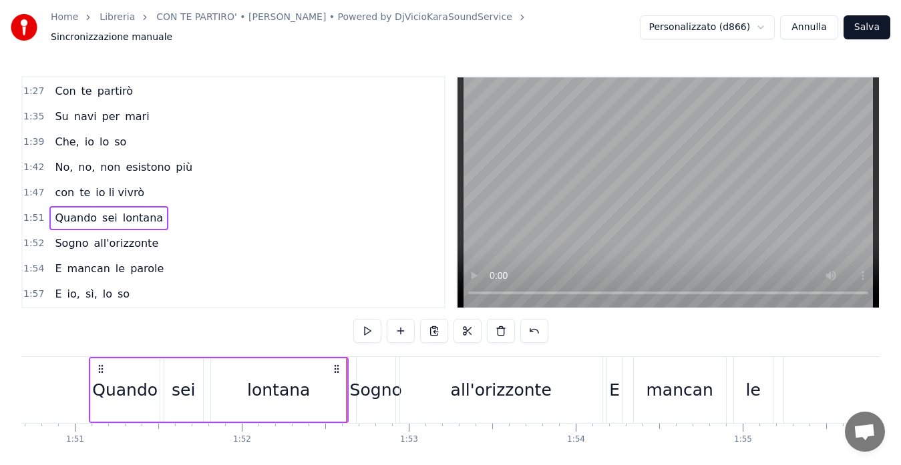
click at [35, 237] on span "1:52" at bounding box center [33, 243] width 21 height 13
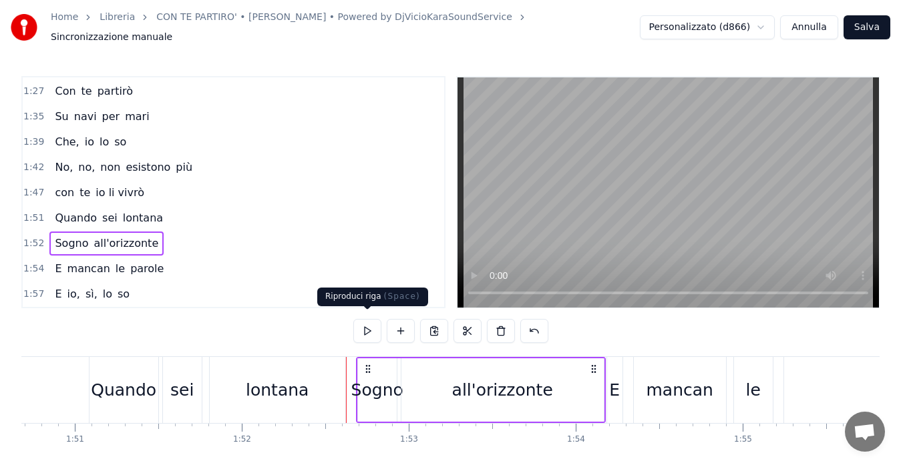
click at [363, 327] on button at bounding box center [367, 331] width 28 height 24
click at [29, 212] on span "1:51" at bounding box center [33, 218] width 21 height 13
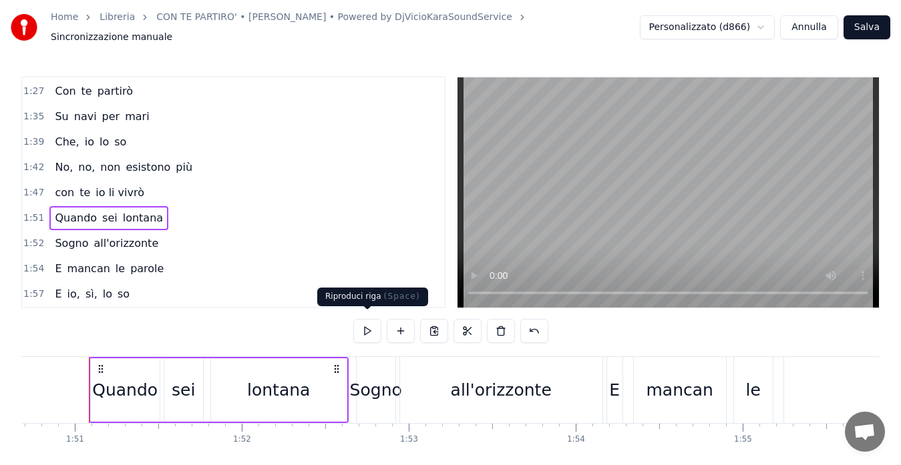
click at [363, 320] on button at bounding box center [367, 331] width 28 height 24
click at [861, 22] on button "Salva" at bounding box center [866, 27] width 47 height 24
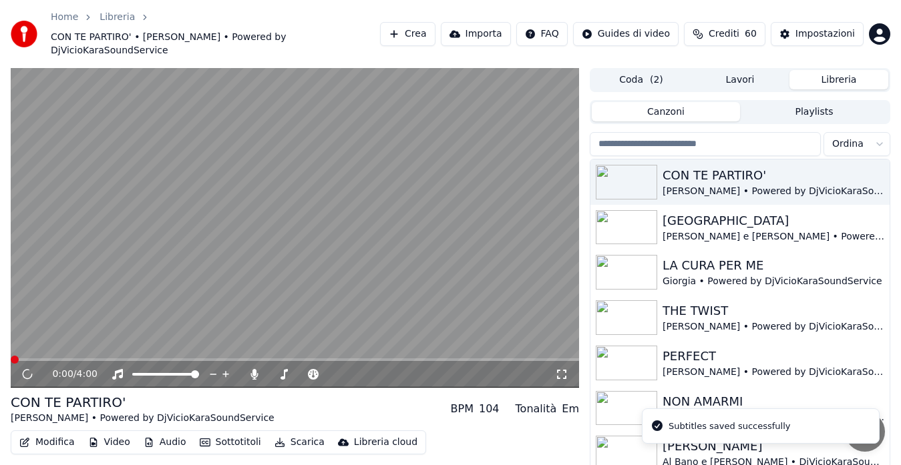
click at [560, 369] on icon at bounding box center [561, 374] width 13 height 11
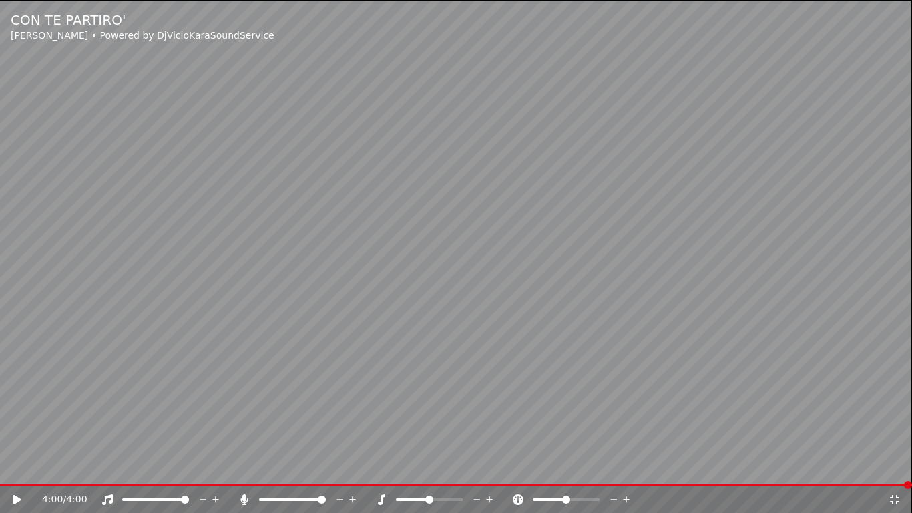
click at [900, 465] on icon at bounding box center [894, 499] width 13 height 11
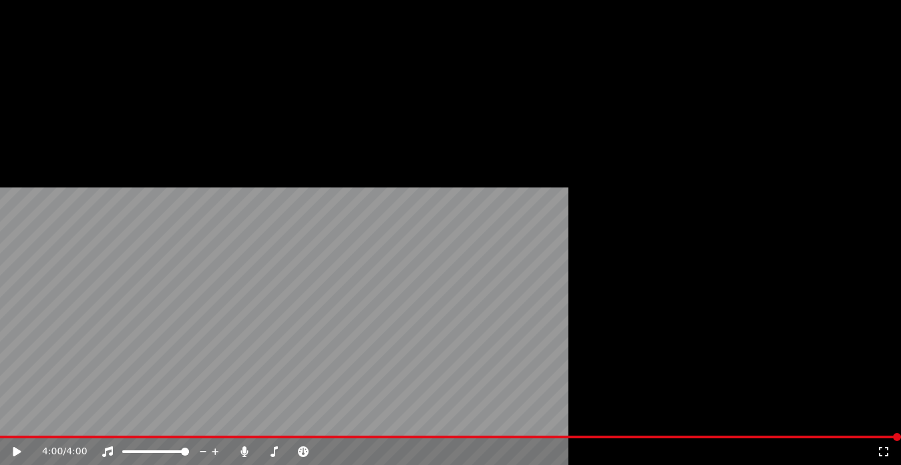
click at [42, 132] on button "Modifica" at bounding box center [47, 123] width 66 height 19
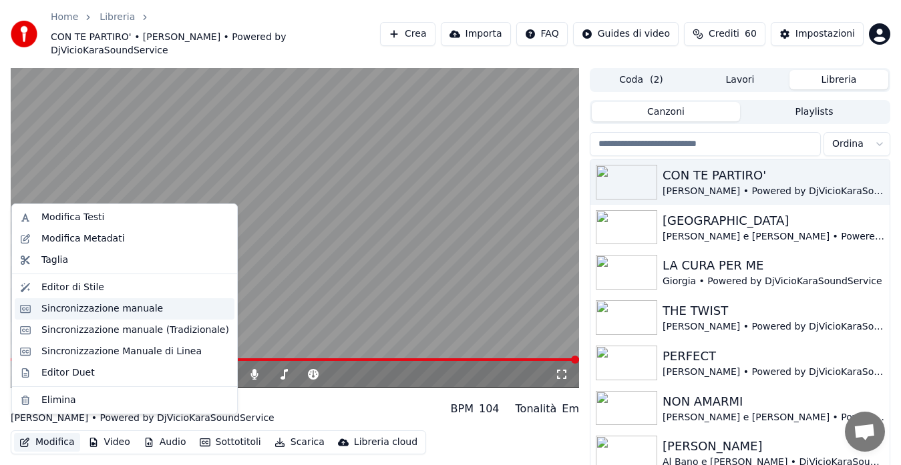
click at [89, 310] on div "Sincronizzazione manuale" at bounding box center [102, 308] width 122 height 13
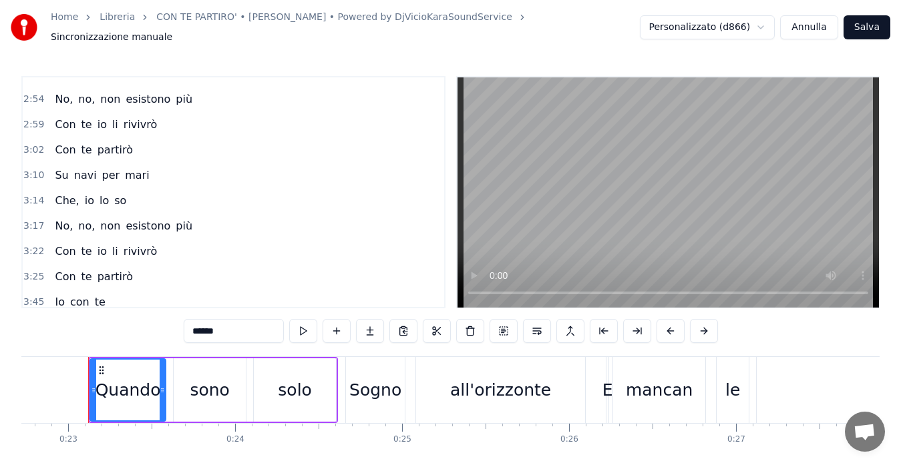
scroll to position [911, 0]
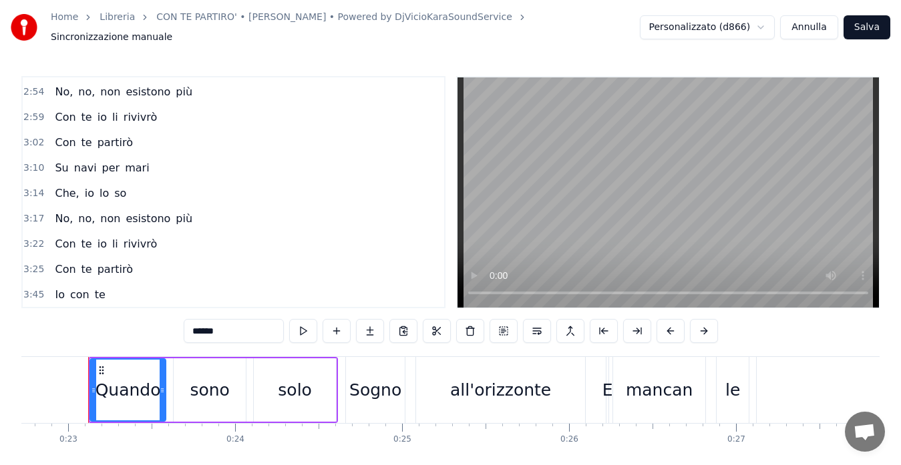
click at [31, 288] on span "3:45" at bounding box center [33, 294] width 21 height 13
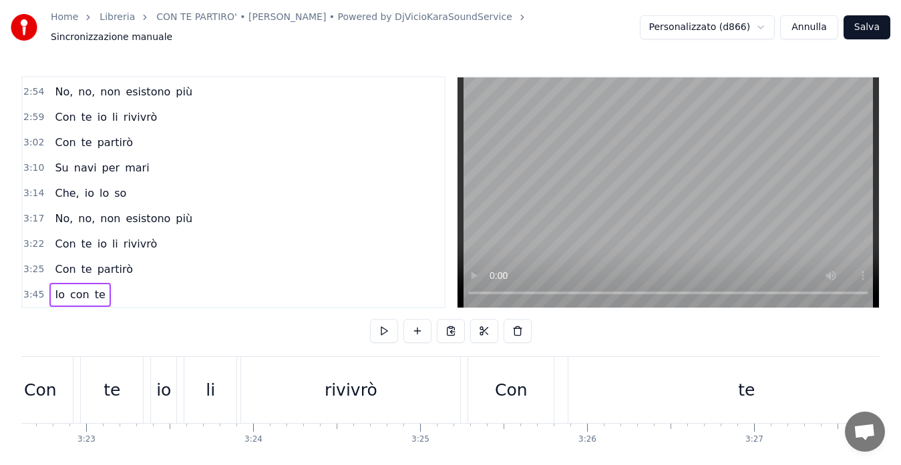
scroll to position [0, 33006]
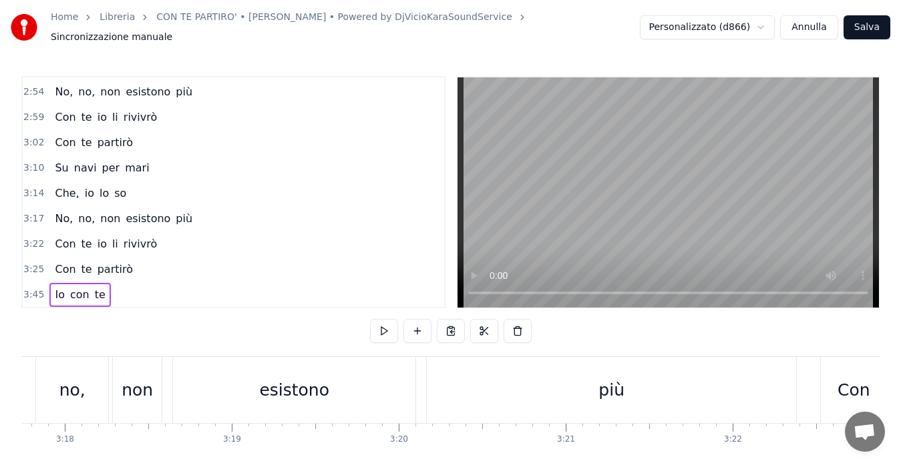
click at [31, 291] on span "3:45" at bounding box center [33, 294] width 21 height 13
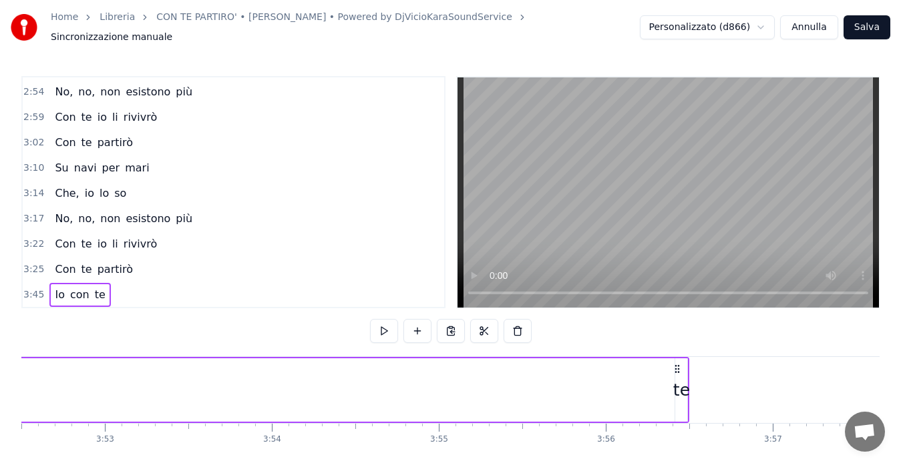
scroll to position [0, 38872]
click at [620, 384] on div "te" at bounding box center [617, 390] width 17 height 25
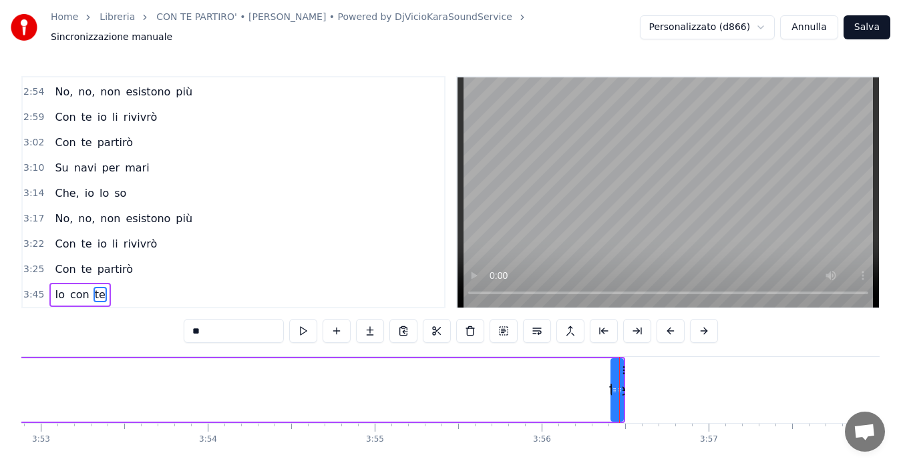
scroll to position [53, 0]
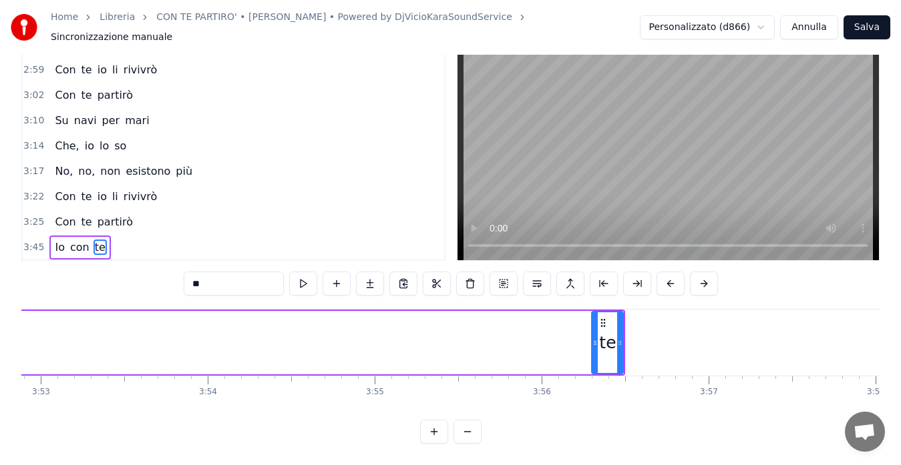
drag, startPoint x: 612, startPoint y: 350, endPoint x: 593, endPoint y: 355, distance: 20.1
click at [593, 355] on div at bounding box center [594, 342] width 5 height 61
drag, startPoint x: 603, startPoint y: 345, endPoint x: 535, endPoint y: 352, distance: 68.4
click at [602, 330] on div "te" at bounding box center [607, 342] width 17 height 25
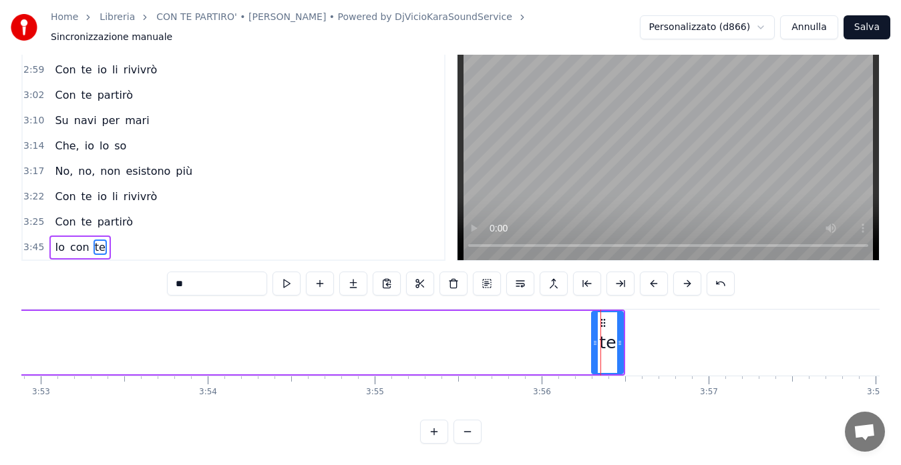
drag, startPoint x: 600, startPoint y: 311, endPoint x: 569, endPoint y: 314, distance: 31.6
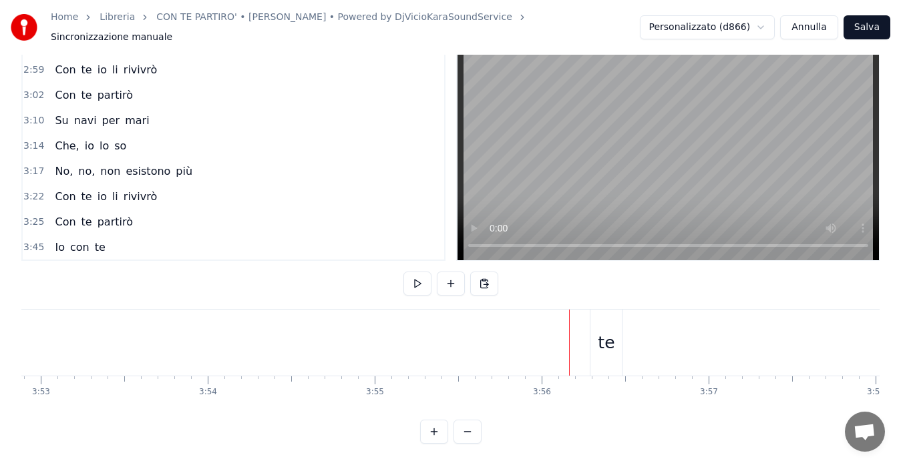
click at [608, 316] on div "te" at bounding box center [605, 343] width 31 height 66
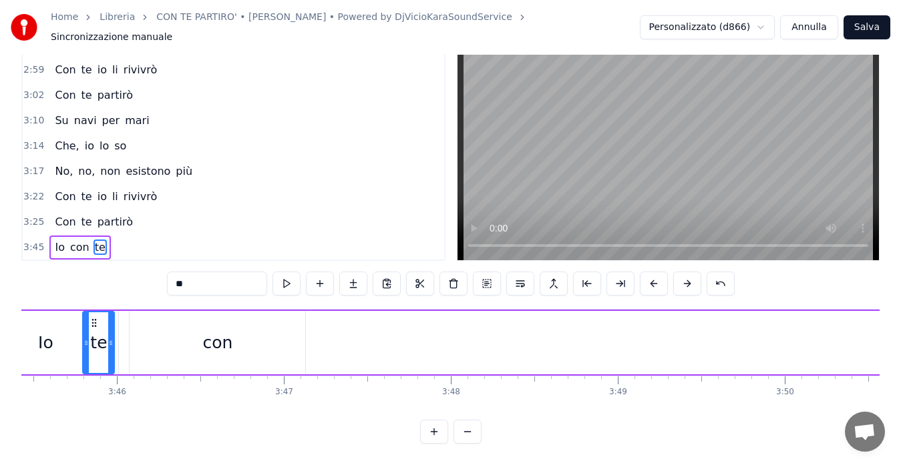
scroll to position [0, 37608]
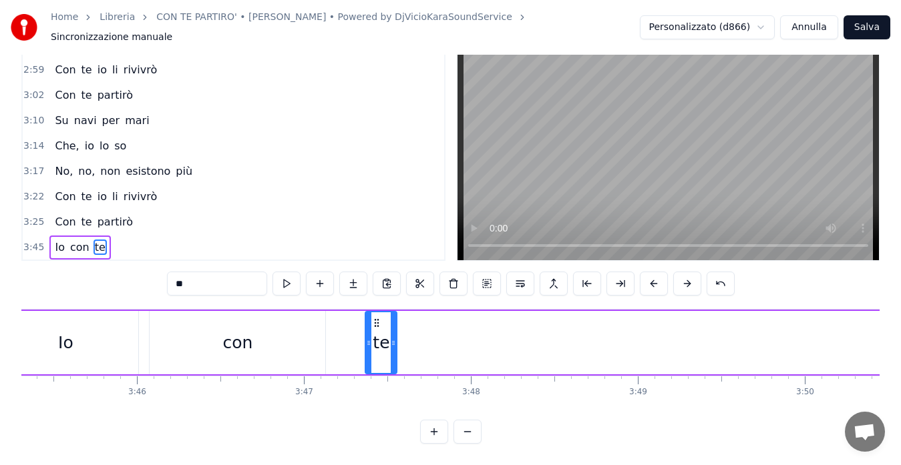
drag, startPoint x: 602, startPoint y: 310, endPoint x: 375, endPoint y: 365, distance: 232.9
click at [375, 365] on div "Quando sono solo Sogno all'orizzonte E mancan le parole Sì, lo so che non c'è l…" at bounding box center [450, 359] width 858 height 100
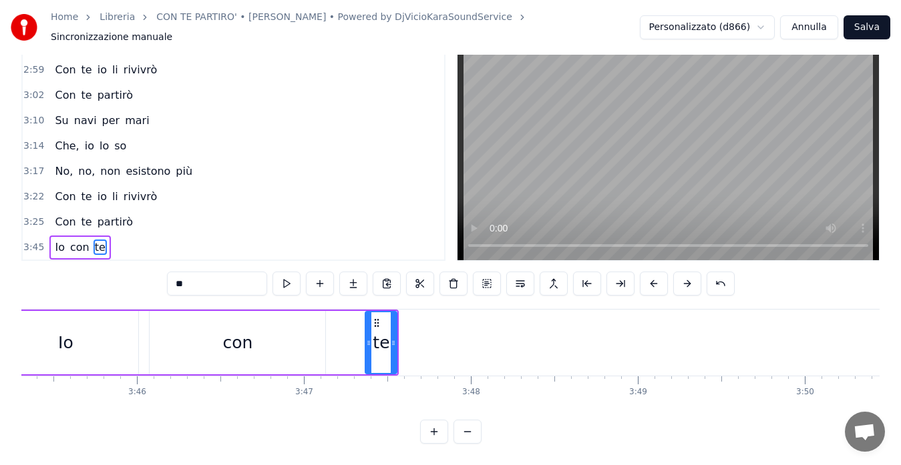
click at [23, 241] on span "3:45" at bounding box center [33, 247] width 21 height 13
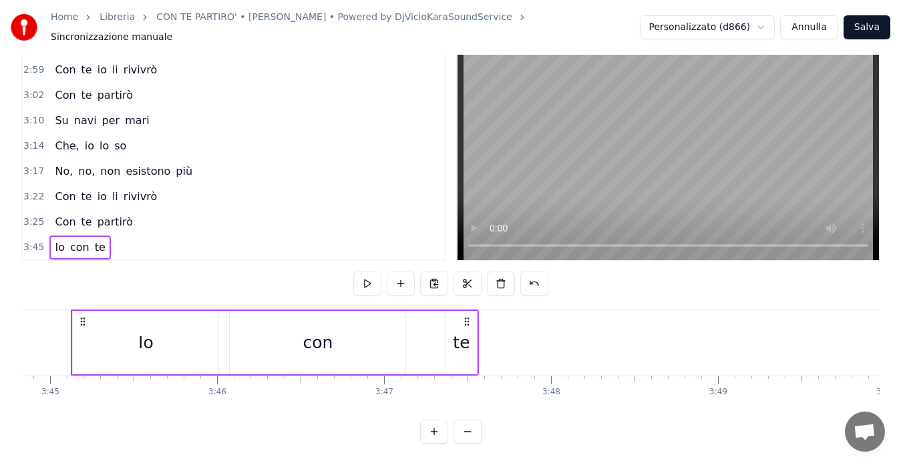
scroll to position [0, 37510]
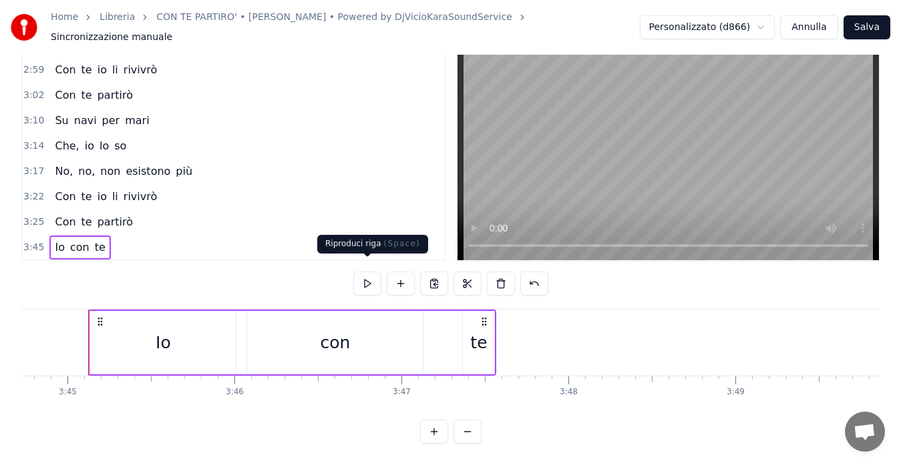
click at [363, 272] on button at bounding box center [367, 284] width 28 height 24
click at [475, 333] on div "te" at bounding box center [478, 342] width 17 height 25
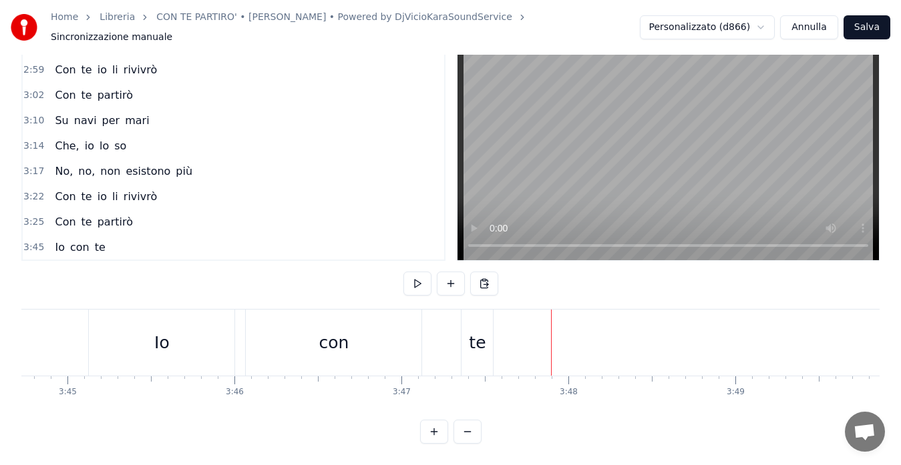
click at [483, 330] on div "te" at bounding box center [477, 342] width 17 height 25
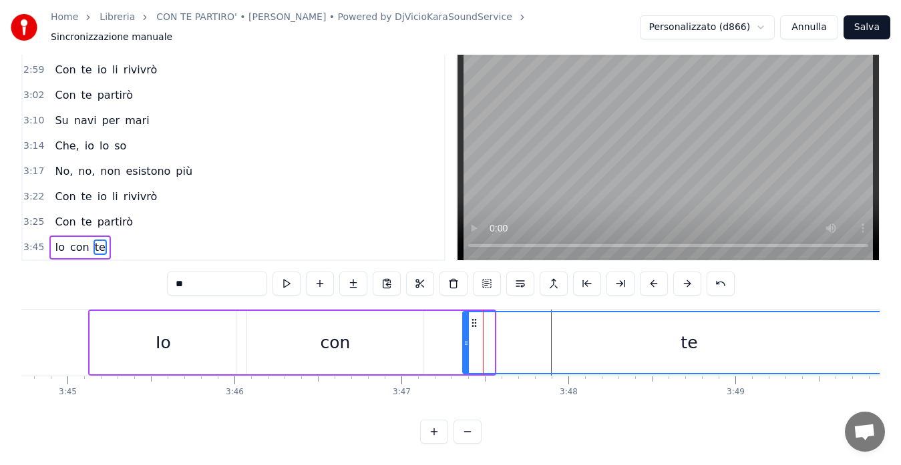
drag, startPoint x: 491, startPoint y: 328, endPoint x: 911, endPoint y: 322, distance: 420.7
click at [900, 322] on html "Home Libreria CON TE PARTIRO' • [PERSON_NAME] • Powered by DjVicioKaraSoundServ…" at bounding box center [450, 209] width 901 height 513
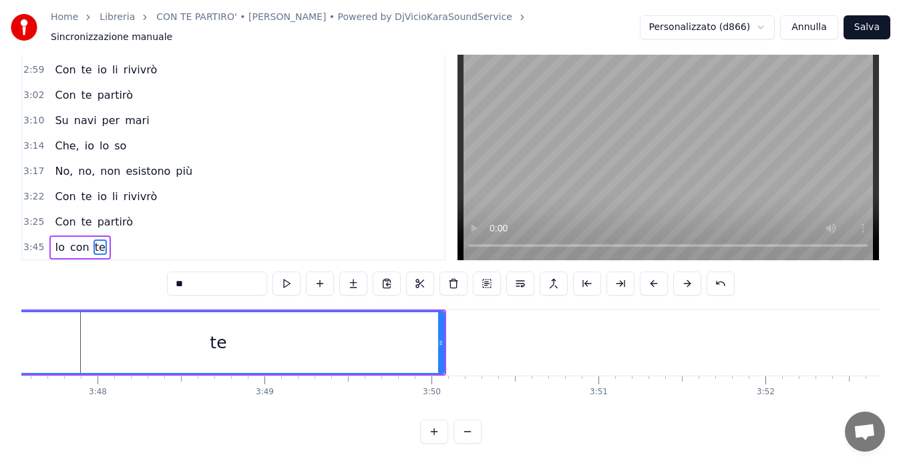
scroll to position [0, 38044]
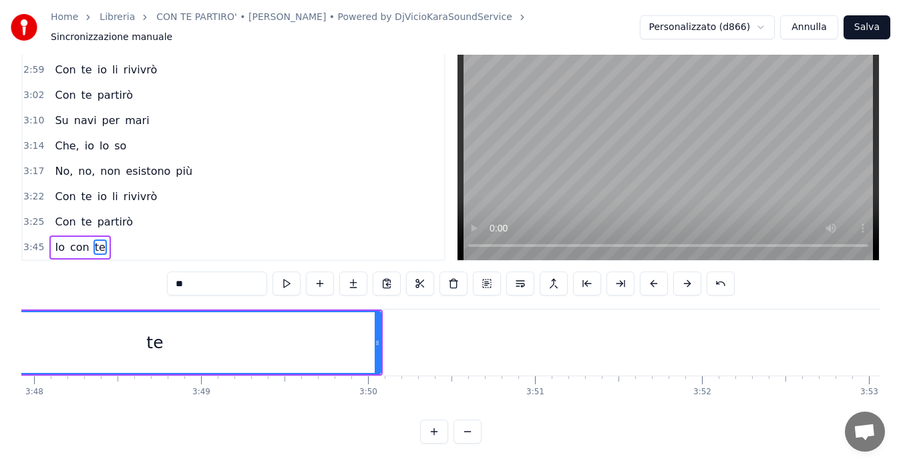
click at [31, 241] on span "3:45" at bounding box center [33, 247] width 21 height 13
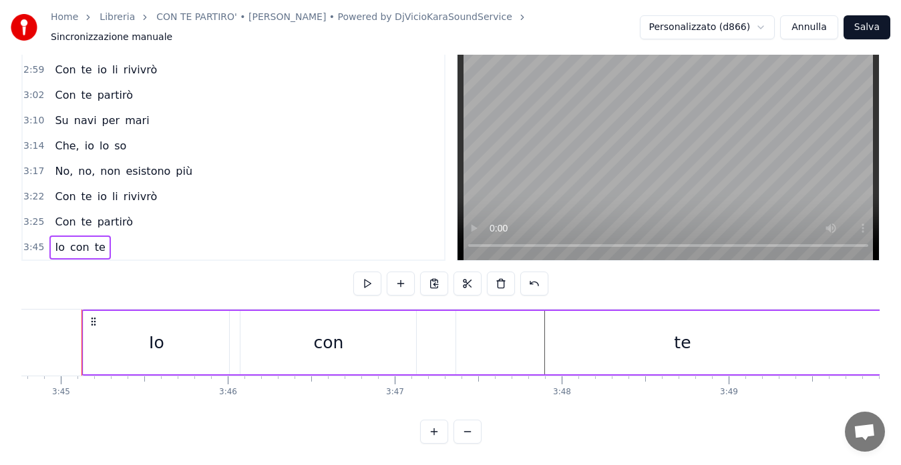
scroll to position [0, 37510]
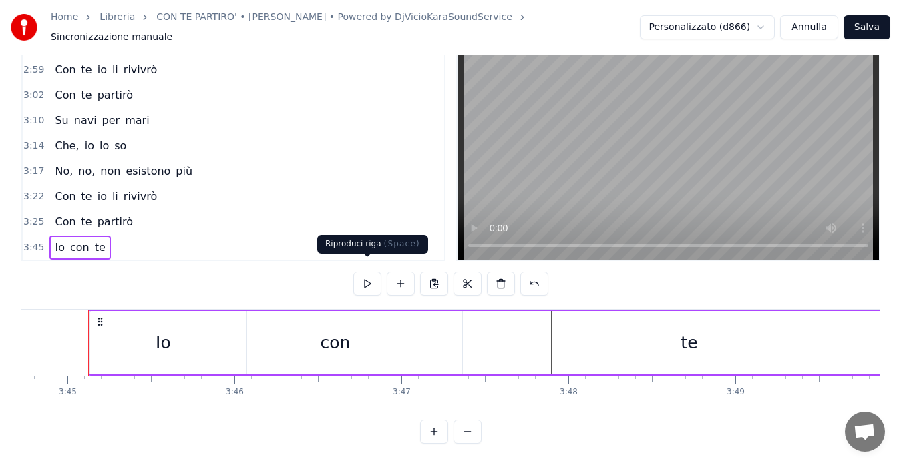
click at [375, 272] on button at bounding box center [367, 284] width 28 height 24
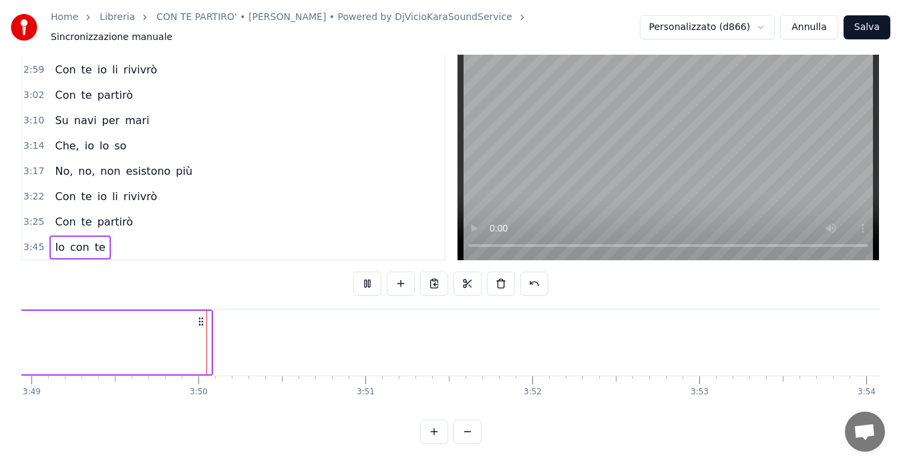
scroll to position [0, 38235]
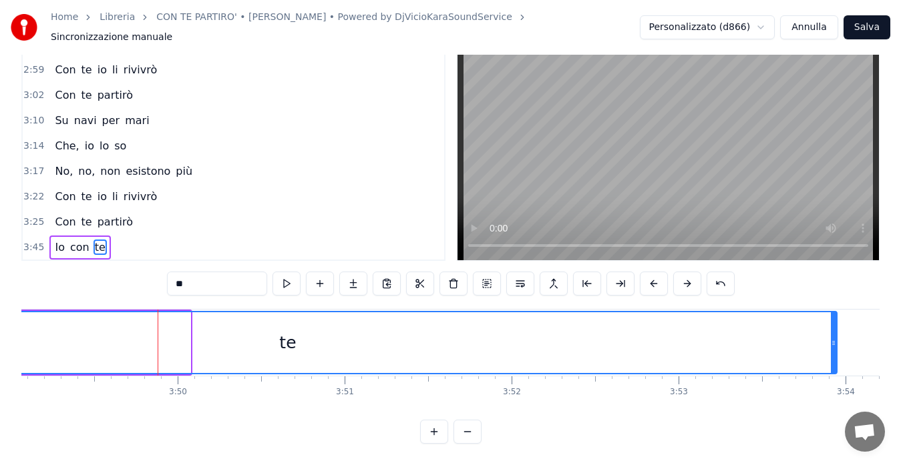
drag, startPoint x: 189, startPoint y: 332, endPoint x: 839, endPoint y: 320, distance: 650.4
click at [836, 320] on div at bounding box center [833, 342] width 5 height 61
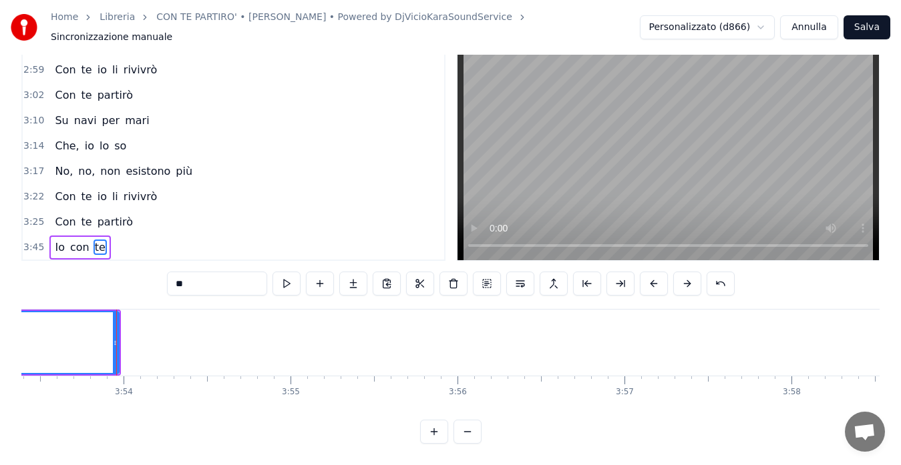
scroll to position [0, 38984]
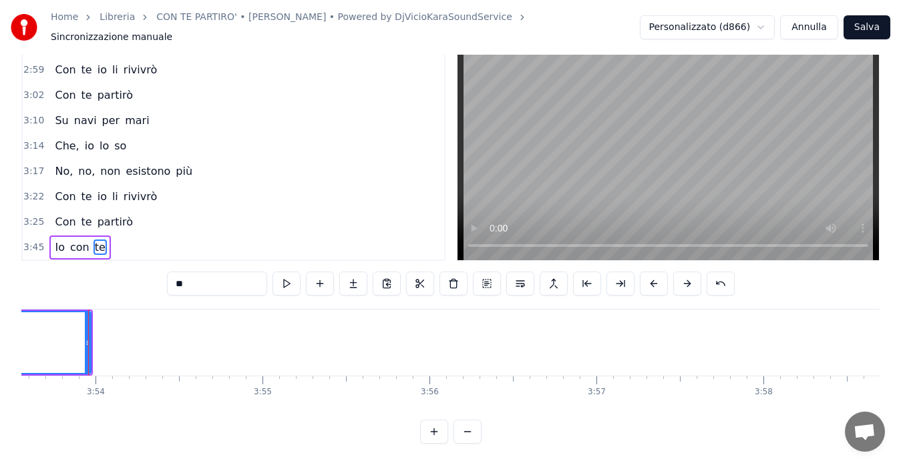
click at [31, 241] on span "3:45" at bounding box center [33, 247] width 21 height 13
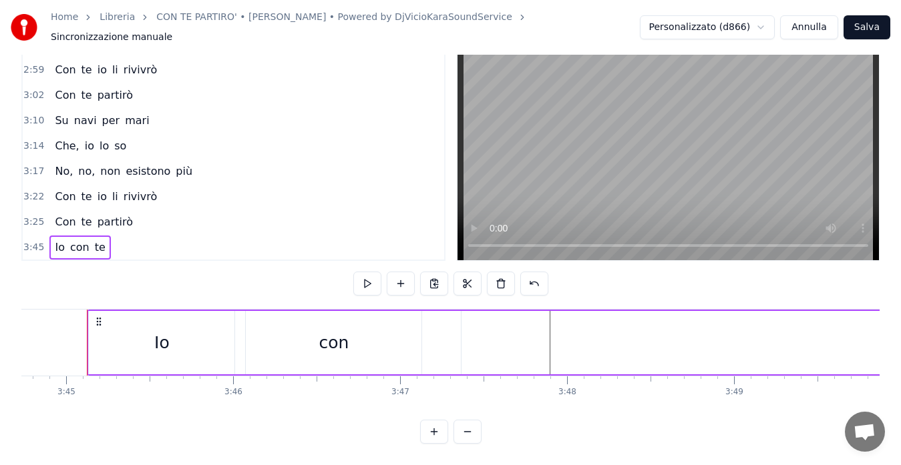
scroll to position [0, 37510]
click at [364, 272] on button at bounding box center [367, 284] width 28 height 24
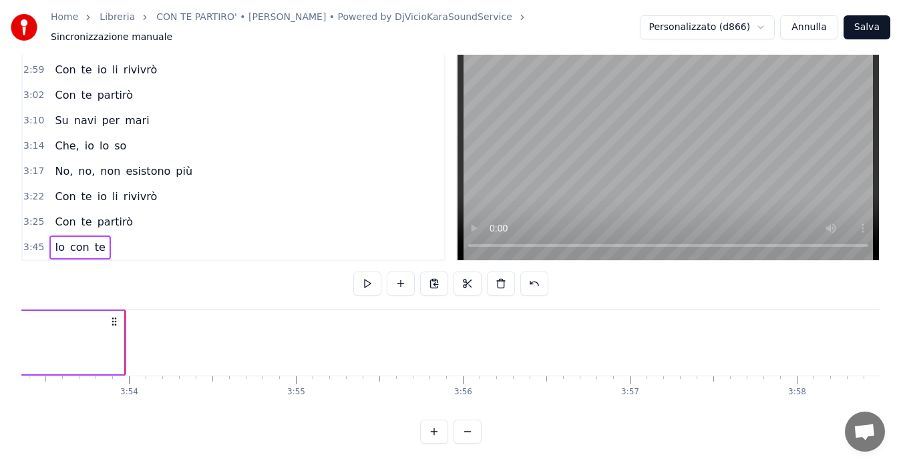
scroll to position [0, 38986]
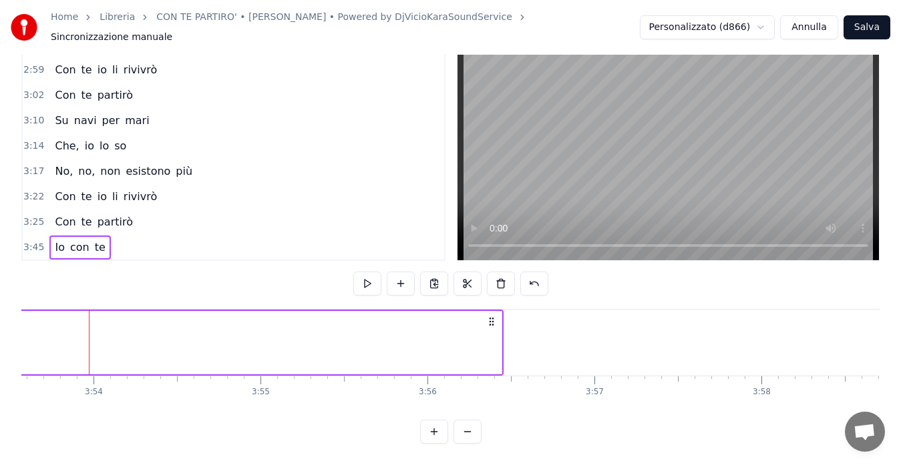
drag, startPoint x: 80, startPoint y: 310, endPoint x: 493, endPoint y: 349, distance: 414.4
click at [29, 241] on span "3:47" at bounding box center [33, 247] width 21 height 13
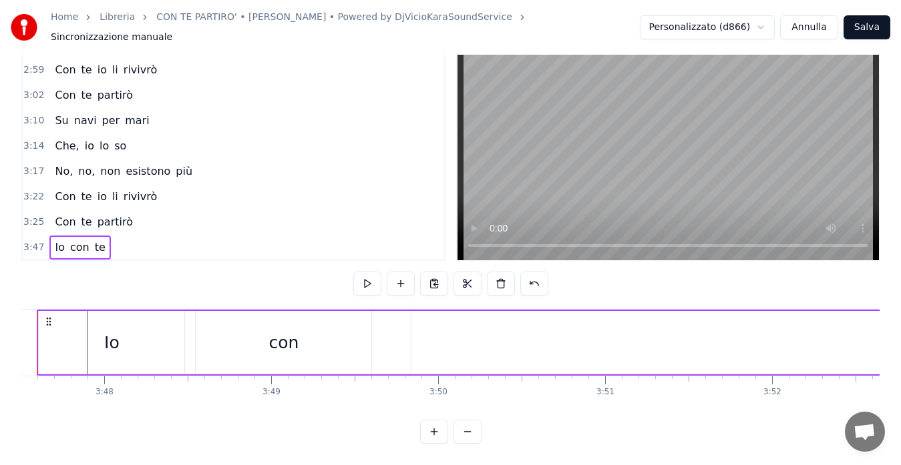
scroll to position [0, 37923]
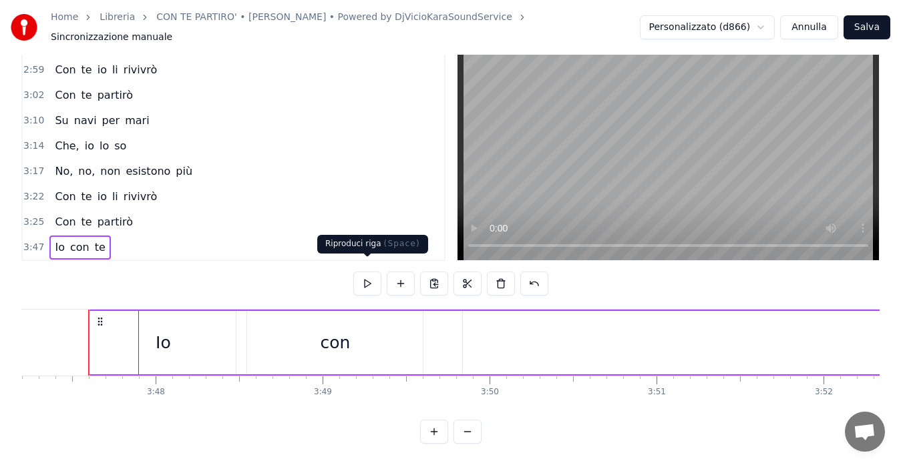
click at [359, 276] on button at bounding box center [367, 284] width 28 height 24
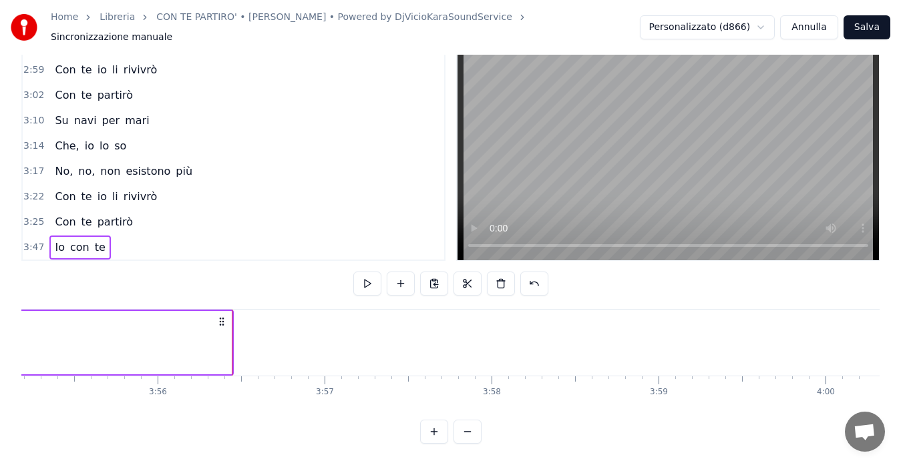
scroll to position [0, 39261]
click at [34, 241] on span "3:47" at bounding box center [33, 247] width 21 height 13
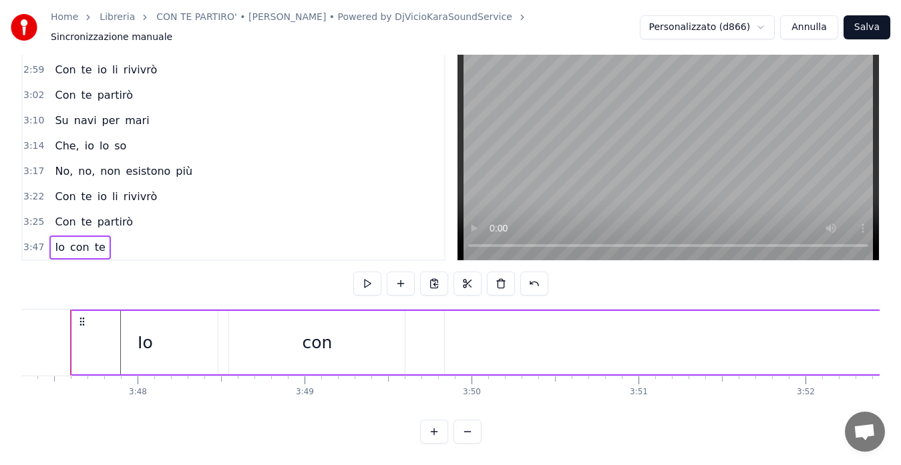
scroll to position [0, 37923]
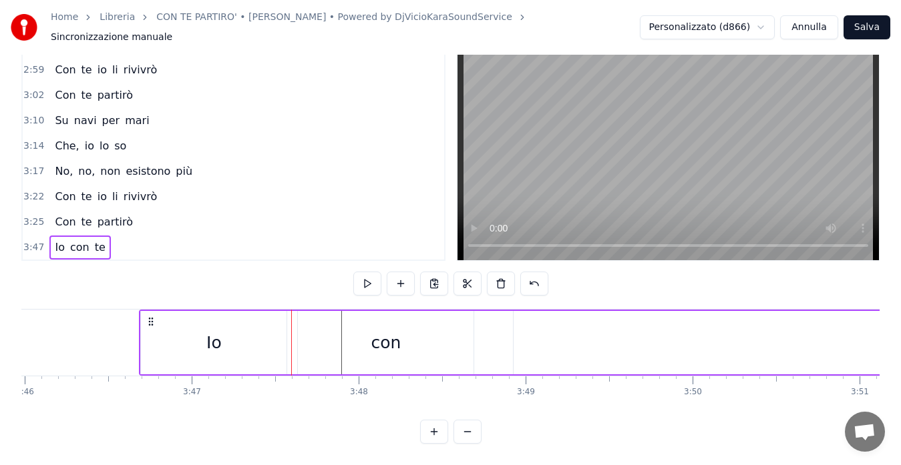
drag, startPoint x: 101, startPoint y: 310, endPoint x: 81, endPoint y: 313, distance: 19.5
click at [146, 316] on icon at bounding box center [151, 321] width 11 height 11
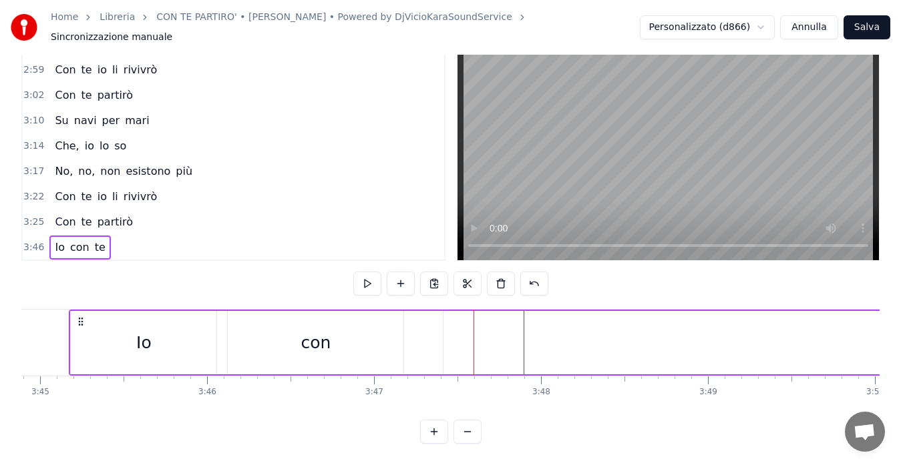
drag, startPoint x: 83, startPoint y: 310, endPoint x: 73, endPoint y: 310, distance: 9.3
click at [75, 316] on icon at bounding box center [80, 321] width 11 height 11
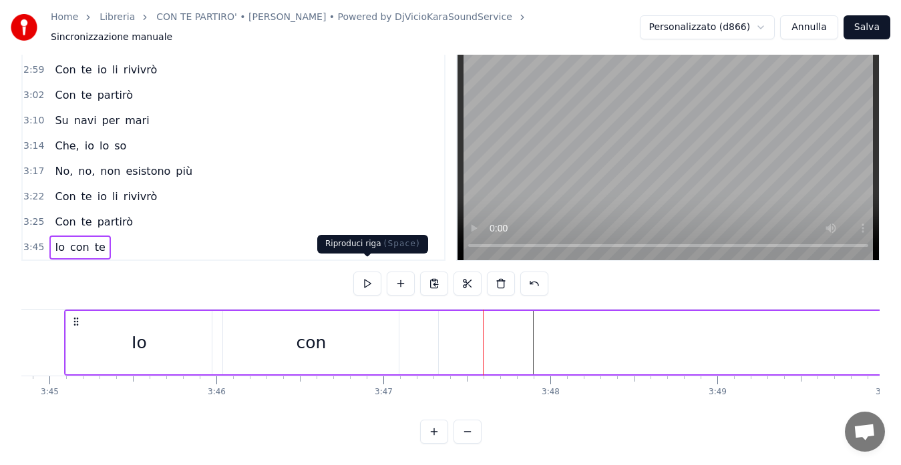
click at [361, 272] on button at bounding box center [367, 284] width 28 height 24
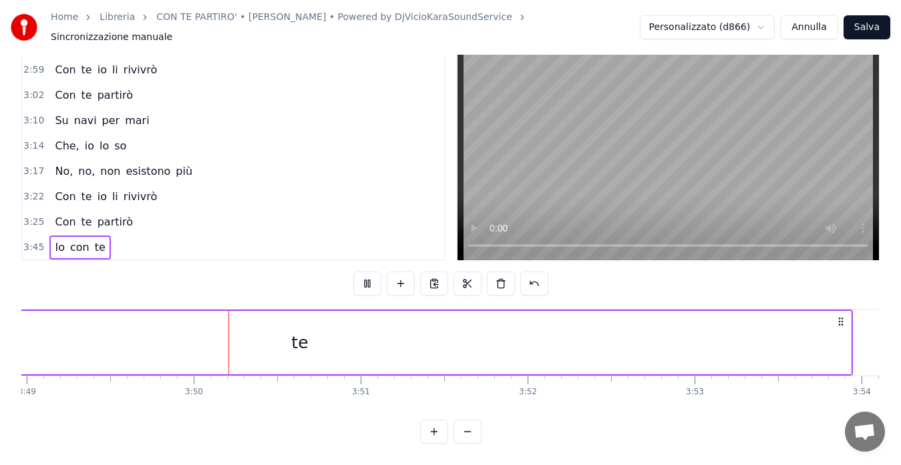
scroll to position [0, 38261]
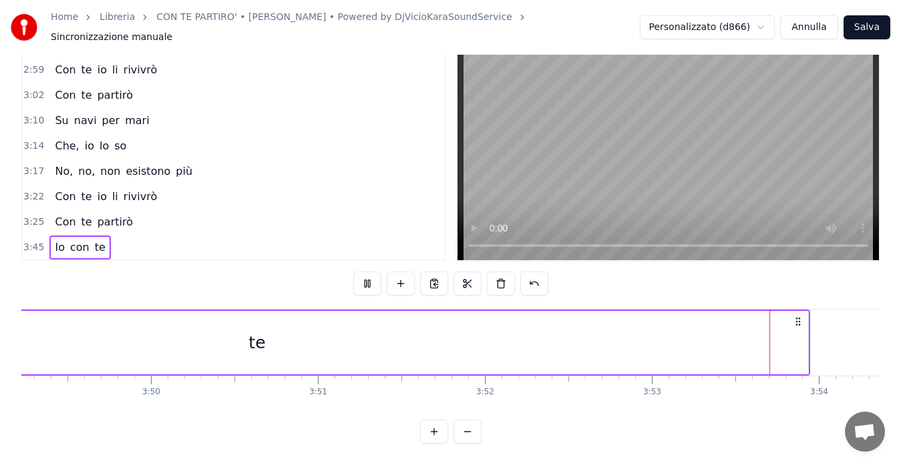
click at [674, 346] on div "te" at bounding box center [257, 342] width 1102 height 63
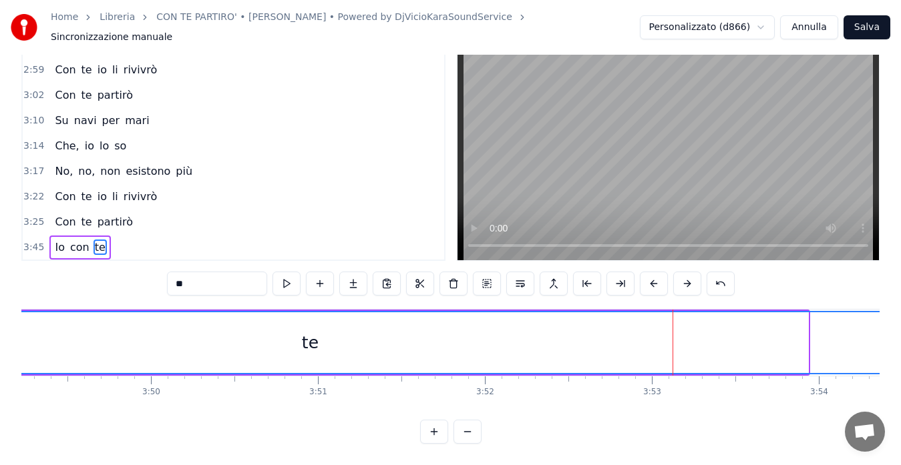
drag, startPoint x: 805, startPoint y: 332, endPoint x: 911, endPoint y: 329, distance: 106.2
click at [900, 329] on html "Home Libreria CON TE PARTIRO' • [PERSON_NAME] • Powered by DjVicioKaraSoundServ…" at bounding box center [450, 209] width 901 height 513
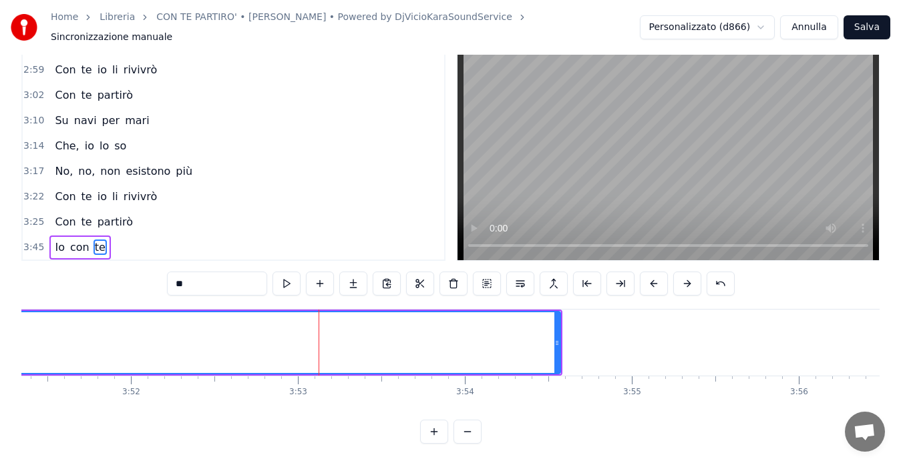
scroll to position [0, 38635]
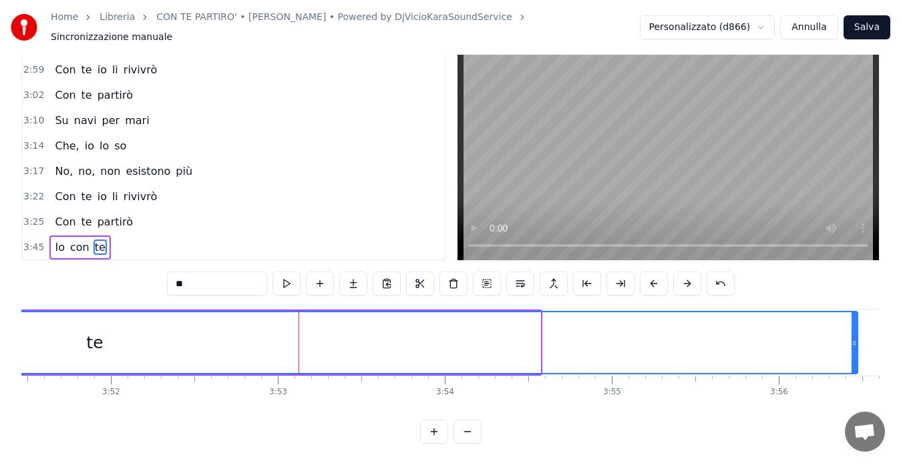
drag, startPoint x: 536, startPoint y: 333, endPoint x: 853, endPoint y: 348, distance: 317.5
click at [853, 348] on div at bounding box center [853, 342] width 5 height 61
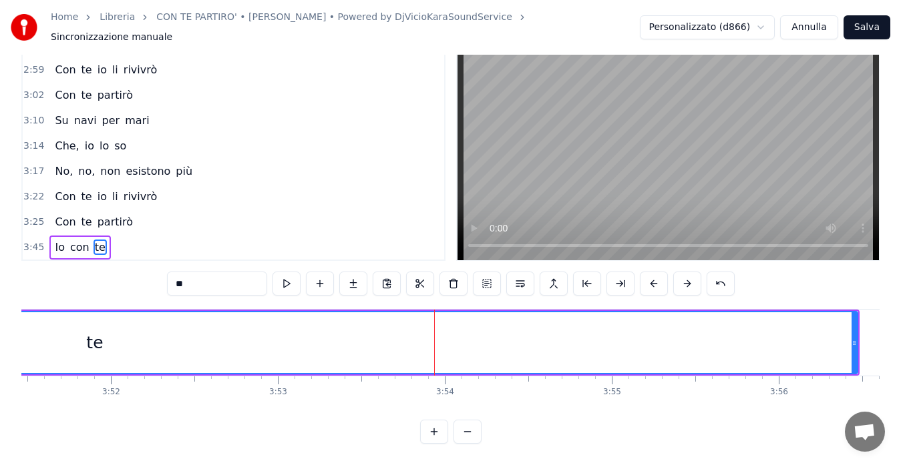
click at [24, 241] on span "3:45" at bounding box center [33, 247] width 21 height 13
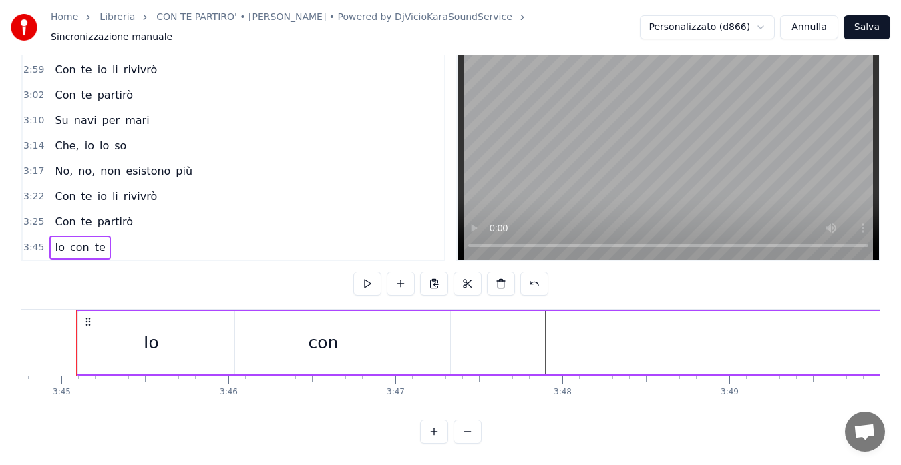
scroll to position [0, 37504]
click at [138, 328] on div "Io" at bounding box center [163, 342] width 146 height 63
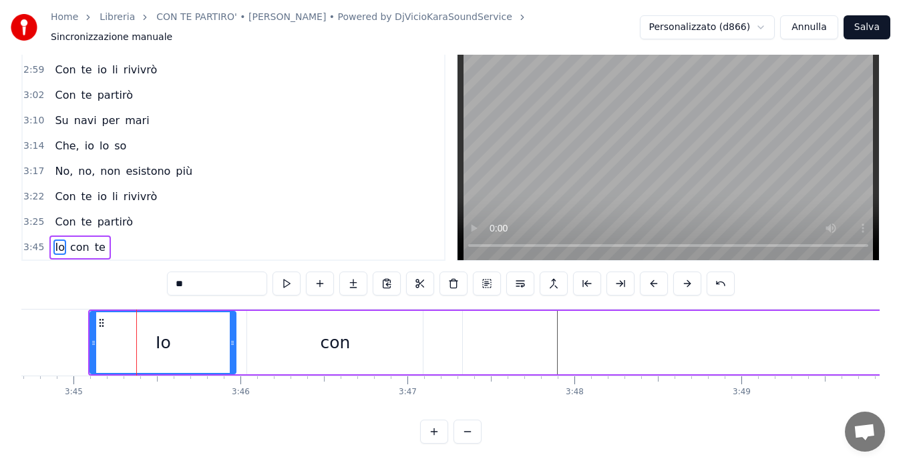
click at [29, 241] on span "3:45" at bounding box center [33, 247] width 21 height 13
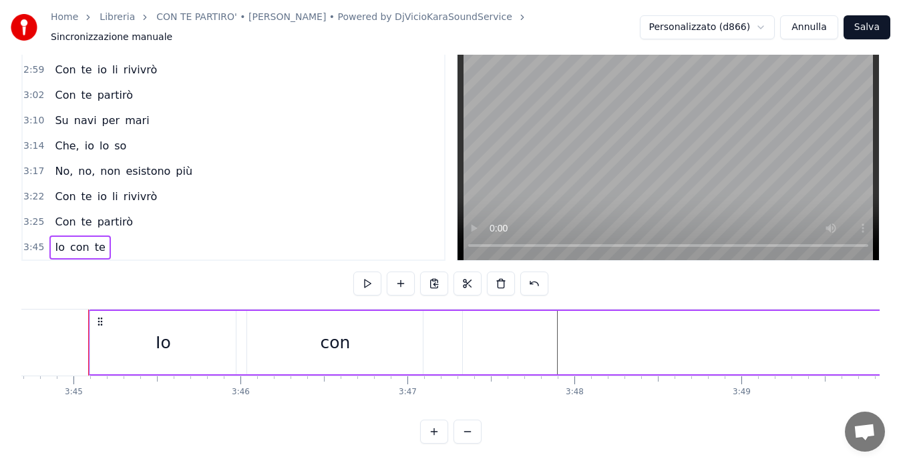
click at [101, 327] on div "Io" at bounding box center [163, 342] width 146 height 63
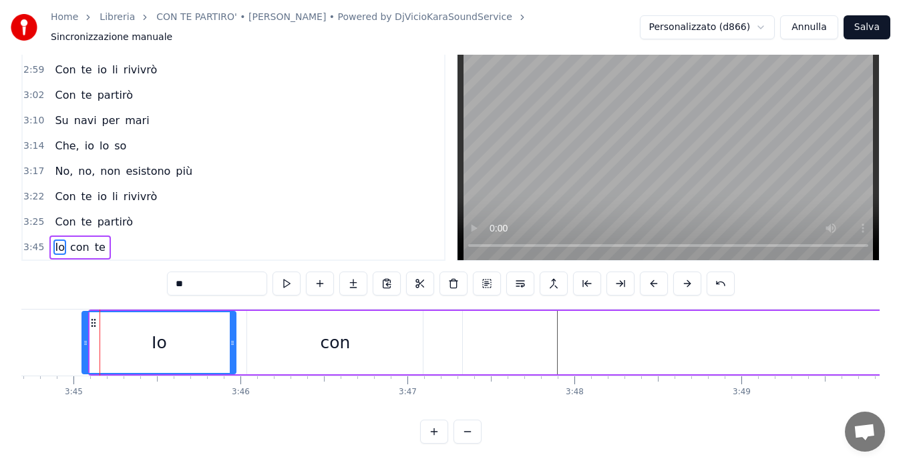
drag, startPoint x: 91, startPoint y: 328, endPoint x: 83, endPoint y: 328, distance: 8.0
click at [83, 338] on icon at bounding box center [85, 343] width 5 height 11
click at [32, 241] on span "3:45" at bounding box center [33, 247] width 21 height 13
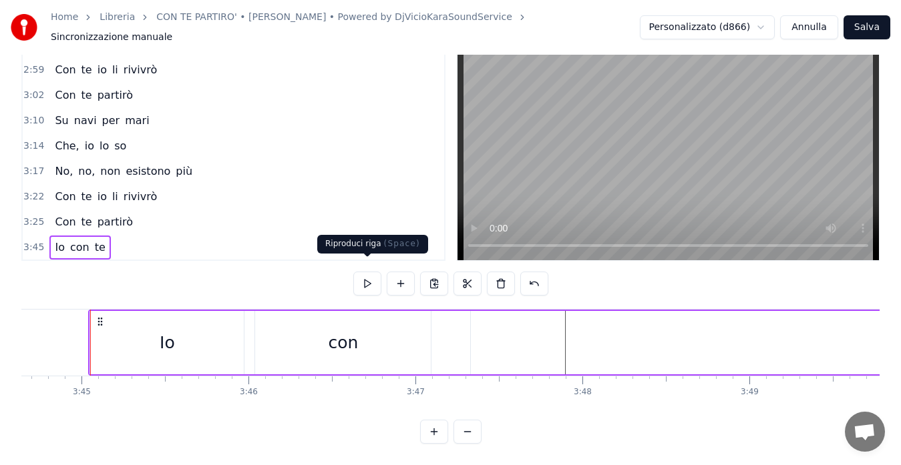
click at [372, 272] on button at bounding box center [367, 284] width 28 height 24
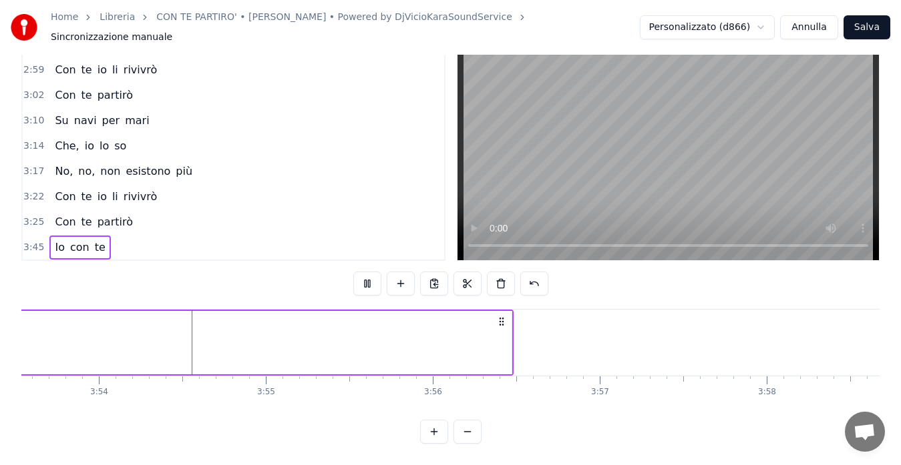
scroll to position [0, 38984]
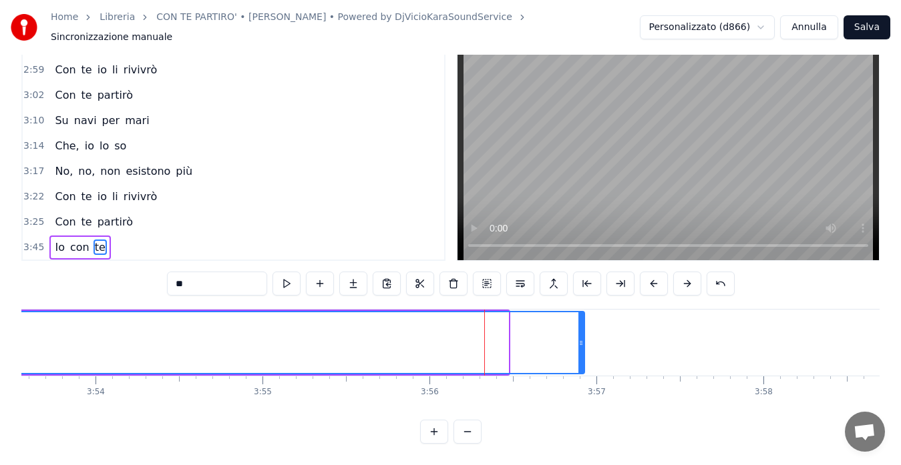
drag, startPoint x: 505, startPoint y: 332, endPoint x: 582, endPoint y: 339, distance: 77.1
click at [582, 339] on div at bounding box center [580, 342] width 5 height 61
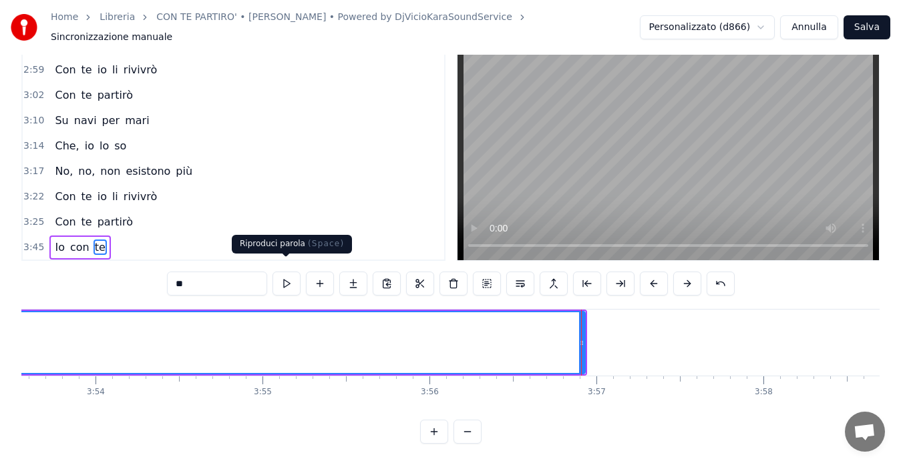
click at [289, 272] on button at bounding box center [286, 284] width 28 height 24
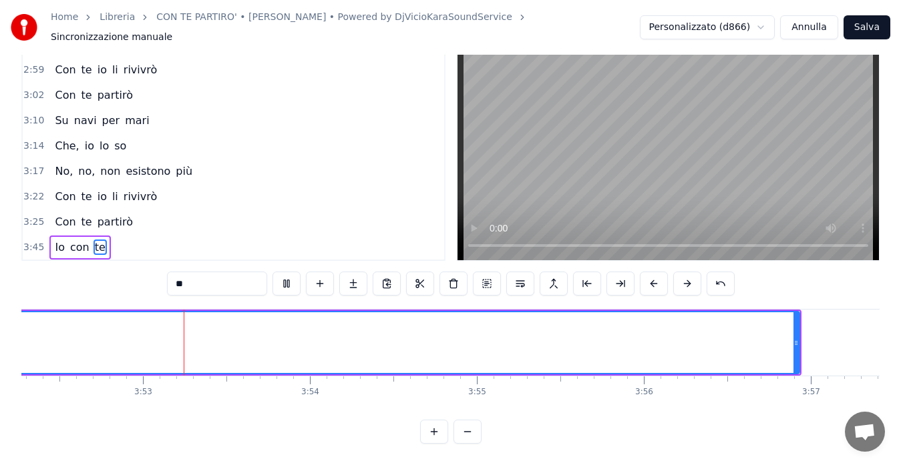
scroll to position [0, 38775]
click at [865, 25] on button "Salva" at bounding box center [866, 27] width 47 height 24
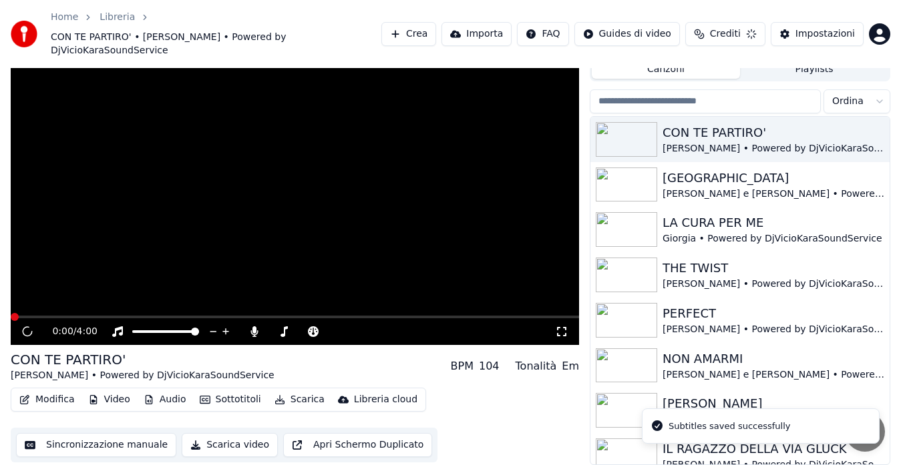
scroll to position [29, 0]
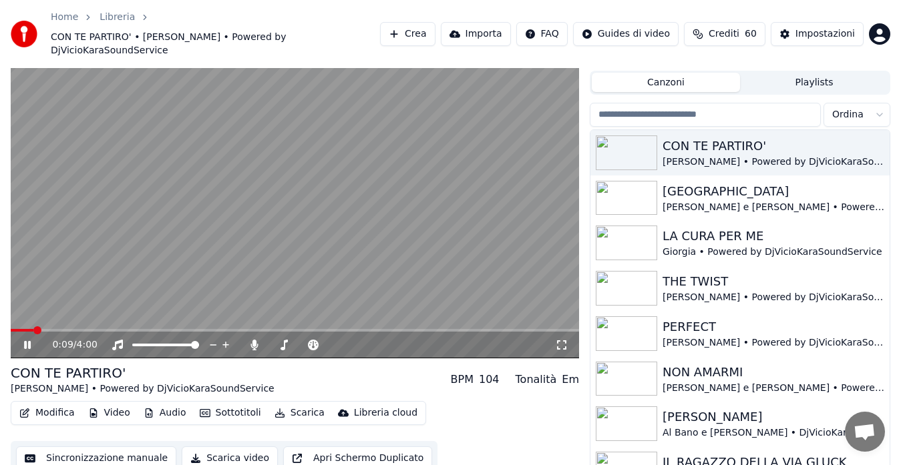
click at [278, 404] on button "Scarica" at bounding box center [299, 413] width 61 height 19
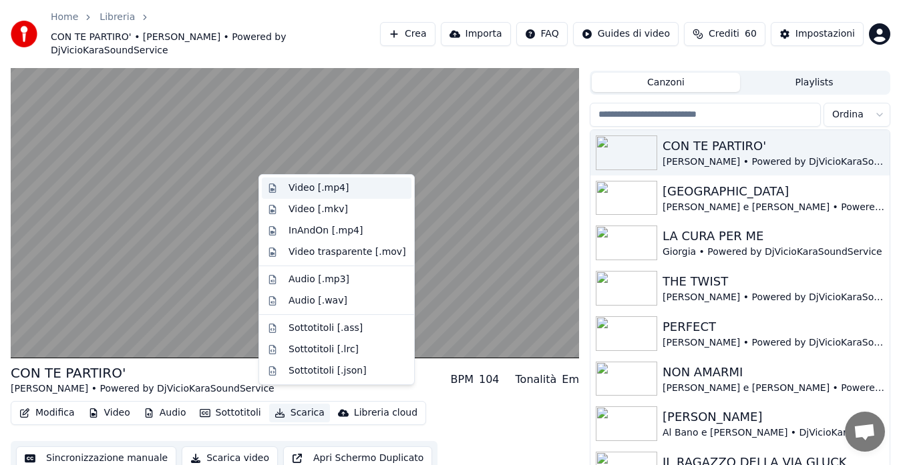
click at [328, 188] on div "Video [.mp4]" at bounding box center [318, 188] width 60 height 13
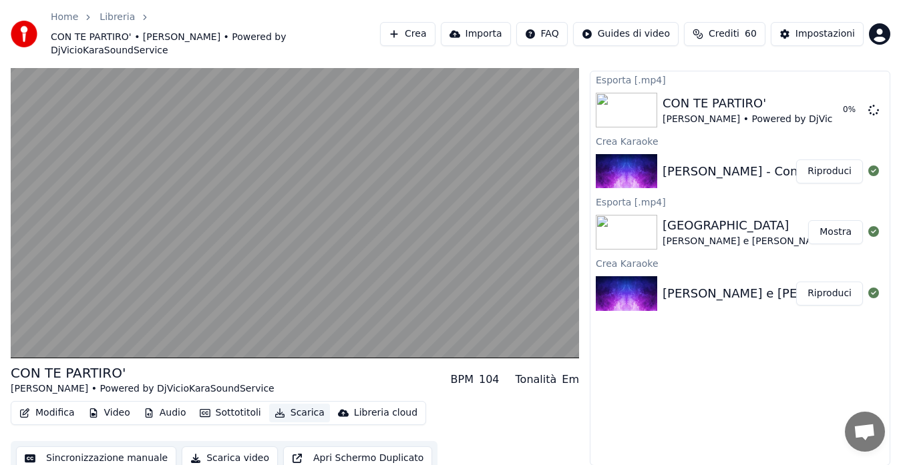
scroll to position [27, 0]
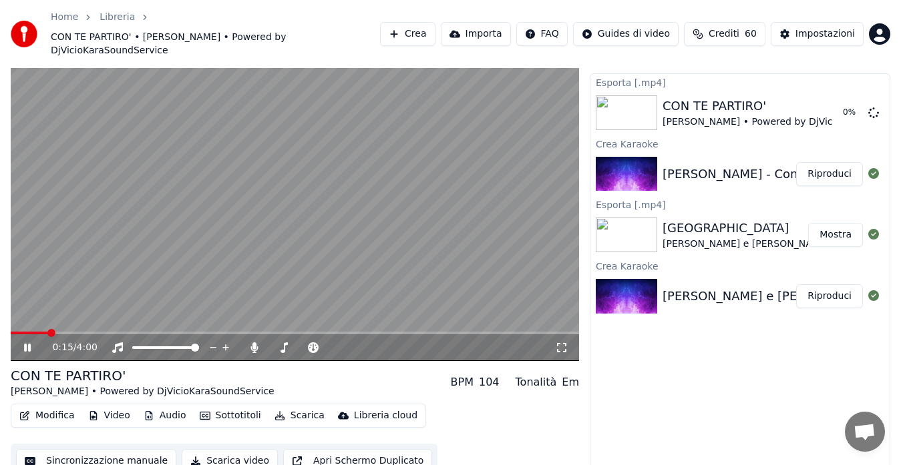
click at [25, 344] on icon at bounding box center [27, 348] width 7 height 8
click at [829, 105] on button "Mostra" at bounding box center [835, 113] width 55 height 24
click at [816, 162] on button "Riproduci" at bounding box center [829, 174] width 67 height 24
click at [206, 332] on span at bounding box center [295, 333] width 568 height 3
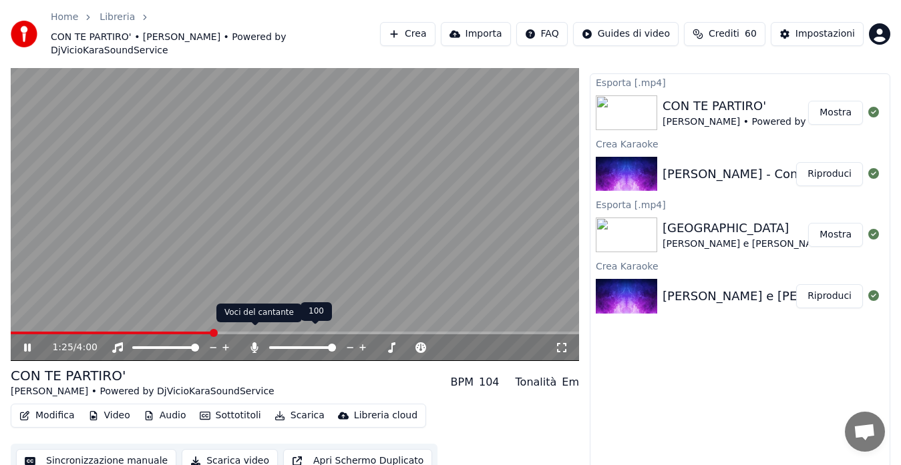
click at [252, 343] on icon at bounding box center [254, 348] width 13 height 11
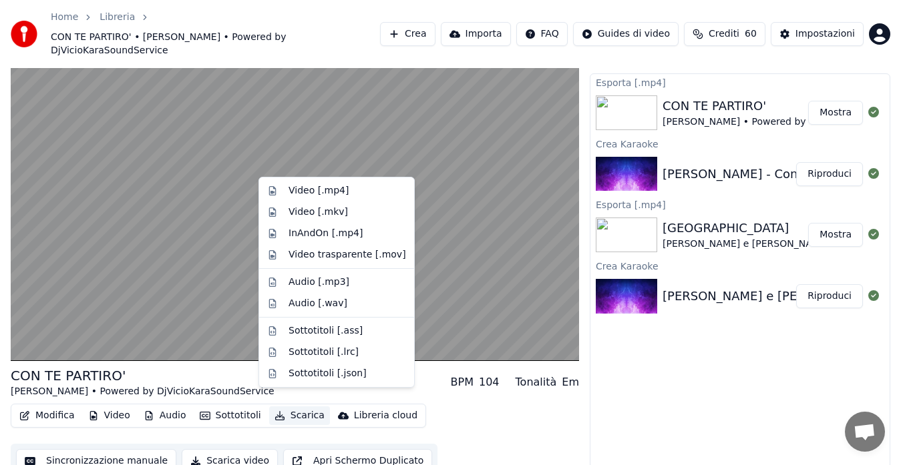
click at [279, 407] on button "Scarica" at bounding box center [299, 416] width 61 height 19
click at [322, 185] on div "Video [.mp4]" at bounding box center [318, 190] width 60 height 13
